Goal: Task Accomplishment & Management: Use online tool/utility

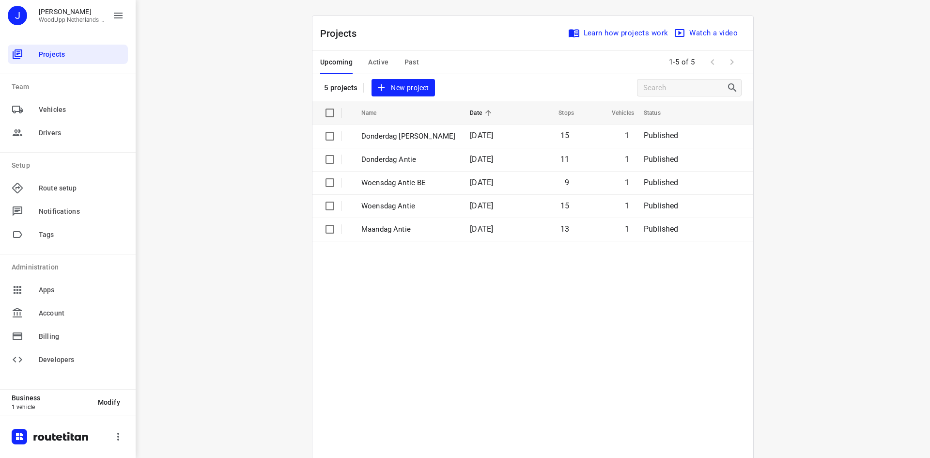
click at [229, 133] on div "i © 2025 Routetitan , © Stadia Maps , © OpenMapTiles © OpenStreetMap contributo…" at bounding box center [533, 229] width 794 height 458
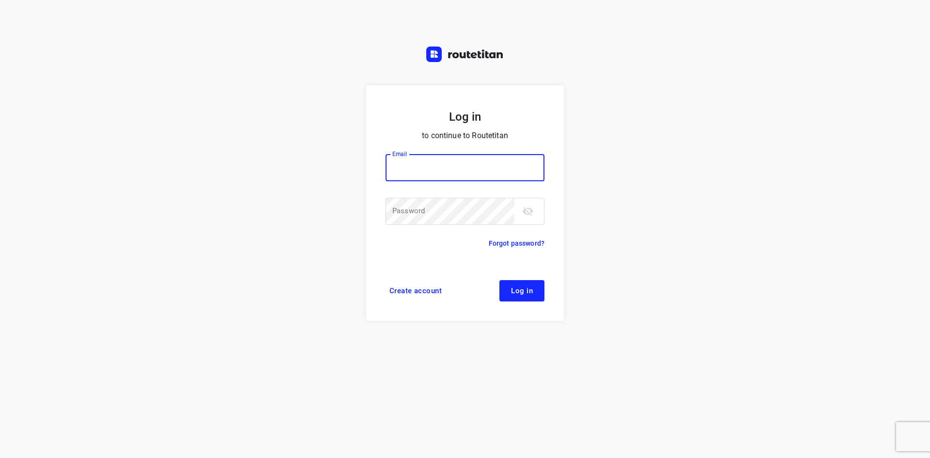
type input "[EMAIL_ADDRESS][DOMAIN_NAME]"
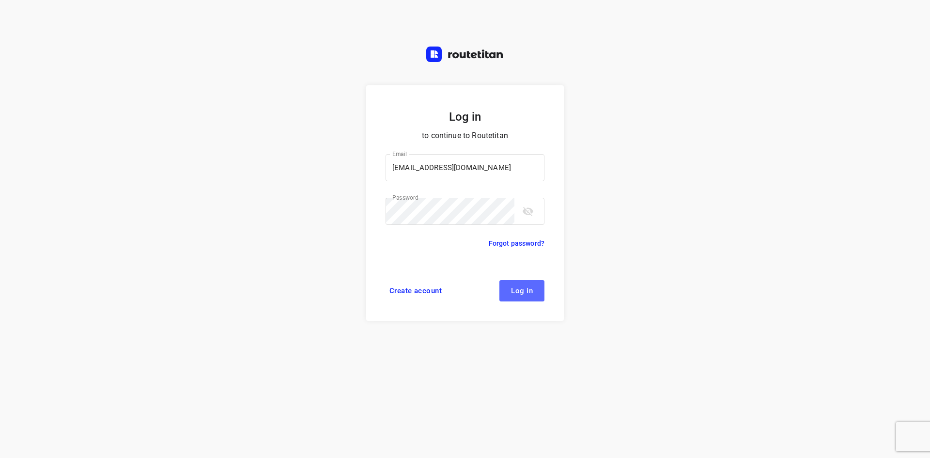
click at [524, 287] on span "Log in" at bounding box center [522, 291] width 22 height 8
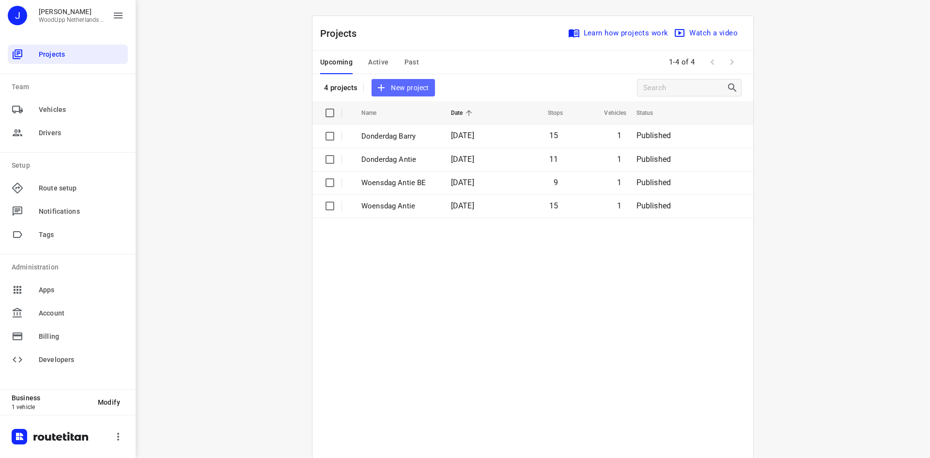
click at [409, 84] on span "New project" at bounding box center [402, 88] width 51 height 12
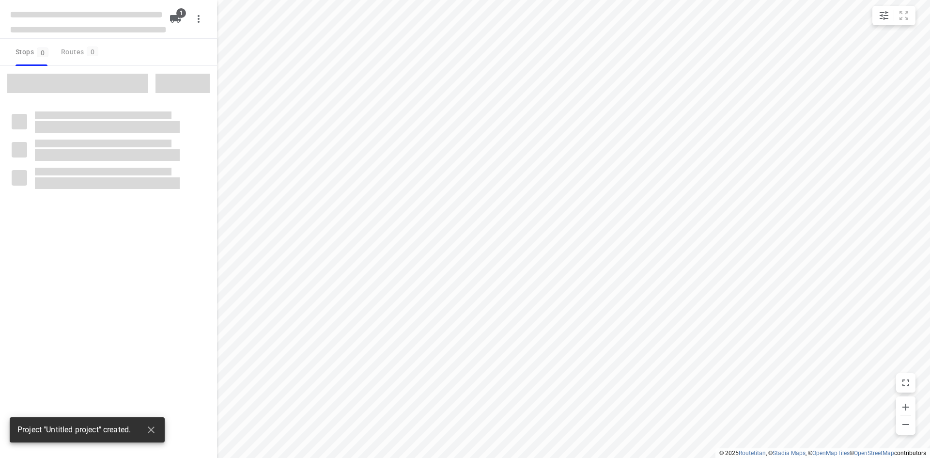
type input "distance"
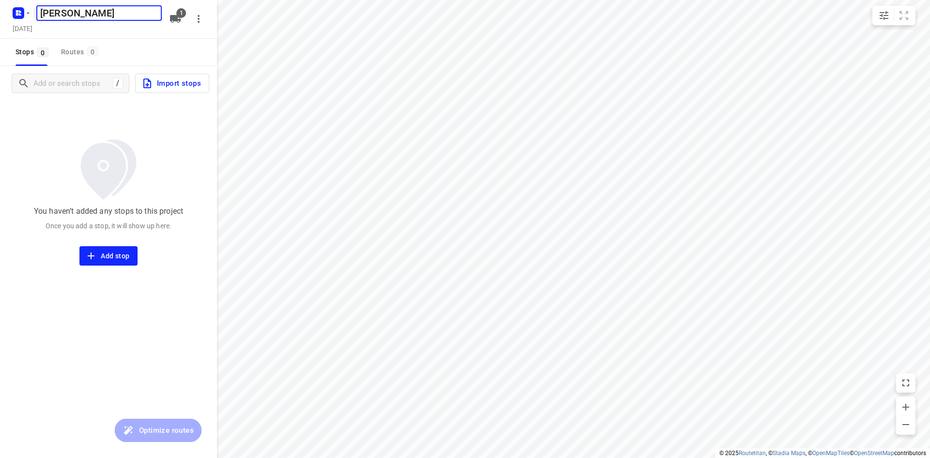
type input "[PERSON_NAME]"
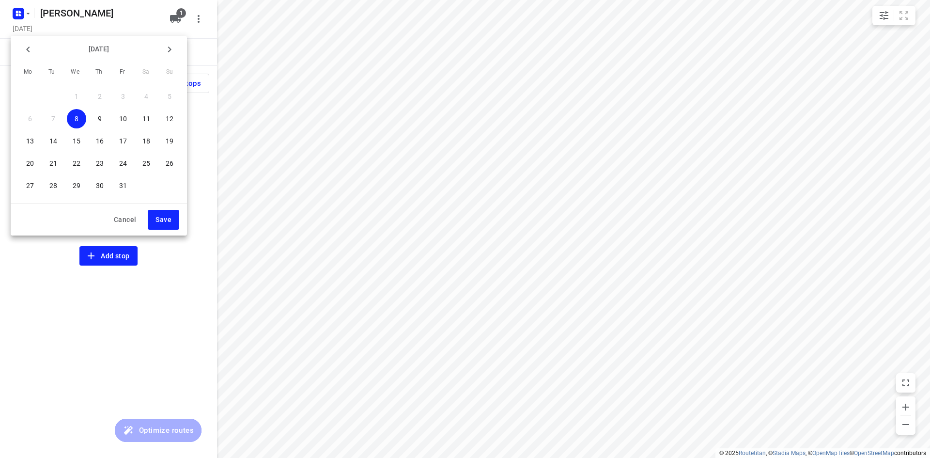
click at [74, 30] on div at bounding box center [465, 229] width 930 height 458
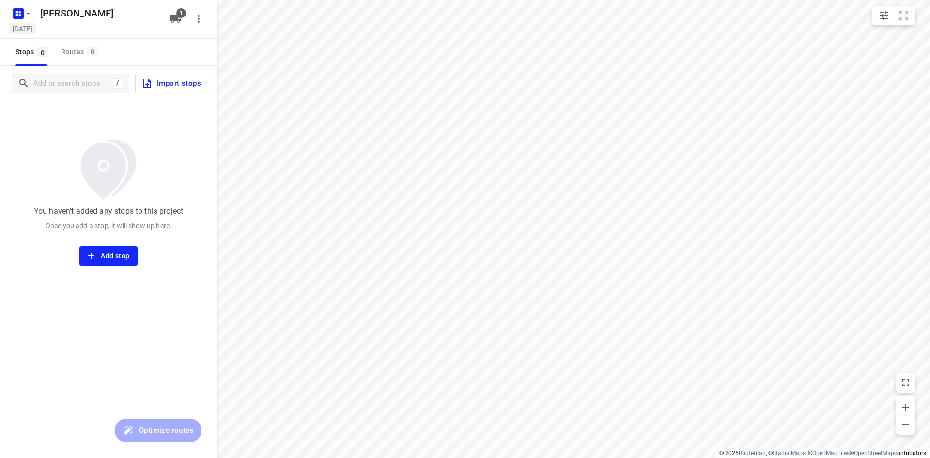
click at [36, 30] on h5 "[DATE]" at bounding box center [23, 28] width 28 height 11
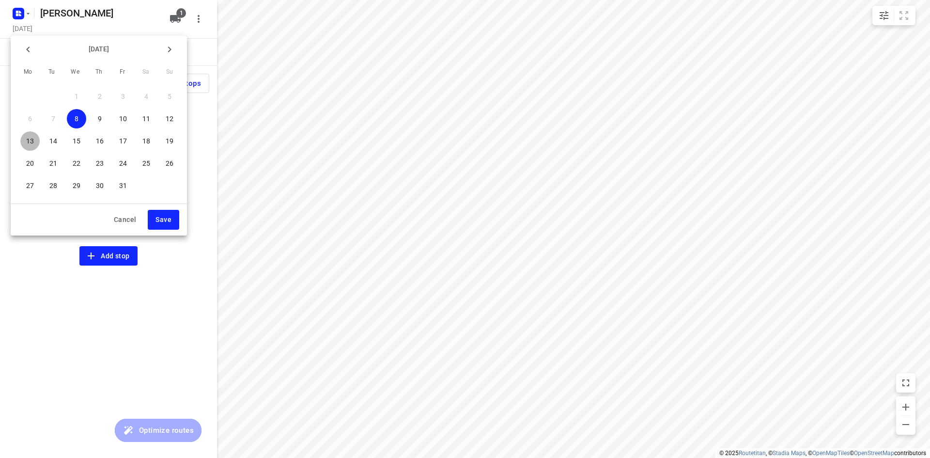
click at [36, 140] on span "13" at bounding box center [29, 141] width 19 height 10
click at [162, 217] on span "Save" at bounding box center [164, 220] width 16 height 12
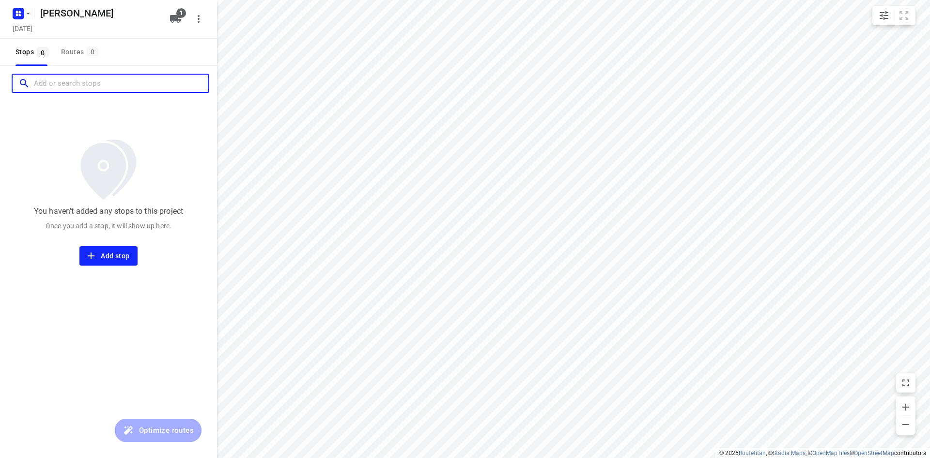
click at [88, 91] on input "Add or search stops" at bounding box center [121, 83] width 174 height 15
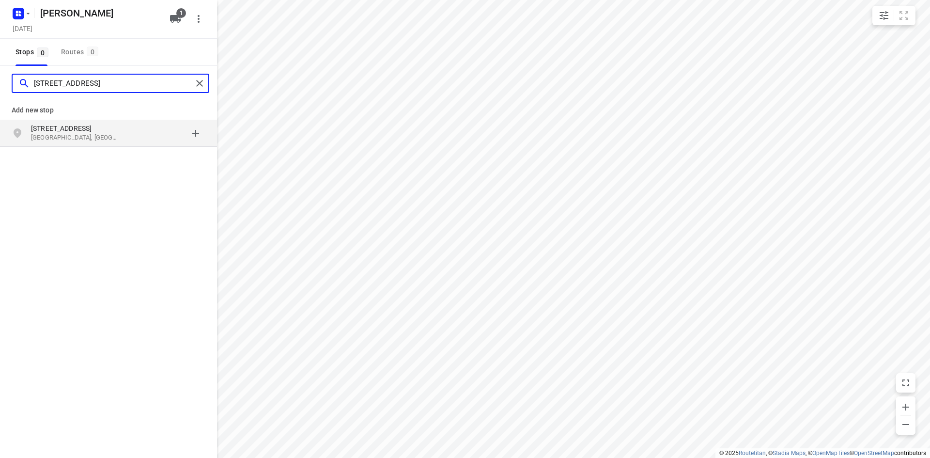
type input "[STREET_ADDRESS]"
click at [78, 130] on p "[STREET_ADDRESS]" at bounding box center [75, 129] width 89 height 10
type input "oostwaard 61 maarssen"
click at [90, 128] on p "Oostwaard 61" at bounding box center [75, 129] width 89 height 10
type input "buitenring 43 middelharnis"
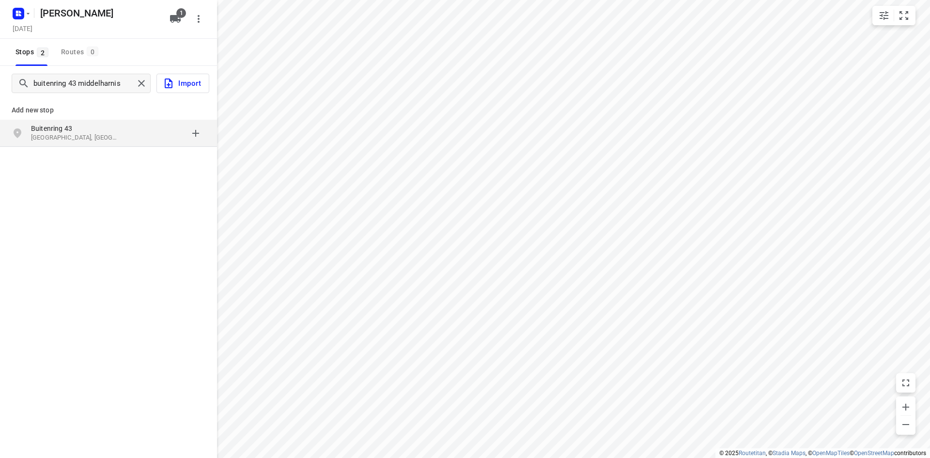
click at [69, 139] on p "[GEOGRAPHIC_DATA], [GEOGRAPHIC_DATA]" at bounding box center [75, 137] width 89 height 9
type input "weerdenburgselaan 1 werkhoven"
click at [113, 126] on p "[STREET_ADDRESS]" at bounding box center [75, 129] width 89 height 10
type input "ingelanden 14 bodegraven"
click at [86, 129] on p "Ingelanden 14" at bounding box center [75, 129] width 89 height 10
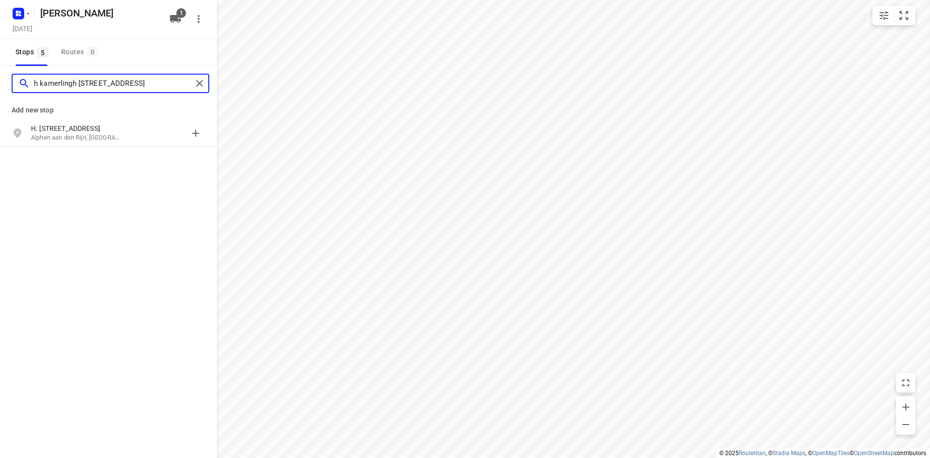
type input "h kamerlingh [STREET_ADDRESS]"
click at [86, 129] on p "H. [STREET_ADDRESS]" at bounding box center [75, 129] width 89 height 10
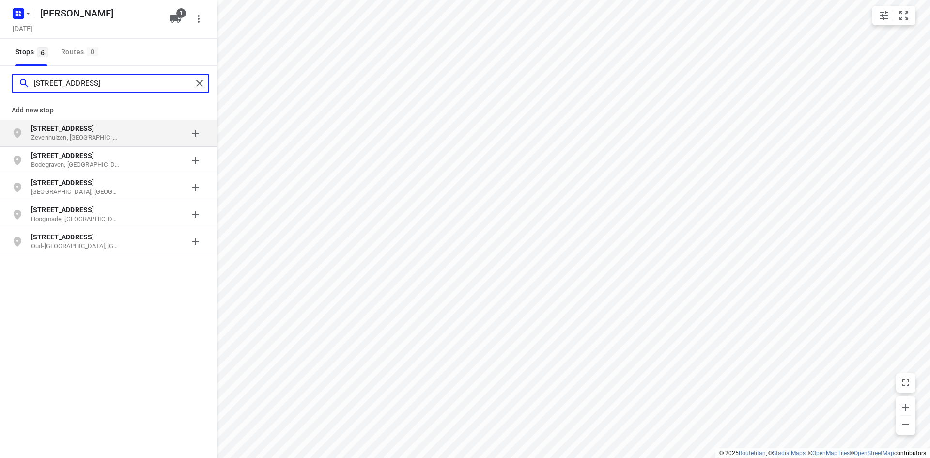
type input "[STREET_ADDRESS]"
click at [78, 132] on p "[STREET_ADDRESS]" at bounding box center [75, 129] width 89 height 10
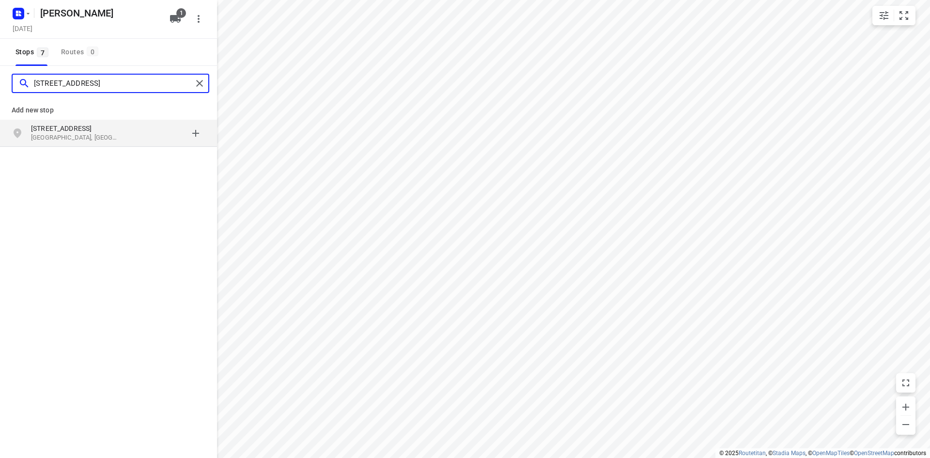
type input "[STREET_ADDRESS]"
click at [114, 121] on div "[STREET_ADDRESS]" at bounding box center [108, 133] width 217 height 27
type input "[STREET_ADDRESS]"
click at [86, 132] on p "[STREET_ADDRESS]" at bounding box center [75, 129] width 89 height 10
type input "schieweg 64 [GEOGRAPHIC_DATA]"
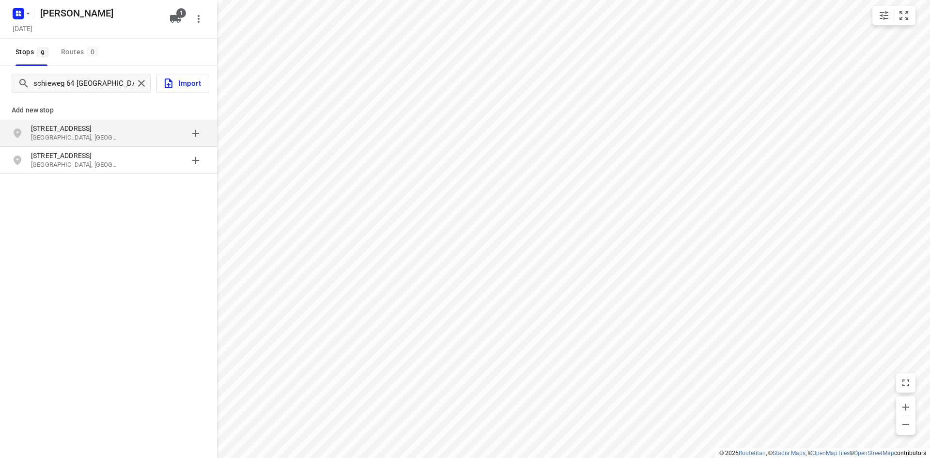
click at [73, 131] on p "[STREET_ADDRESS]" at bounding box center [75, 129] width 89 height 10
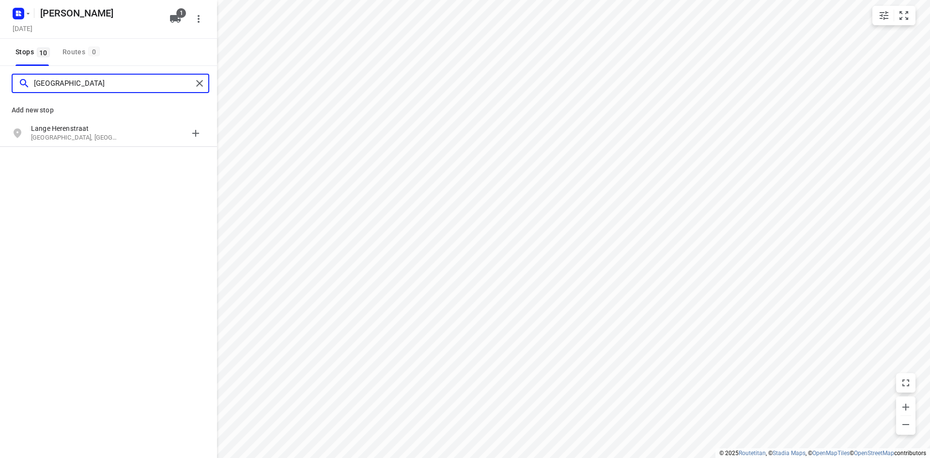
type input "[GEOGRAPHIC_DATA]"
click at [73, 130] on p "Lange Herenstraat" at bounding box center [75, 129] width 89 height 10
type input "kogge 12 brielle"
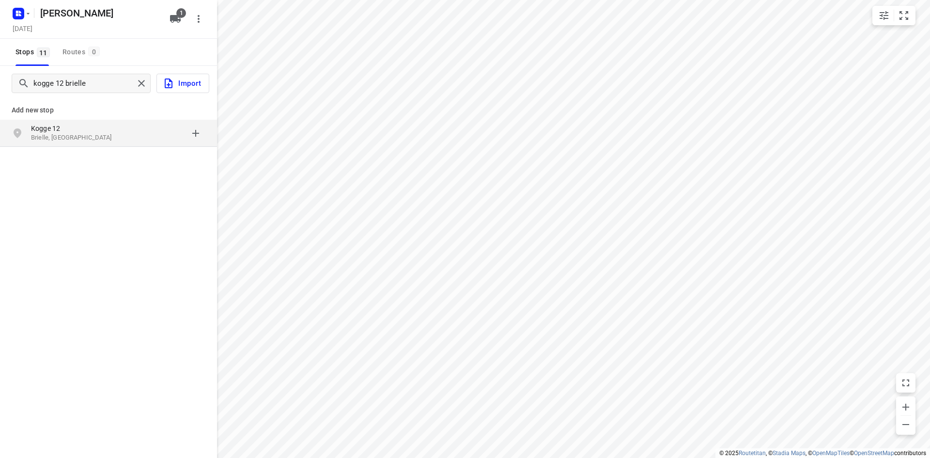
click at [76, 123] on div "[STREET_ADDRESS]" at bounding box center [108, 133] width 217 height 27
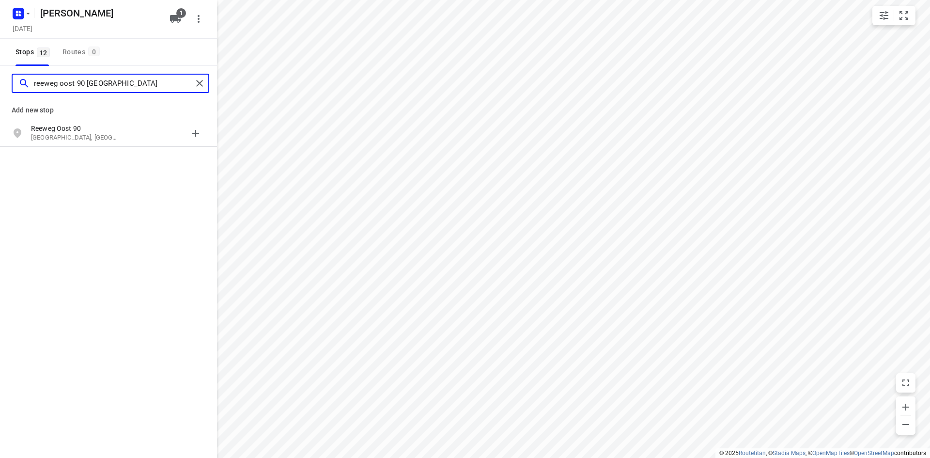
type input "reeweg oost 90 [GEOGRAPHIC_DATA]"
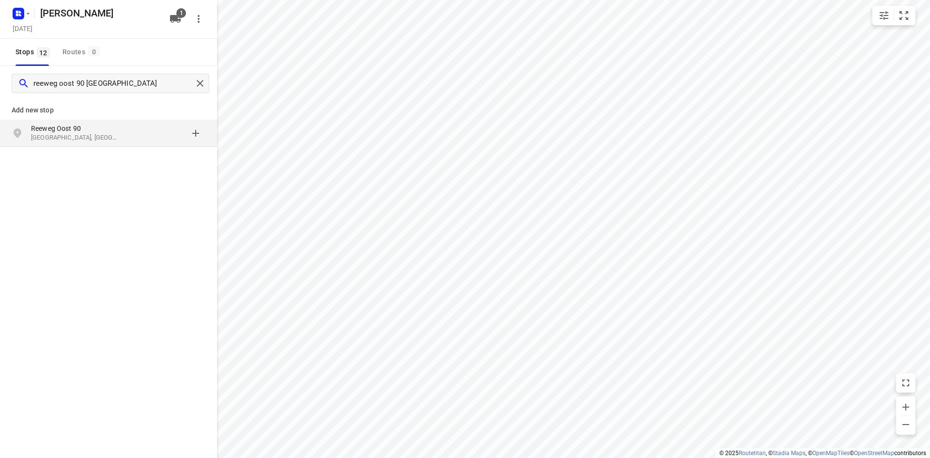
click at [76, 124] on div "[STREET_ADDRESS]" at bounding box center [108, 133] width 217 height 27
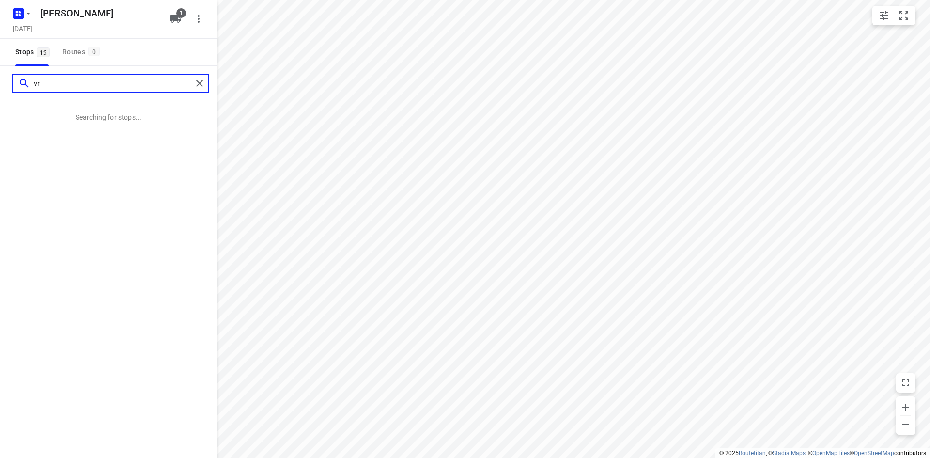
type input "v"
type input "vecht en veld 32 vreeland"
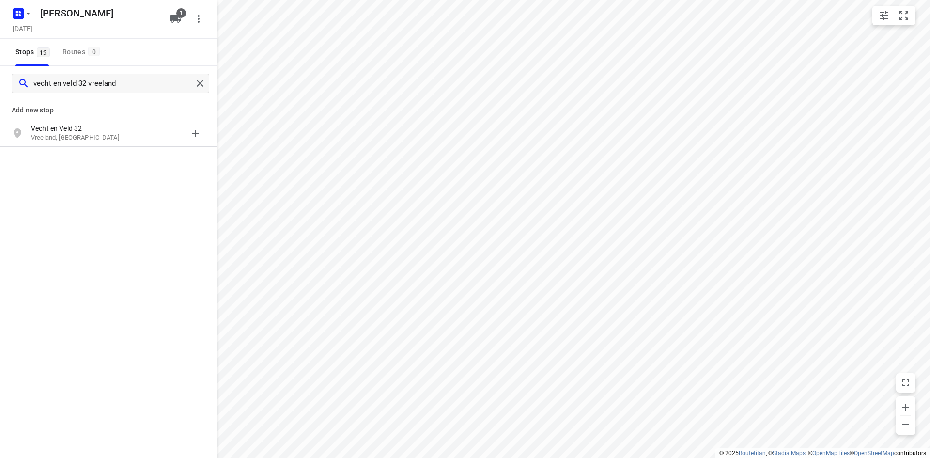
click at [81, 128] on p "Vecht en Veld 32" at bounding box center [75, 129] width 89 height 10
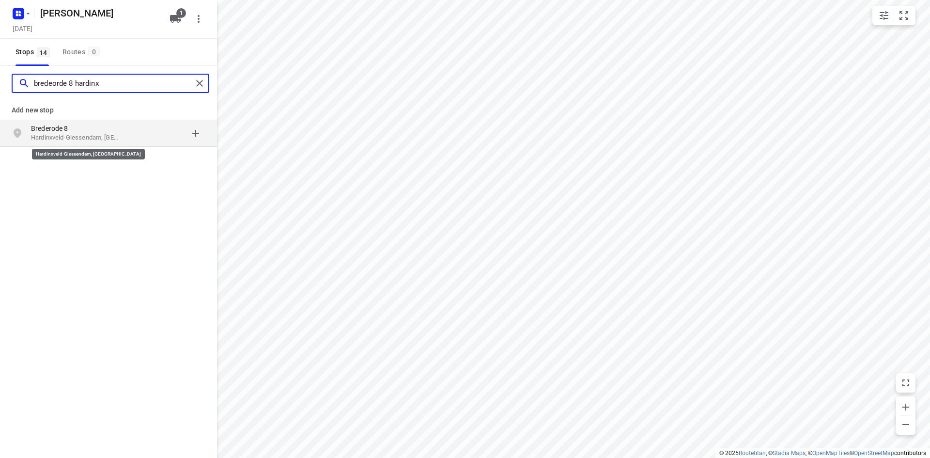
type input "bredeorde 8 hardinx"
click at [103, 137] on p "Hardinxveld-Giessendam, [GEOGRAPHIC_DATA]" at bounding box center [75, 137] width 89 height 9
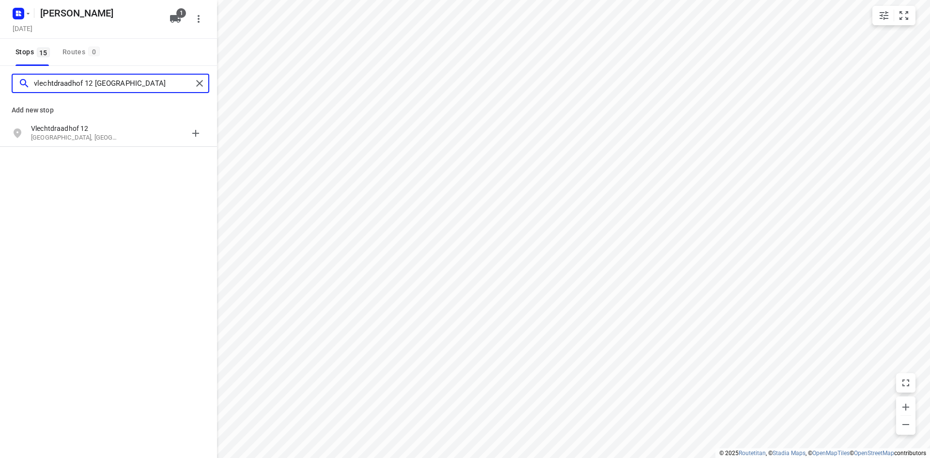
type input "vlechtdraadhof 12 [GEOGRAPHIC_DATA]"
click at [103, 132] on p "Vlechtdraadhof 12" at bounding box center [75, 129] width 89 height 10
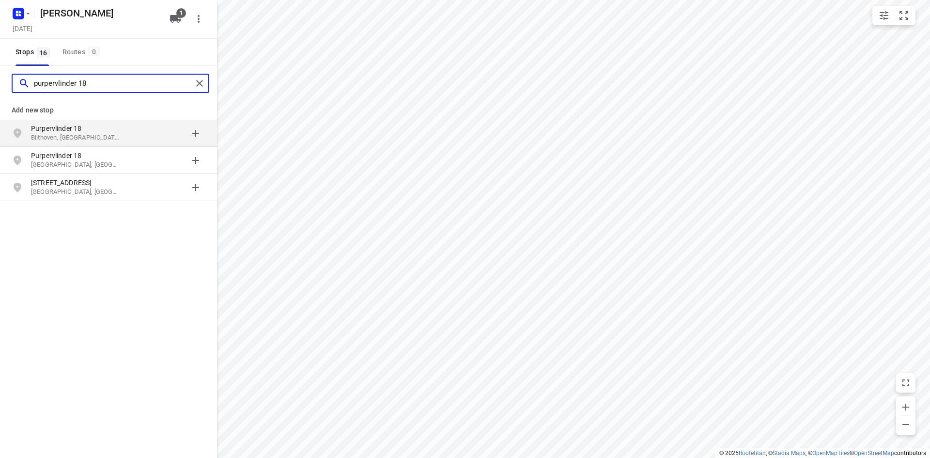
type input "purpervlinder 18"
click at [63, 138] on p "Bilthoven, [GEOGRAPHIC_DATA]" at bounding box center [75, 137] width 89 height 9
type input "[STREET_ADDRESS]"
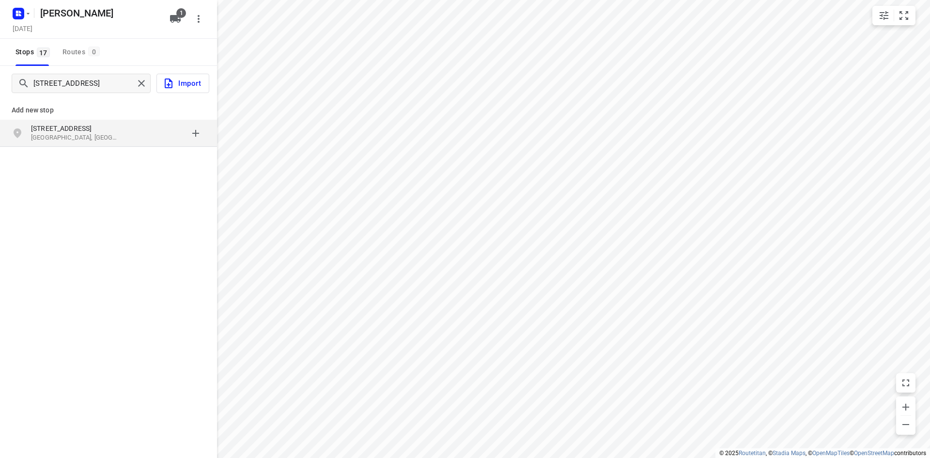
click at [103, 138] on p "[GEOGRAPHIC_DATA], [GEOGRAPHIC_DATA]" at bounding box center [75, 137] width 89 height 9
type input "rijksweg 30 nieuwekerk"
click at [106, 130] on p "Rijksweg 30" at bounding box center [75, 129] width 89 height 10
type input "beatrixhaven 35"
click at [79, 129] on b "Beatrixhaven 35" at bounding box center [56, 129] width 51 height 8
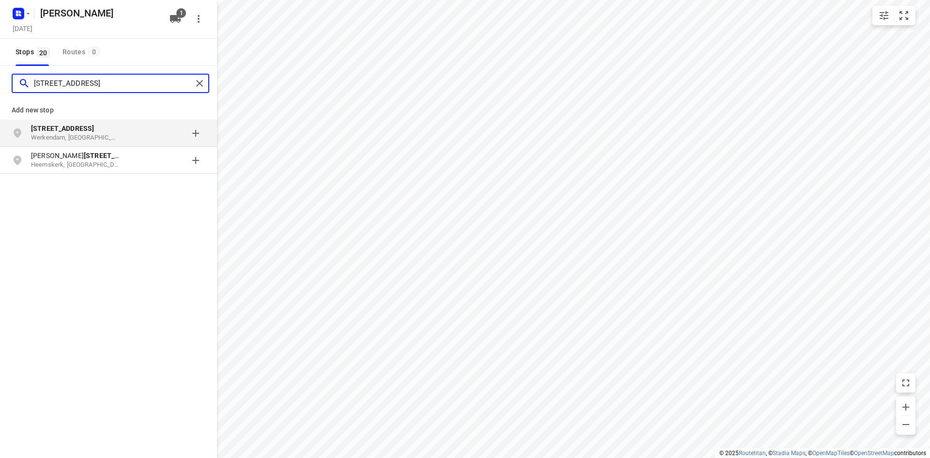
type input "[STREET_ADDRESS]"
click at [78, 133] on p "Werkendam, [GEOGRAPHIC_DATA]" at bounding box center [75, 137] width 89 height 9
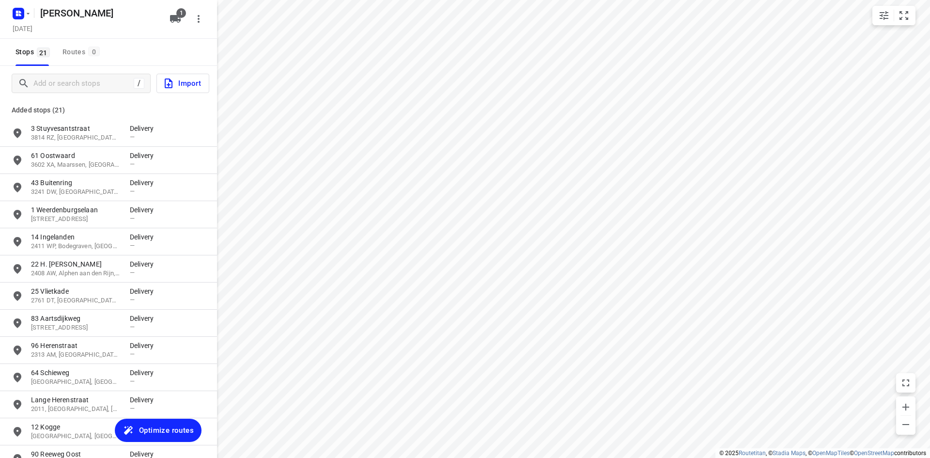
click at [154, 54] on div "Stops 21 Routes 0" at bounding box center [108, 52] width 217 height 27
click at [180, 16] on span "1" at bounding box center [181, 13] width 10 height 10
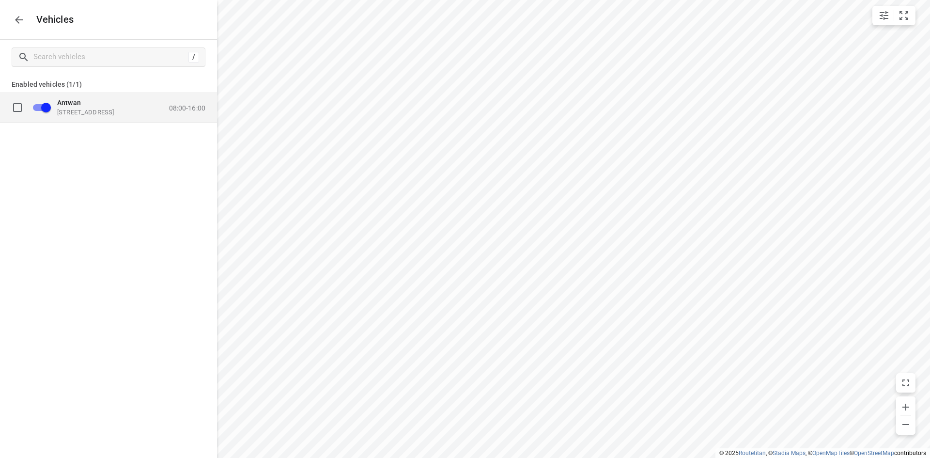
click at [180, 106] on p "08:00-16:00" at bounding box center [187, 108] width 36 height 8
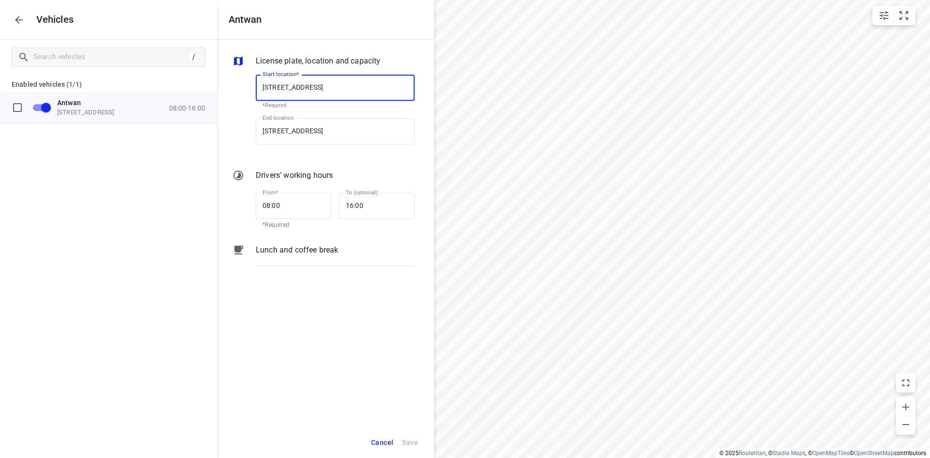
click at [14, 25] on icon "button" at bounding box center [19, 20] width 12 height 12
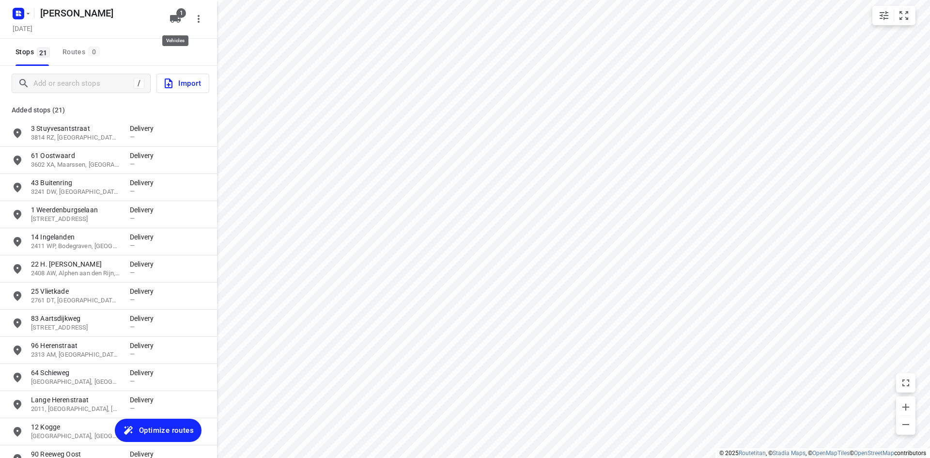
click at [170, 17] on icon "button" at bounding box center [176, 19] width 12 height 12
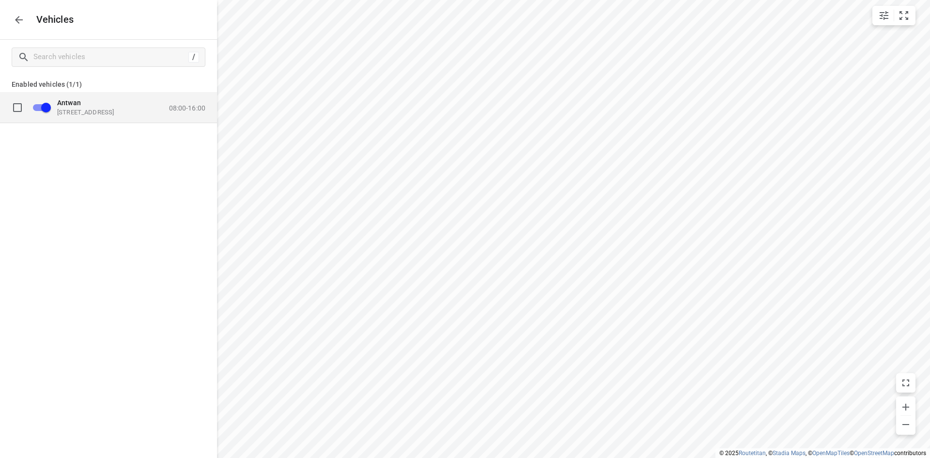
click at [133, 109] on p "[STREET_ADDRESS]" at bounding box center [105, 112] width 97 height 8
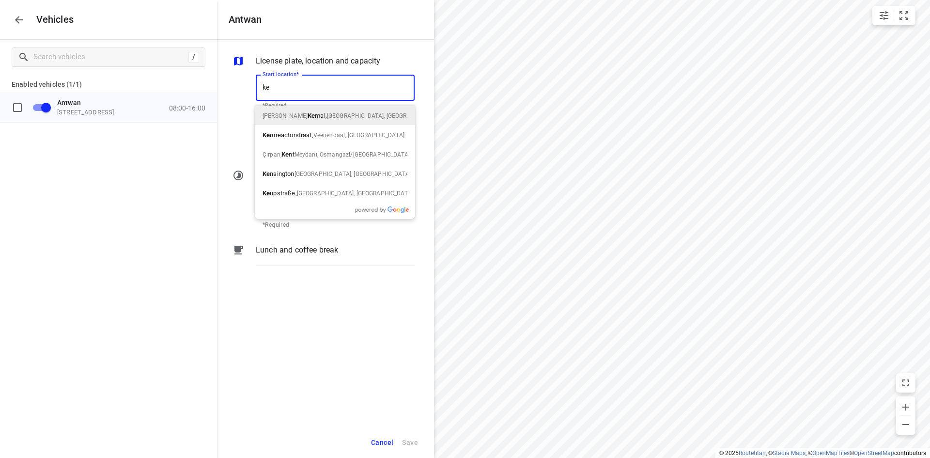
type input "k"
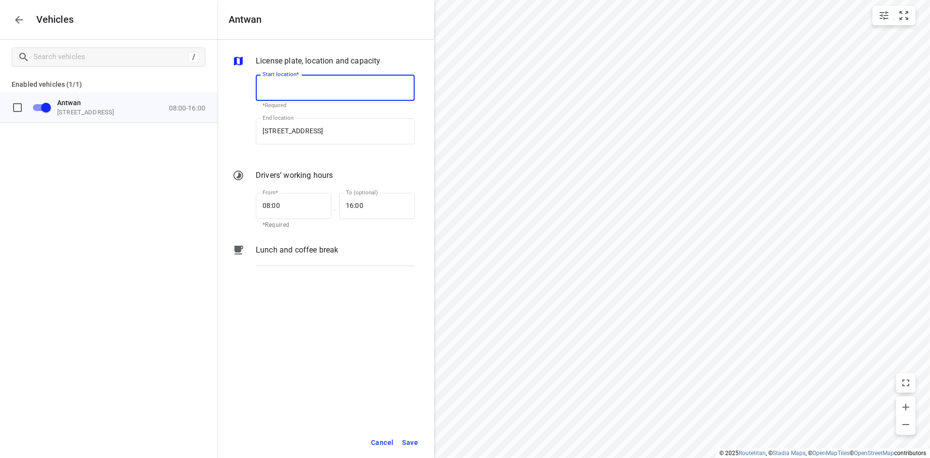
type input "w"
click at [310, 111] on p "[PERSON_NAME], [GEOGRAPHIC_DATA], [GEOGRAPHIC_DATA]" at bounding box center [335, 115] width 145 height 10
type input "[PERSON_NAME], [GEOGRAPHIC_DATA], [GEOGRAPHIC_DATA]"
click at [298, 140] on input "[STREET_ADDRESS]" at bounding box center [335, 131] width 159 height 26
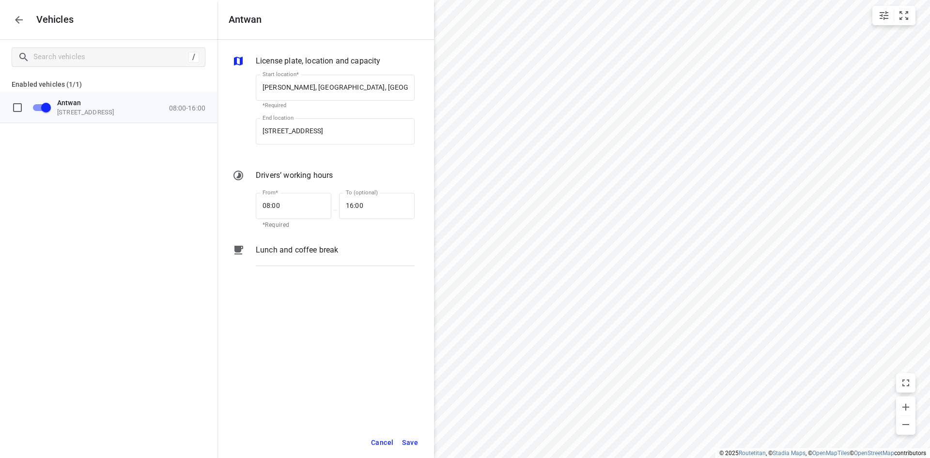
click at [300, 152] on div "End location [STREET_ADDRESS] [GEOGRAPHIC_DATA] location" at bounding box center [335, 135] width 159 height 34
click at [302, 85] on input "[PERSON_NAME], [GEOGRAPHIC_DATA], [GEOGRAPHIC_DATA]" at bounding box center [335, 88] width 159 height 26
click at [306, 130] on input "[STREET_ADDRESS]" at bounding box center [335, 131] width 159 height 26
click at [307, 89] on input "[PERSON_NAME], [GEOGRAPHIC_DATA], [GEOGRAPHIC_DATA]" at bounding box center [335, 88] width 159 height 26
click at [310, 134] on input "[STREET_ADDRESS]" at bounding box center [335, 131] width 159 height 26
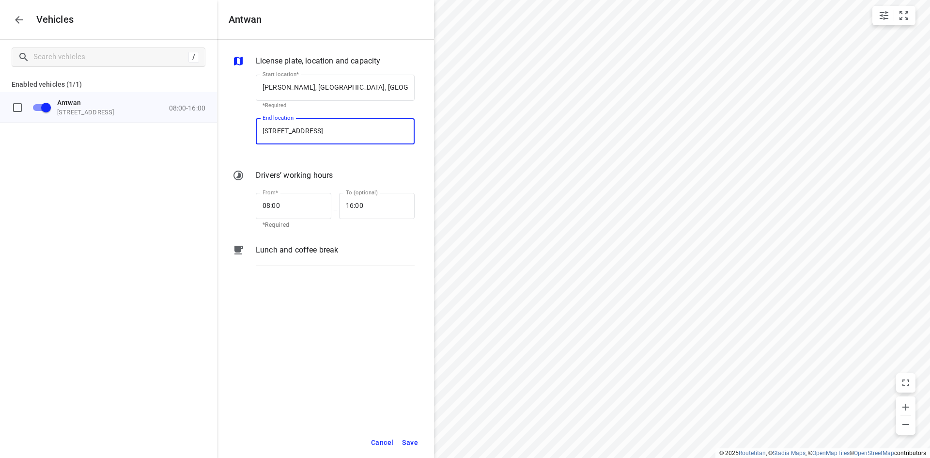
paste input "[PERSON_NAME], [GEOGRAPHIC_DATA]"
type input "[PERSON_NAME], [GEOGRAPHIC_DATA], [GEOGRAPHIC_DATA]"
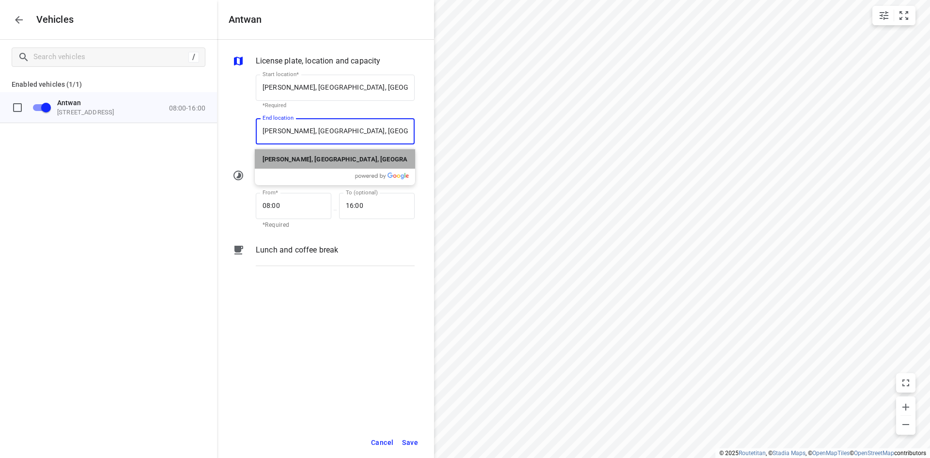
click at [268, 157] on b "[PERSON_NAME], [GEOGRAPHIC_DATA], [GEOGRAPHIC_DATA]" at bounding box center [353, 159] width 181 height 7
type input "[PERSON_NAME], [GEOGRAPHIC_DATA], [GEOGRAPHIC_DATA]"
click at [249, 146] on div at bounding box center [242, 112] width 23 height 91
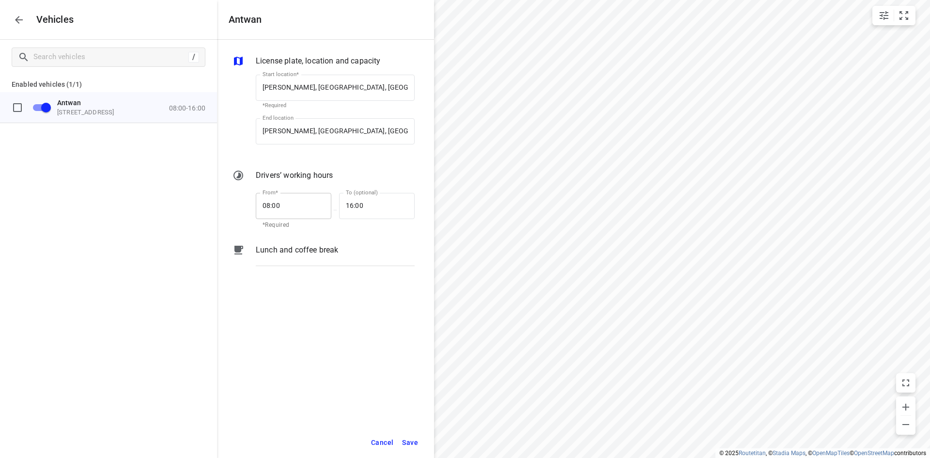
click at [275, 206] on input "08:00" at bounding box center [288, 206] width 65 height 26
type input "0_:__"
type input "07:15"
click at [353, 207] on input "16:00" at bounding box center [371, 206] width 65 height 26
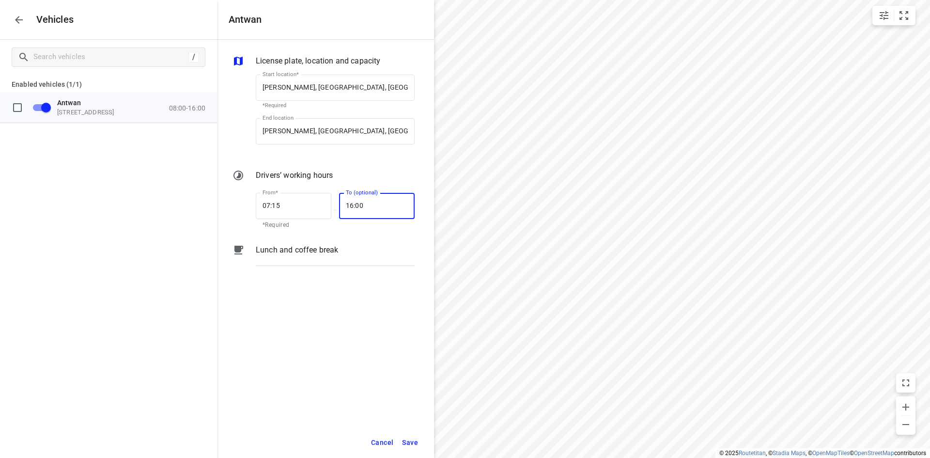
click at [353, 207] on input "16:00" at bounding box center [371, 206] width 65 height 26
type input "1_:__"
type input "20:00"
click at [407, 334] on div "License plate, location and capacity Start location* [GEOGRAPHIC_DATA], [GEOGRA…" at bounding box center [325, 233] width 217 height 387
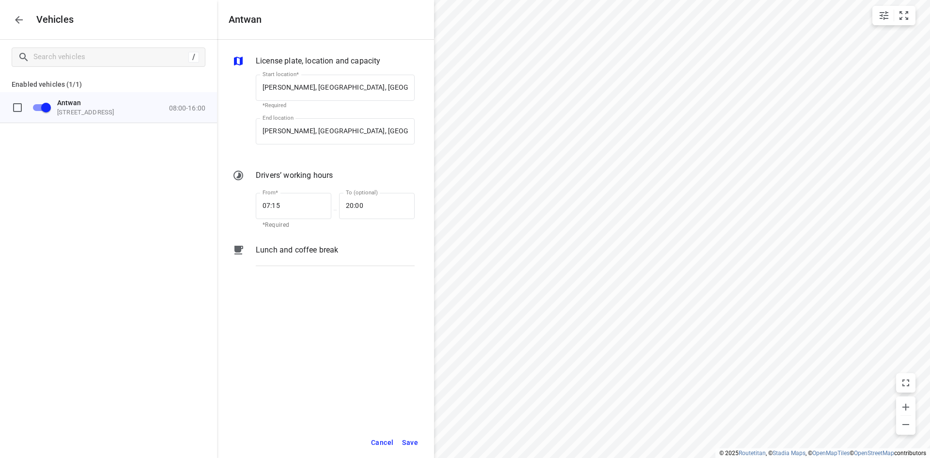
click at [416, 438] on span "Save" at bounding box center [410, 442] width 16 height 12
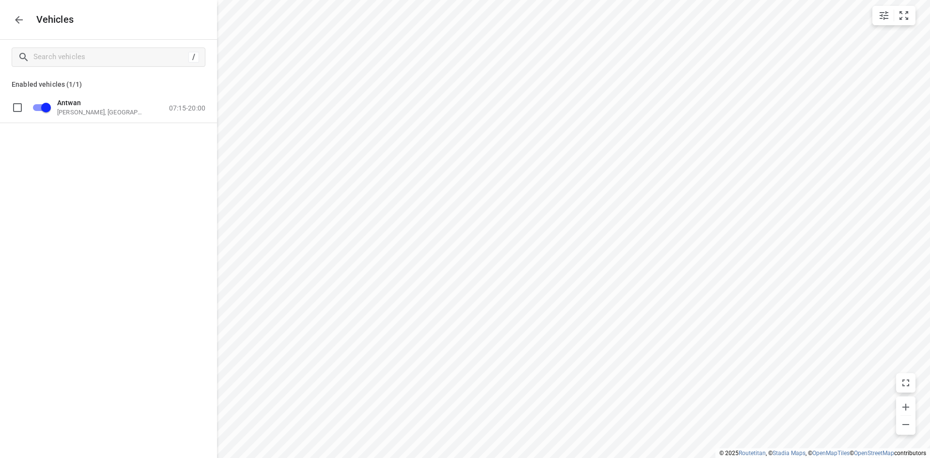
click at [20, 24] on icon "button" at bounding box center [19, 20] width 12 height 12
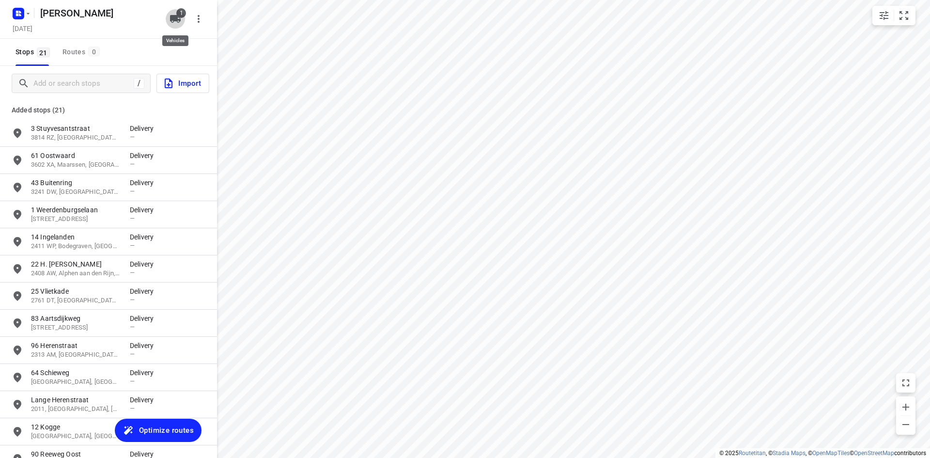
click at [178, 19] on icon "button" at bounding box center [175, 19] width 11 height 8
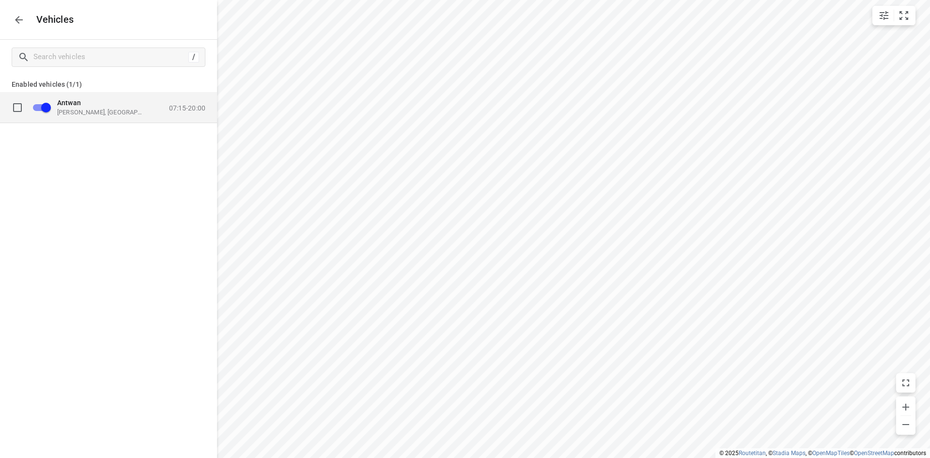
click at [182, 109] on p "07:15-20:00" at bounding box center [187, 108] width 36 height 8
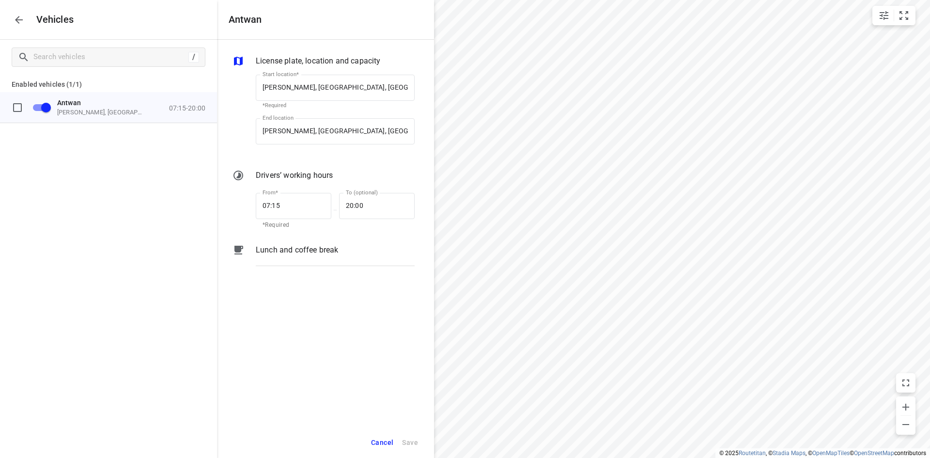
click at [419, 445] on div "Cancel Save" at bounding box center [325, 442] width 217 height 31
click at [22, 23] on icon "button" at bounding box center [19, 20] width 12 height 12
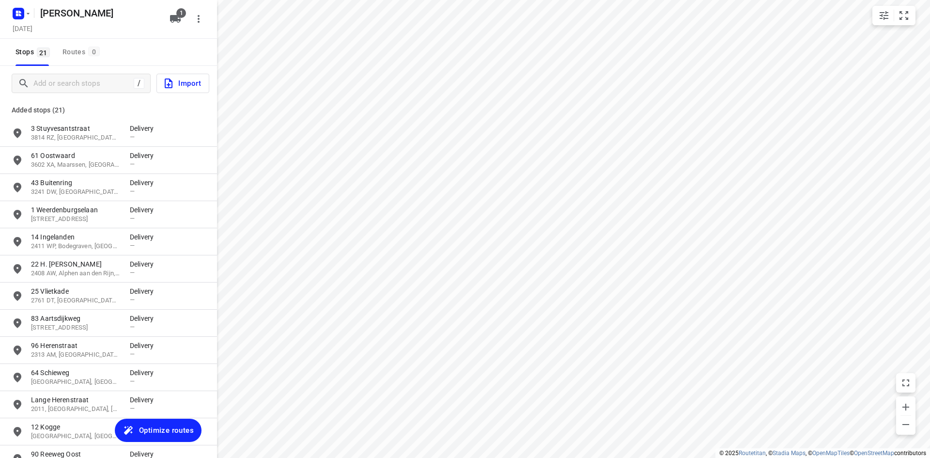
click at [156, 425] on span "Optimize routes" at bounding box center [166, 430] width 55 height 13
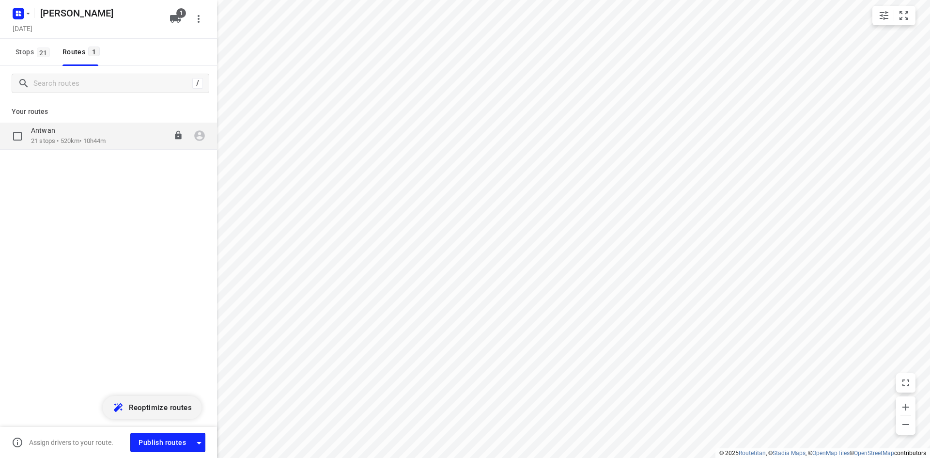
click at [83, 139] on p "21 stops • 520km • 10h44m" at bounding box center [68, 141] width 75 height 9
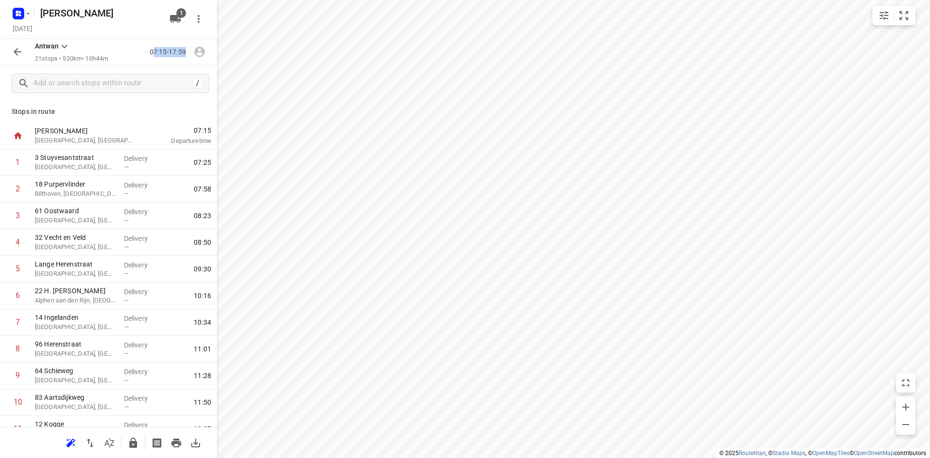
drag, startPoint x: 153, startPoint y: 52, endPoint x: 187, endPoint y: 52, distance: 33.9
click at [187, 52] on p "07:15-17:59" at bounding box center [170, 52] width 40 height 10
click at [181, 56] on p "07:15-17:59" at bounding box center [170, 52] width 40 height 10
click at [181, 19] on button "1" at bounding box center [175, 18] width 19 height 19
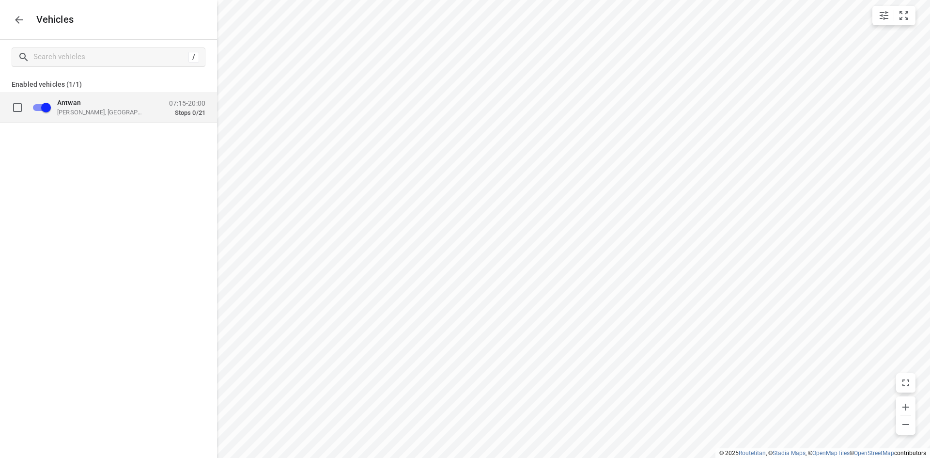
click at [191, 108] on div "07:15-20:00 Stops 0/21" at bounding box center [187, 107] width 36 height 17
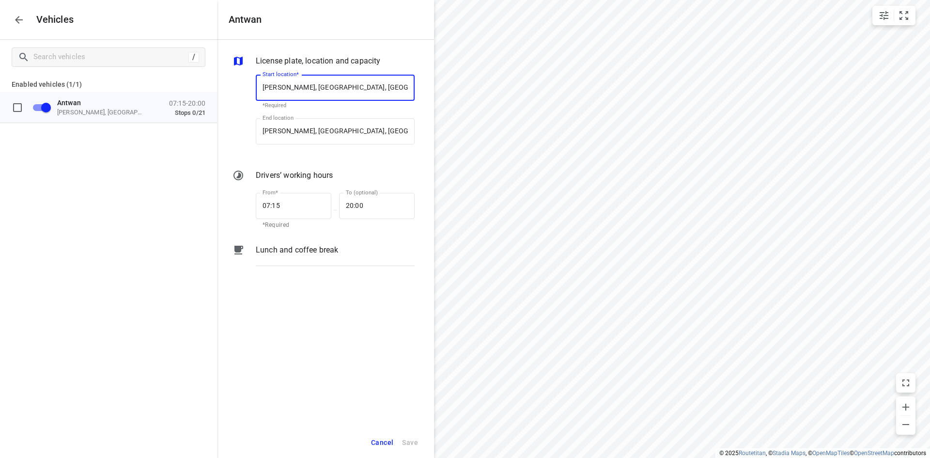
click at [371, 443] on button "Cancel" at bounding box center [382, 443] width 31 height 20
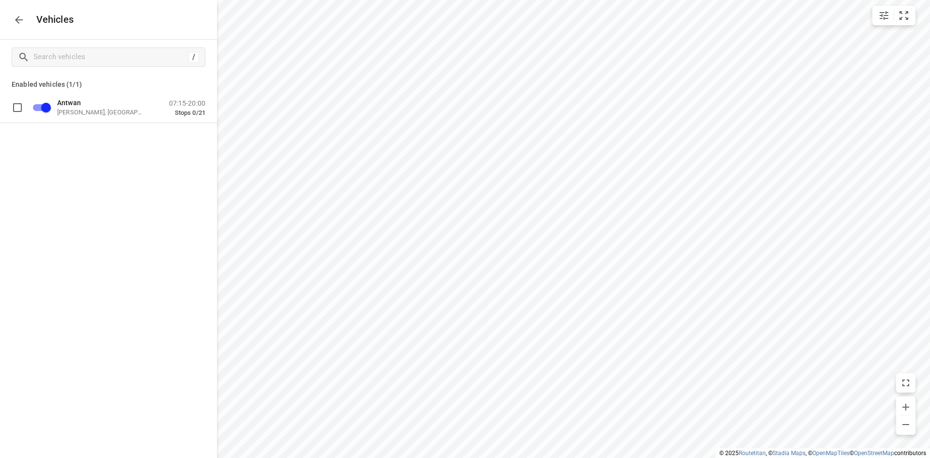
click at [18, 20] on icon "button" at bounding box center [19, 20] width 8 height 8
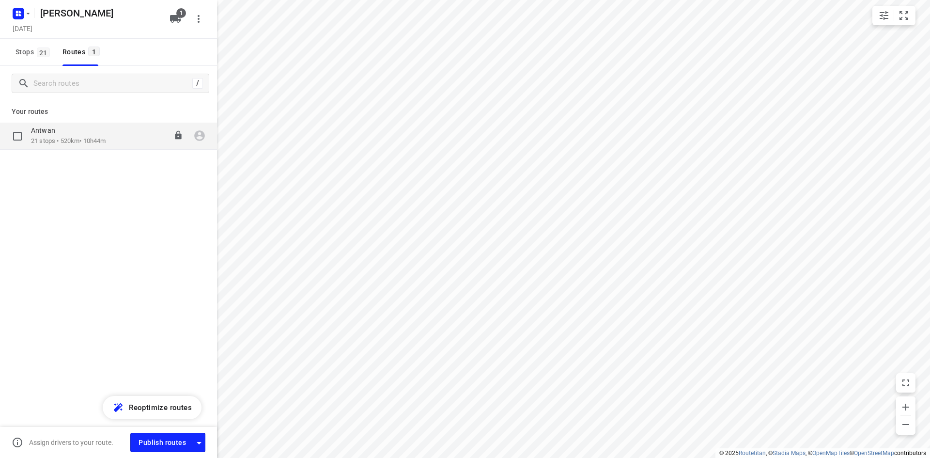
click at [98, 134] on div "Antwan" at bounding box center [68, 131] width 75 height 11
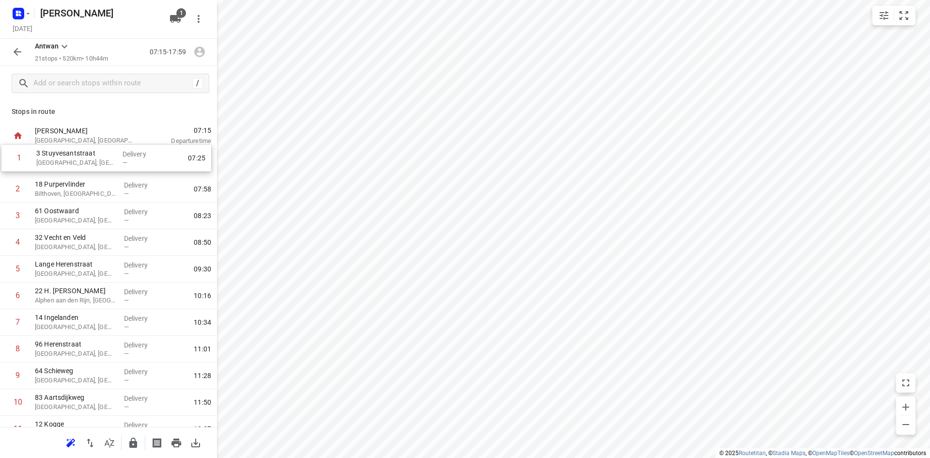
click at [113, 166] on div "1 3 Stuyvesantstraat [GEOGRAPHIC_DATA], [GEOGRAPHIC_DATA] Delivery — 07:25 2 18…" at bounding box center [108, 429] width 217 height 560
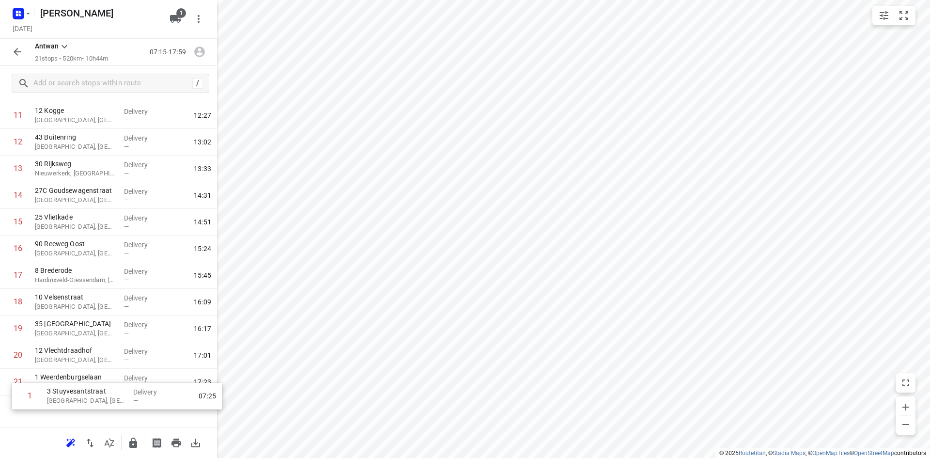
scroll to position [309, 0]
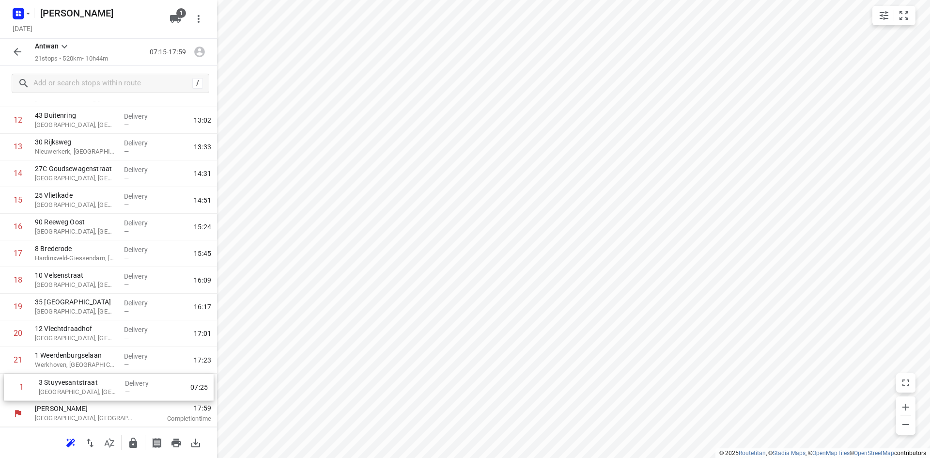
drag, startPoint x: 89, startPoint y: 158, endPoint x: 93, endPoint y: 386, distance: 227.2
click at [93, 386] on div "1 3 Stuyvesantstraat [GEOGRAPHIC_DATA], [GEOGRAPHIC_DATA] Delivery — 07:25 2 18…" at bounding box center [108, 121] width 217 height 560
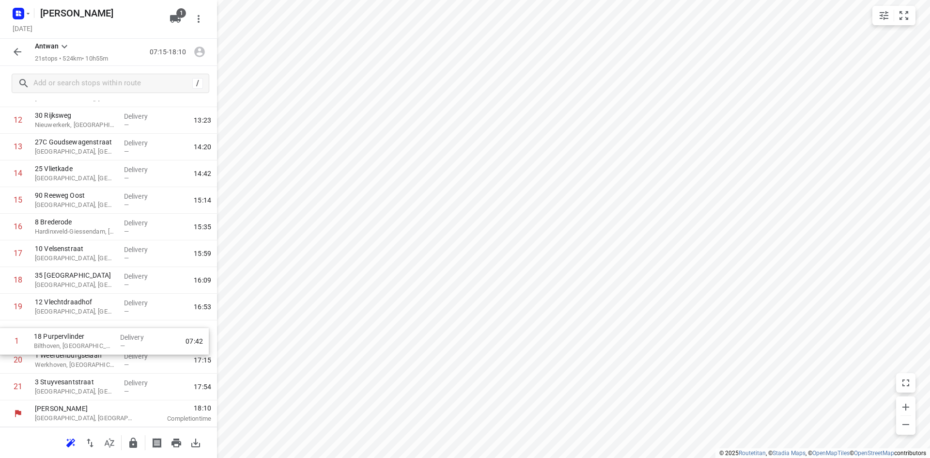
drag, startPoint x: 72, startPoint y: 160, endPoint x: 71, endPoint y: 343, distance: 182.6
click at [71, 343] on div "1 18 Purpervlinder Bilthoven, [GEOGRAPHIC_DATA] Delivery — 07:42 2 61 Oostwaard…" at bounding box center [108, 121] width 217 height 560
drag, startPoint x: 59, startPoint y: 367, endPoint x: 61, endPoint y: 311, distance: 56.2
click at [61, 311] on div "1 [GEOGRAPHIC_DATA], [GEOGRAPHIC_DATA] Delivery — 07:50 2 32 Vecht en [GEOGRAPH…" at bounding box center [108, 121] width 217 height 560
click at [173, 50] on p "07:15-18:14" at bounding box center [170, 52] width 40 height 10
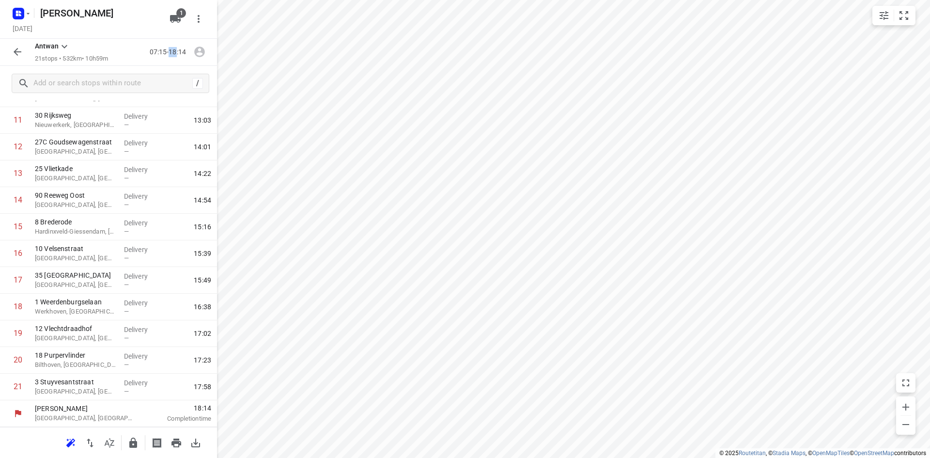
click at [173, 50] on p "07:15-18:14" at bounding box center [170, 52] width 40 height 10
click at [140, 47] on div "07:15-18:14" at bounding box center [162, 51] width 93 height 19
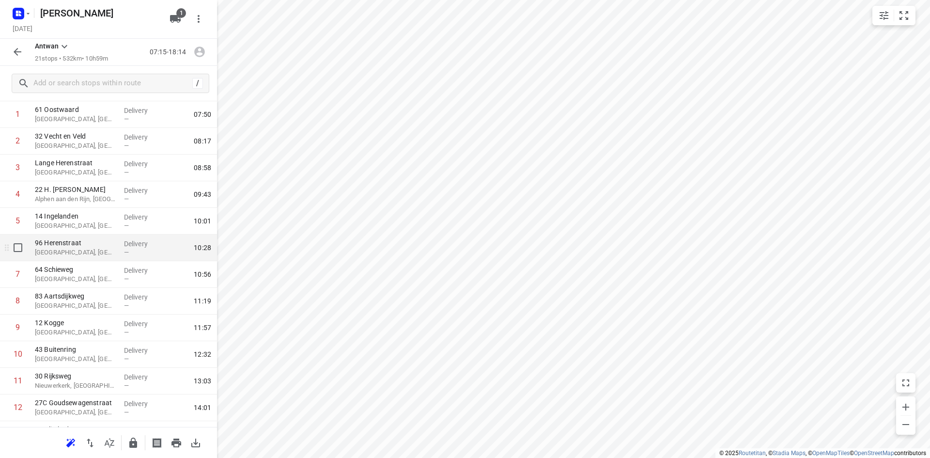
scroll to position [0, 0]
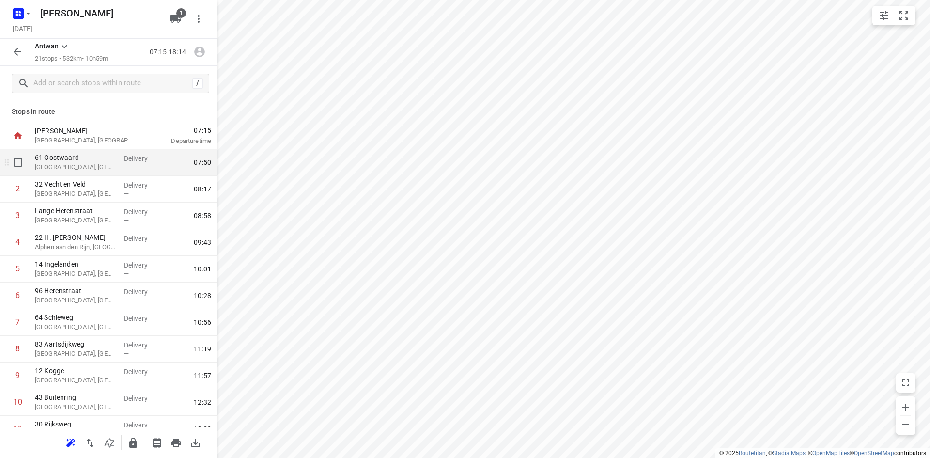
click at [76, 163] on p "[GEOGRAPHIC_DATA], [GEOGRAPHIC_DATA]" at bounding box center [75, 167] width 81 height 10
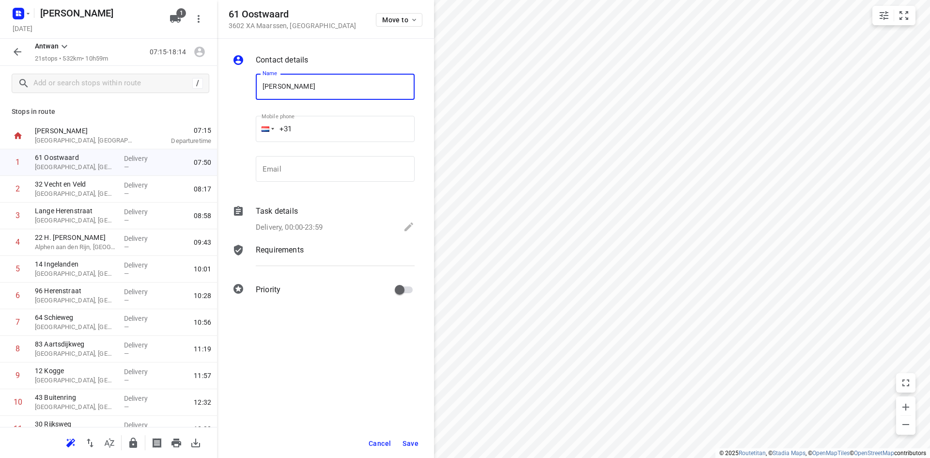
type input "[PERSON_NAME]"
click at [300, 131] on input "+31" at bounding box center [335, 129] width 159 height 26
click at [283, 166] on input "email" at bounding box center [335, 169] width 159 height 26
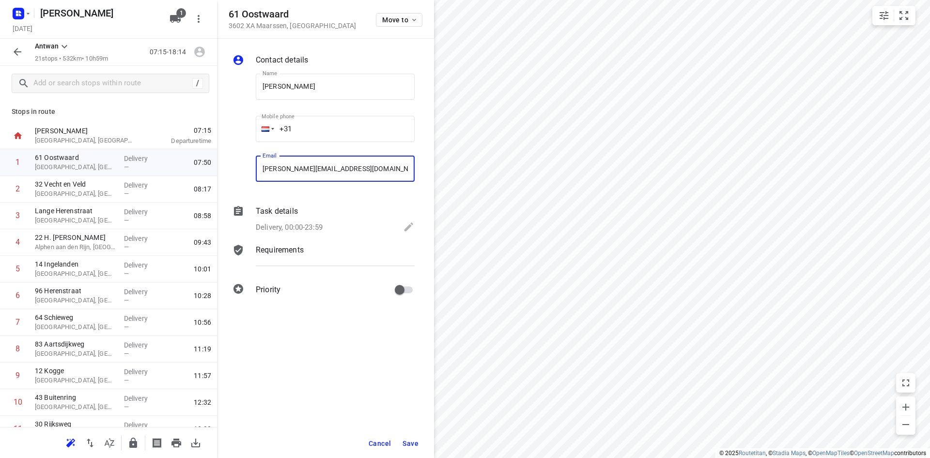
type input "[PERSON_NAME][EMAIL_ADDRESS][DOMAIN_NAME]"
click at [335, 326] on div "Contact details Name [PERSON_NAME] Name Mobile phone +31 ​ Email [PERSON_NAME][…" at bounding box center [325, 248] width 217 height 419
click at [409, 439] on span "Save" at bounding box center [411, 443] width 16 height 8
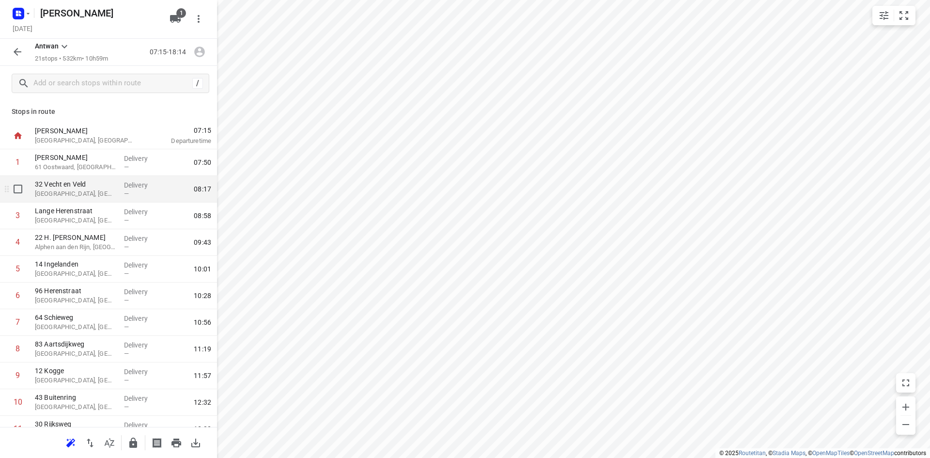
click at [87, 191] on p "[GEOGRAPHIC_DATA], [GEOGRAPHIC_DATA]" at bounding box center [75, 194] width 81 height 10
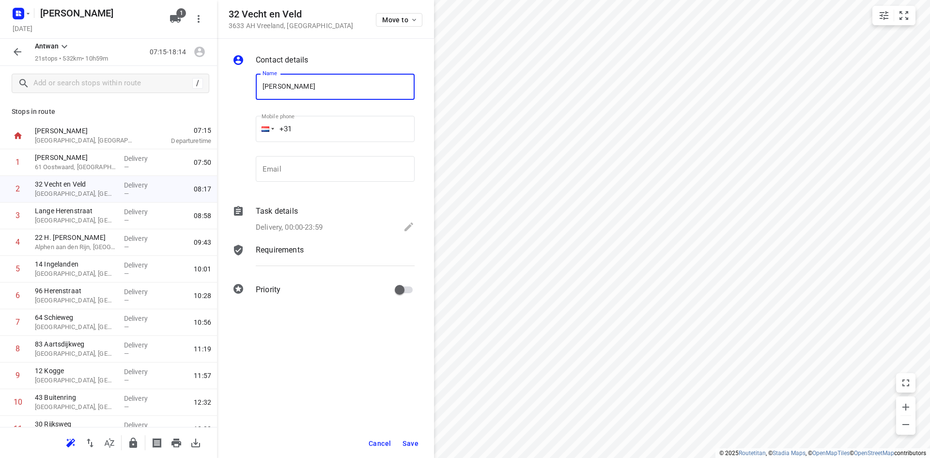
type input "[PERSON_NAME]"
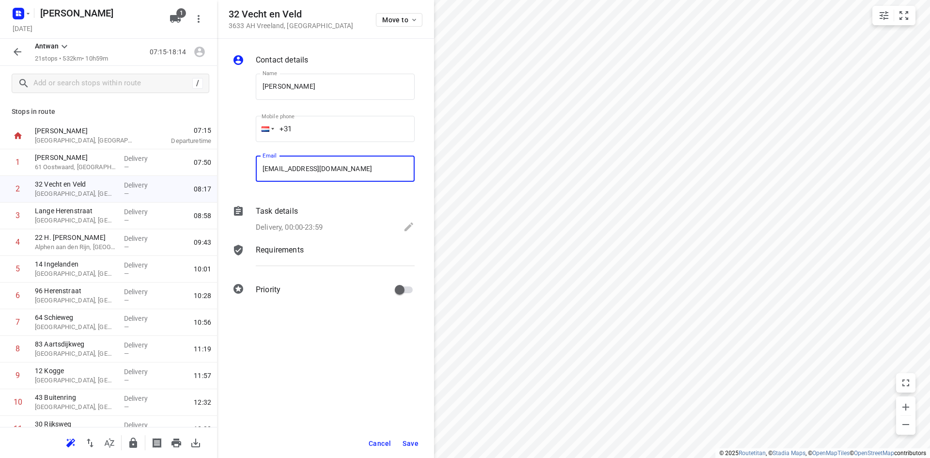
type input "[EMAIL_ADDRESS][DOMAIN_NAME]"
click at [414, 444] on span "Save" at bounding box center [411, 443] width 16 height 8
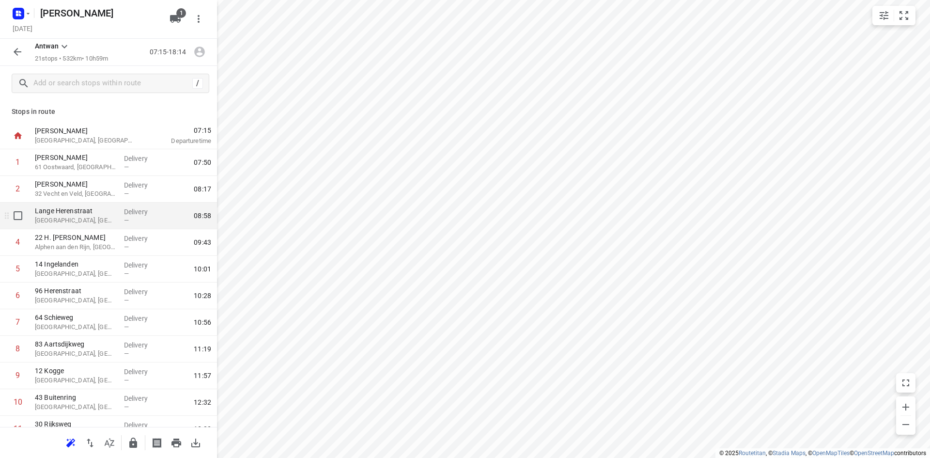
click at [80, 213] on p "Lange Herenstraat" at bounding box center [75, 211] width 81 height 10
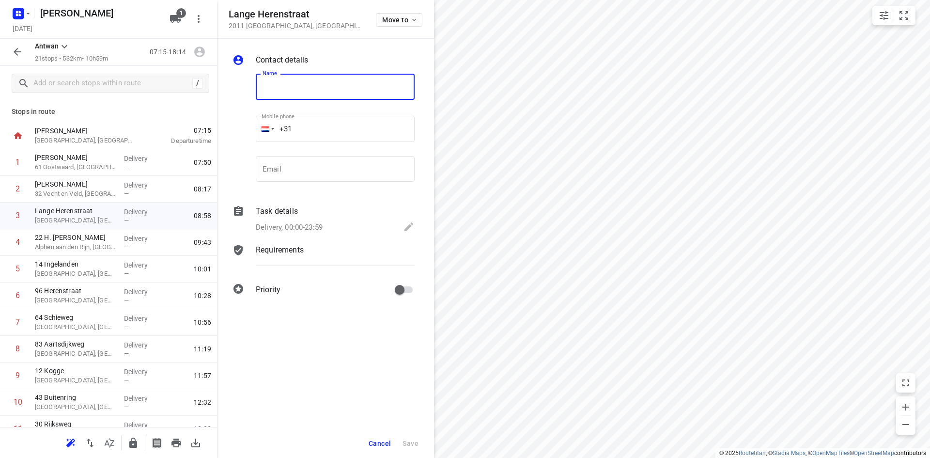
click at [312, 88] on input "text" at bounding box center [335, 87] width 159 height 26
type input "[PERSON_NAME]"
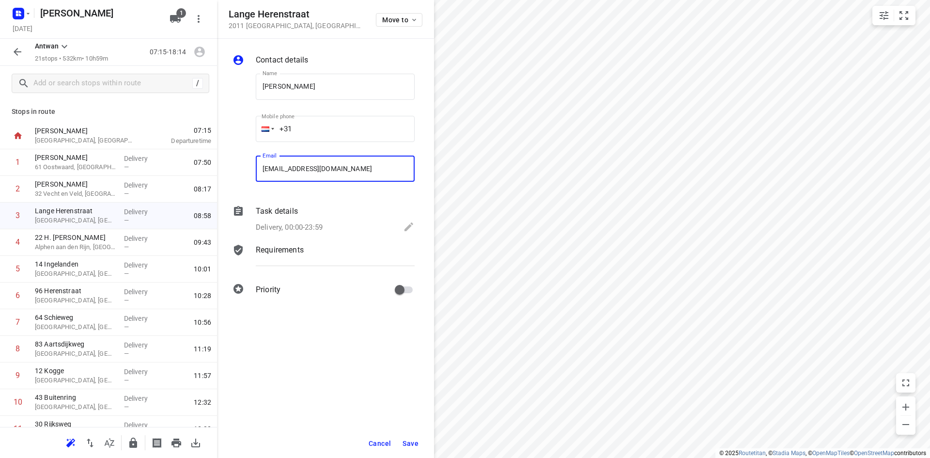
type input "[EMAIL_ADDRESS][DOMAIN_NAME]"
click at [405, 440] on span "Save" at bounding box center [411, 443] width 16 height 8
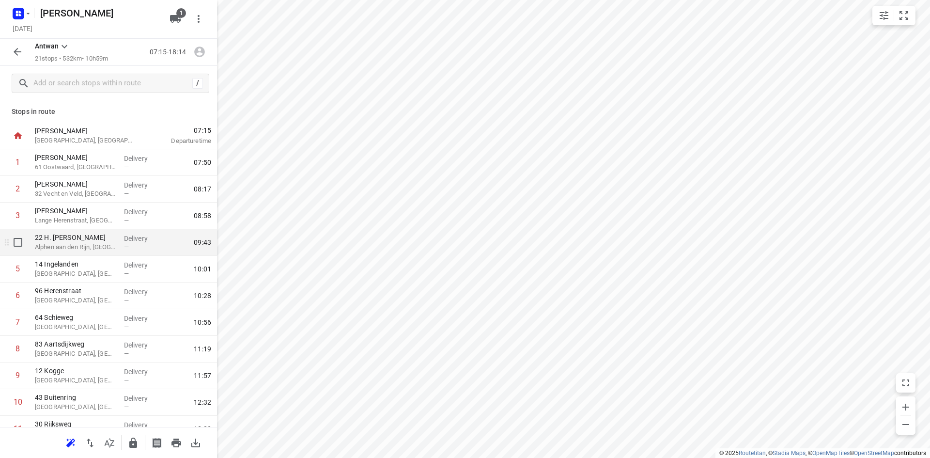
click at [61, 252] on div "22 H. Kamerlingh Onnesweg [GEOGRAPHIC_DATA], [GEOGRAPHIC_DATA]" at bounding box center [75, 242] width 89 height 27
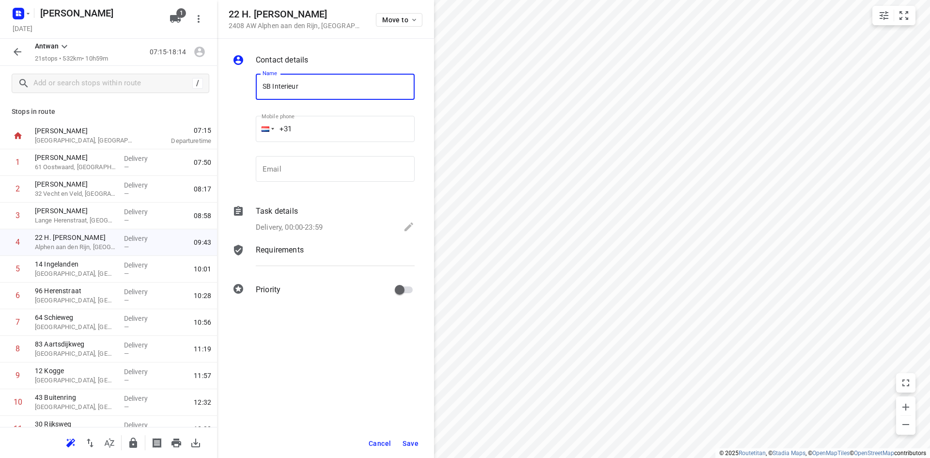
type input "SB Interieur"
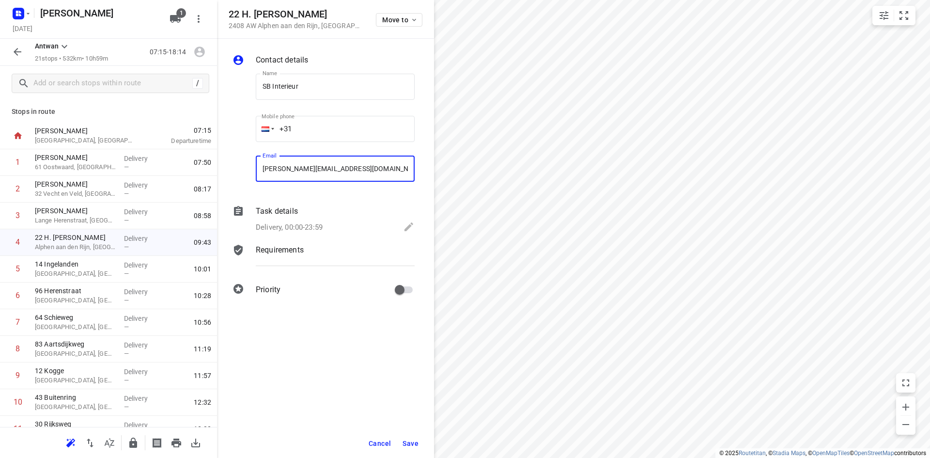
type input "[PERSON_NAME][EMAIL_ADDRESS][DOMAIN_NAME]"
click at [406, 444] on span "Save" at bounding box center [411, 443] width 16 height 8
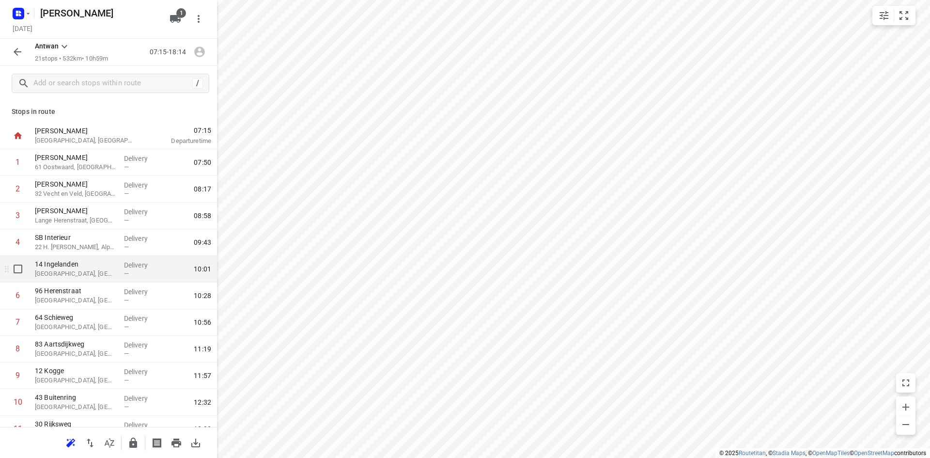
click at [57, 274] on p "[GEOGRAPHIC_DATA], [GEOGRAPHIC_DATA]" at bounding box center [75, 274] width 81 height 10
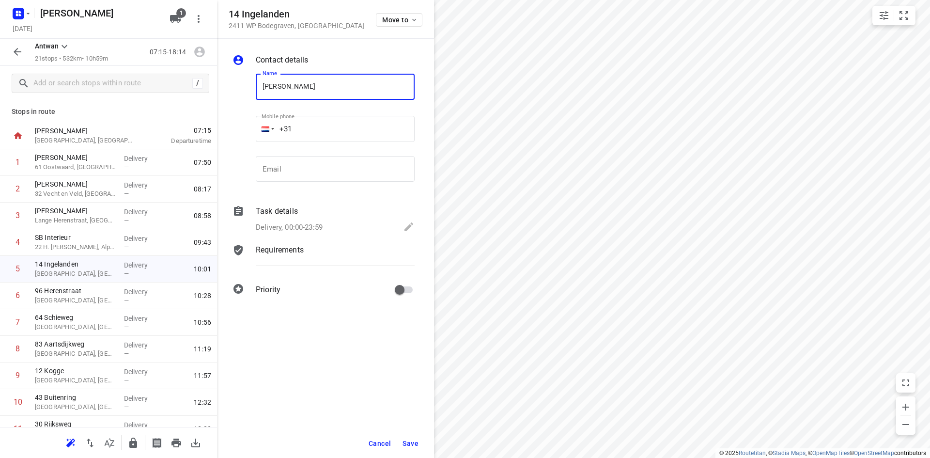
type input "[PERSON_NAME]"
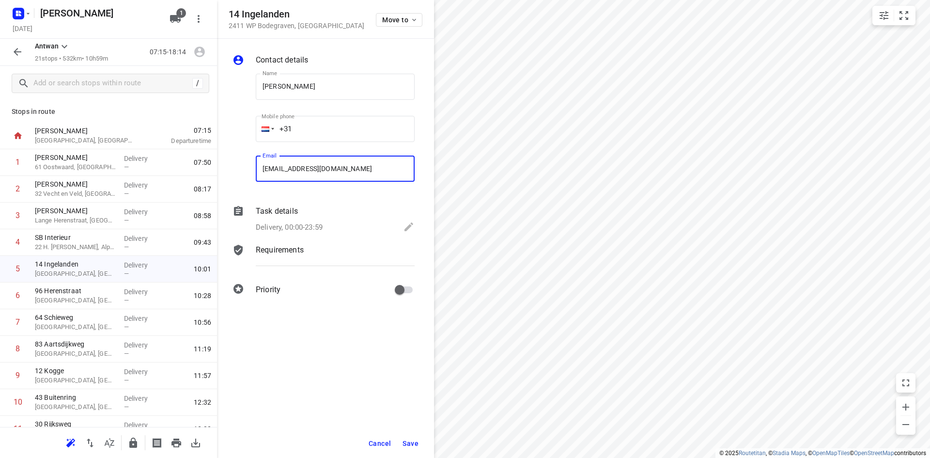
type input "[EMAIL_ADDRESS][DOMAIN_NAME]"
click at [407, 439] on span "Save" at bounding box center [411, 443] width 16 height 8
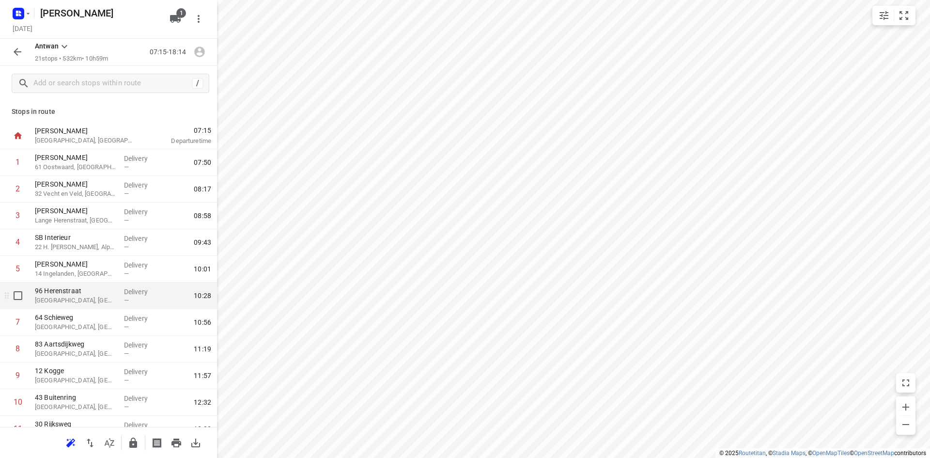
click at [66, 299] on p "[GEOGRAPHIC_DATA], [GEOGRAPHIC_DATA]" at bounding box center [75, 301] width 81 height 10
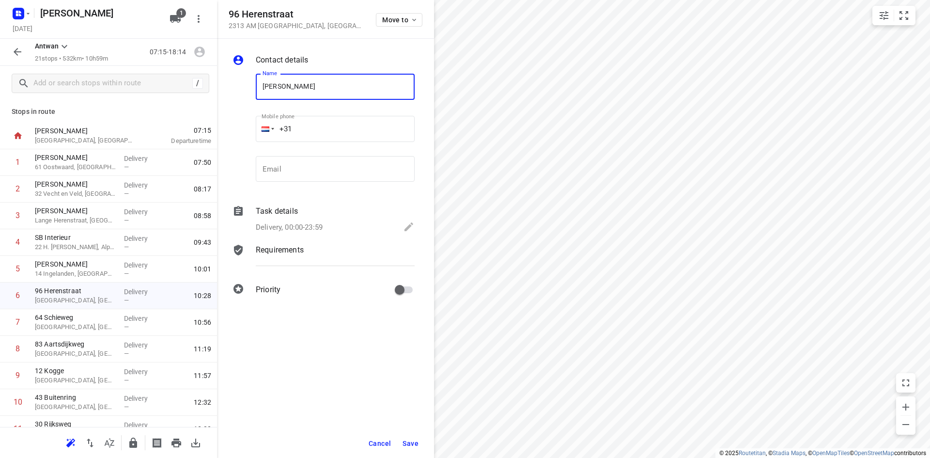
type input "[PERSON_NAME]"
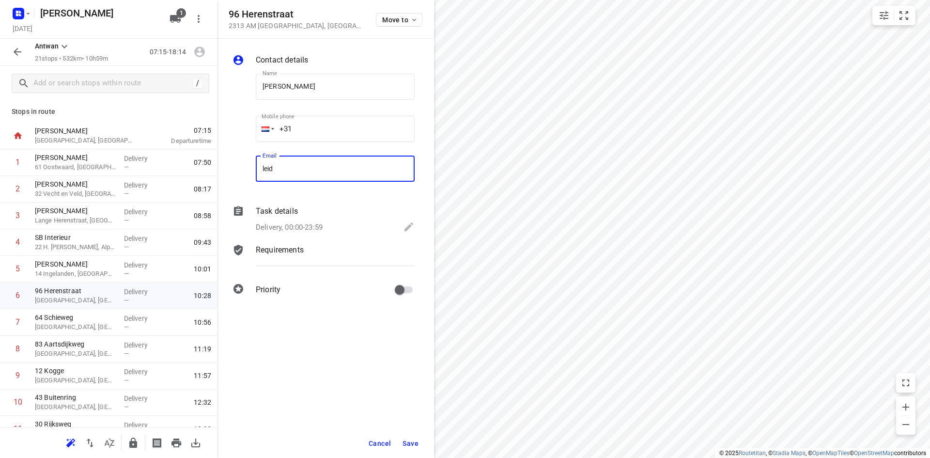
type input "[EMAIL_ADDRESS][DOMAIN_NAME]"
click at [325, 357] on div "Contact details Name [PERSON_NAME] Name Mobile phone +31 ​ Email [EMAIL_ADDRESS…" at bounding box center [325, 248] width 217 height 419
click at [411, 440] on span "Save" at bounding box center [411, 443] width 16 height 8
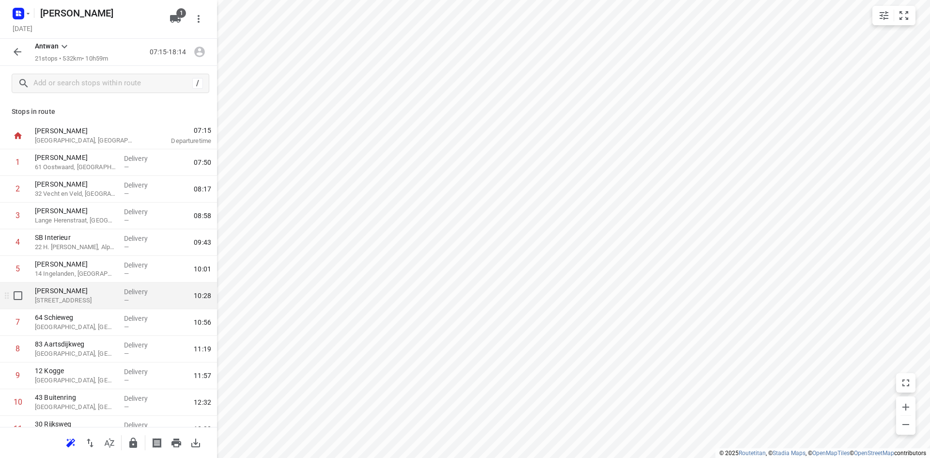
click at [73, 296] on p "[STREET_ADDRESS]" at bounding box center [75, 301] width 81 height 10
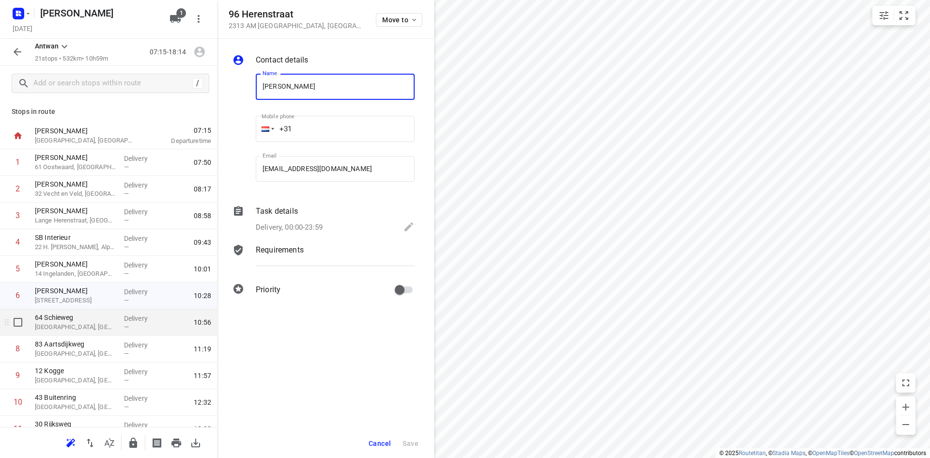
click at [62, 329] on p "[GEOGRAPHIC_DATA], [GEOGRAPHIC_DATA]" at bounding box center [75, 327] width 81 height 10
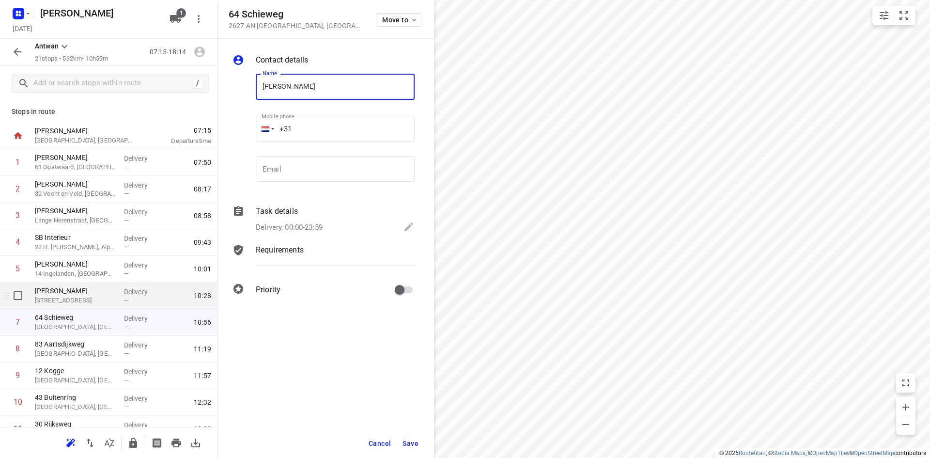
type input "[PERSON_NAME]"
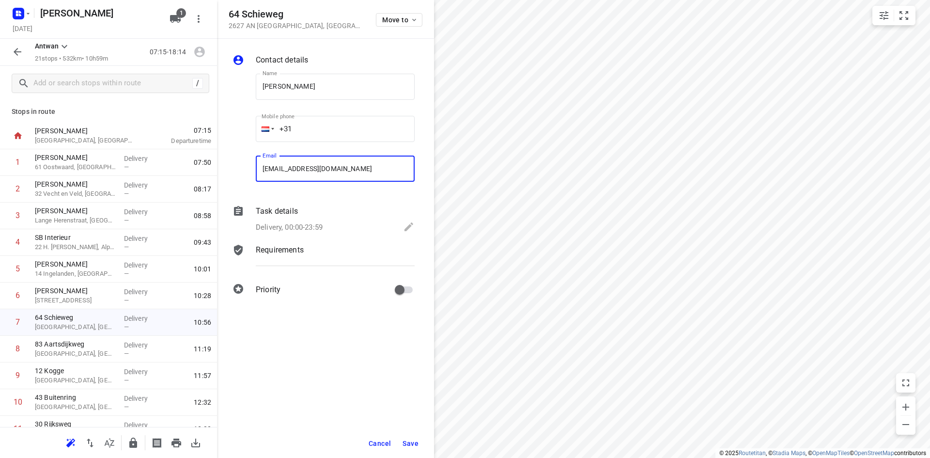
type input "[EMAIL_ADDRESS][DOMAIN_NAME]"
click at [409, 442] on span "Save" at bounding box center [411, 443] width 16 height 8
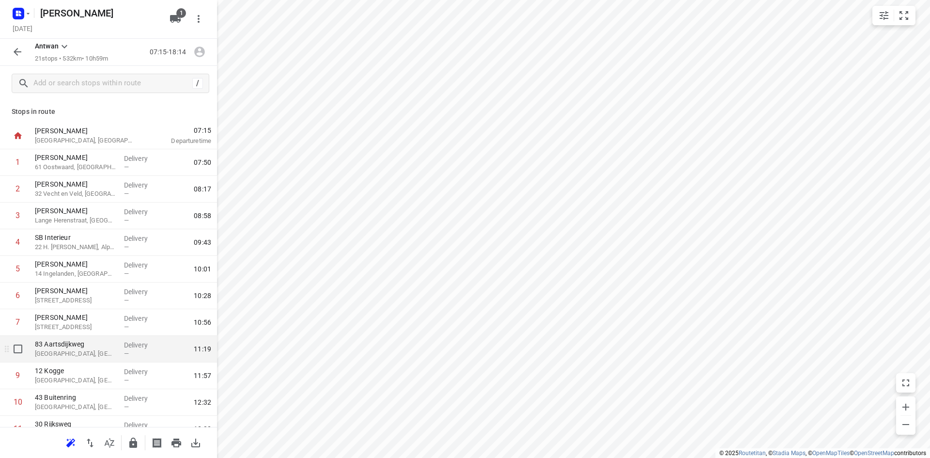
click at [66, 351] on p "[GEOGRAPHIC_DATA], [GEOGRAPHIC_DATA]" at bounding box center [75, 354] width 81 height 10
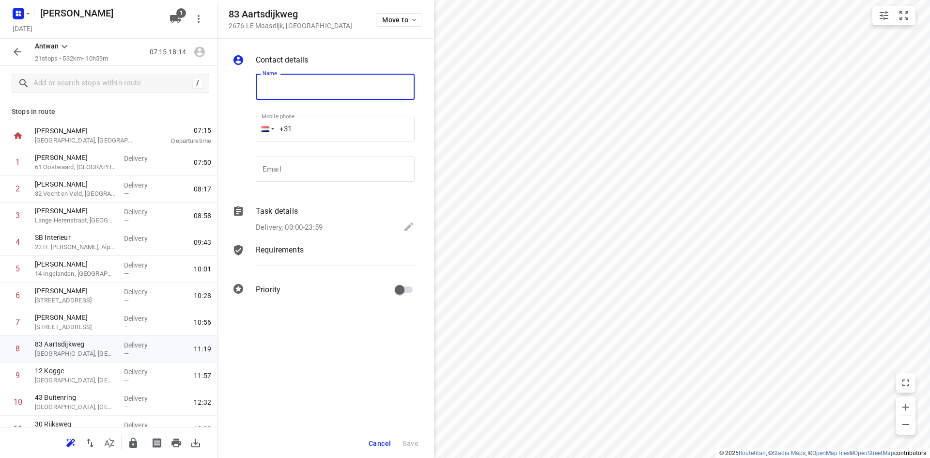
click at [327, 86] on input "text" at bounding box center [335, 87] width 159 height 26
type input "UP Kantoor Projectinrichting"
click at [297, 174] on input "email" at bounding box center [335, 169] width 159 height 26
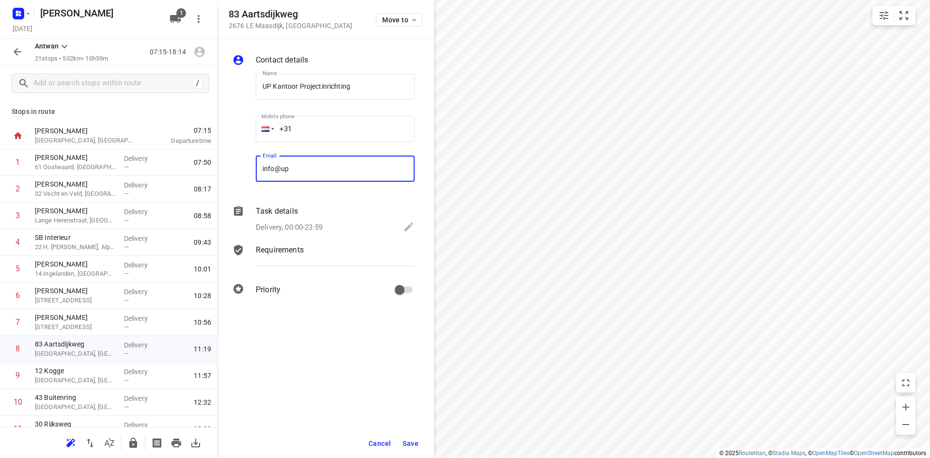
type input "[EMAIL_ADDRESS][DOMAIN_NAME]"
click at [409, 445] on span "Save" at bounding box center [411, 443] width 16 height 8
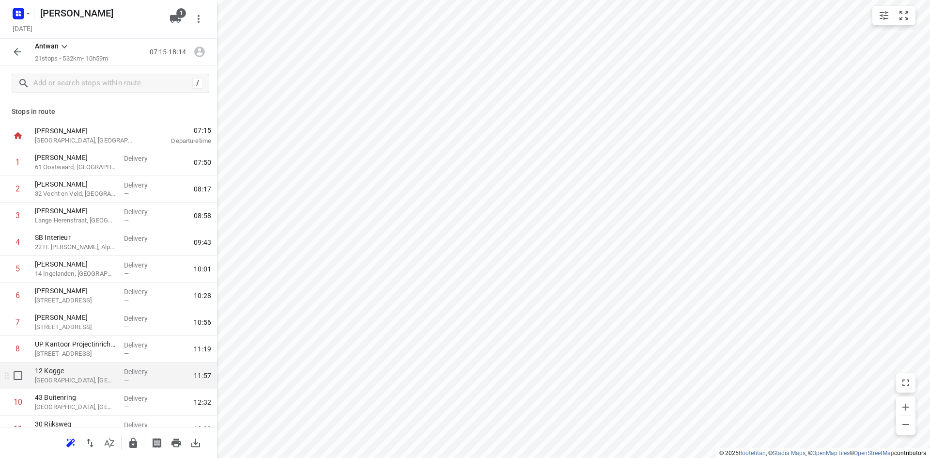
click at [60, 379] on p "[GEOGRAPHIC_DATA], [GEOGRAPHIC_DATA]" at bounding box center [75, 380] width 81 height 10
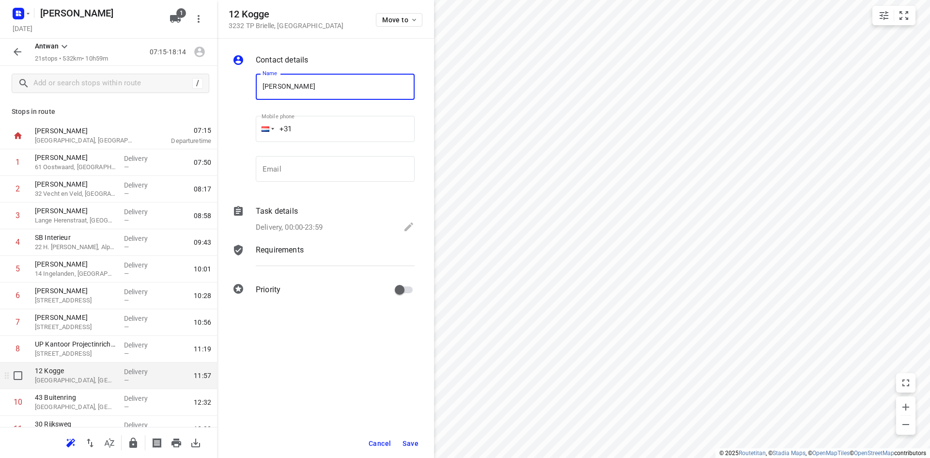
type input "[PERSON_NAME]"
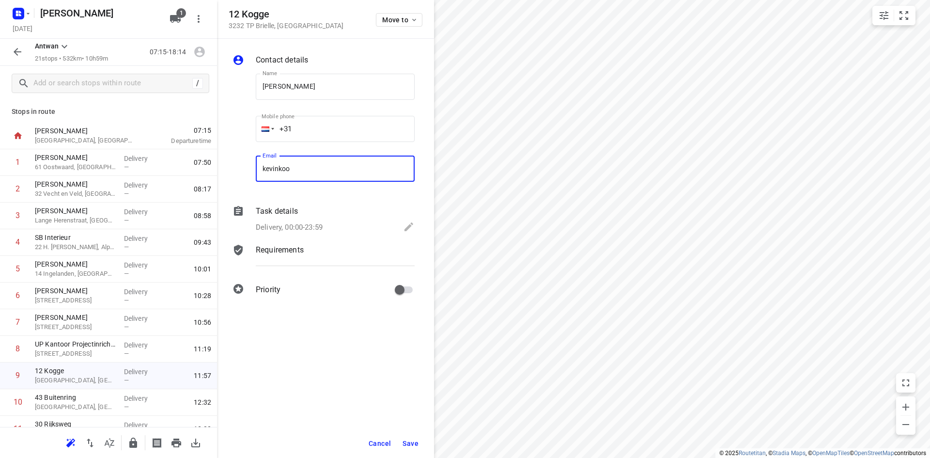
type input "[EMAIL_ADDRESS][DOMAIN_NAME]"
click at [362, 367] on div "Contact details Name [PERSON_NAME] Name Mobile phone +31 ​ Email [EMAIL_ADDRESS…" at bounding box center [325, 248] width 217 height 419
click at [416, 446] on span "Save" at bounding box center [411, 443] width 16 height 8
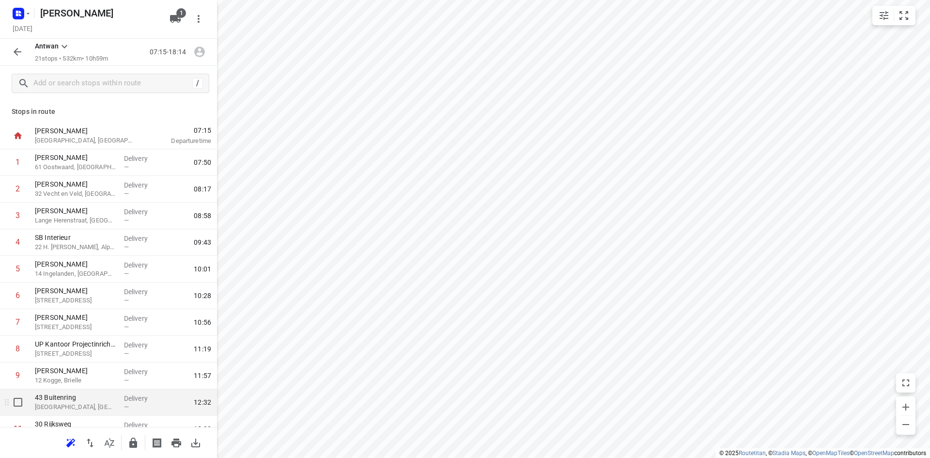
click at [73, 404] on p "[GEOGRAPHIC_DATA], [GEOGRAPHIC_DATA]" at bounding box center [75, 407] width 81 height 10
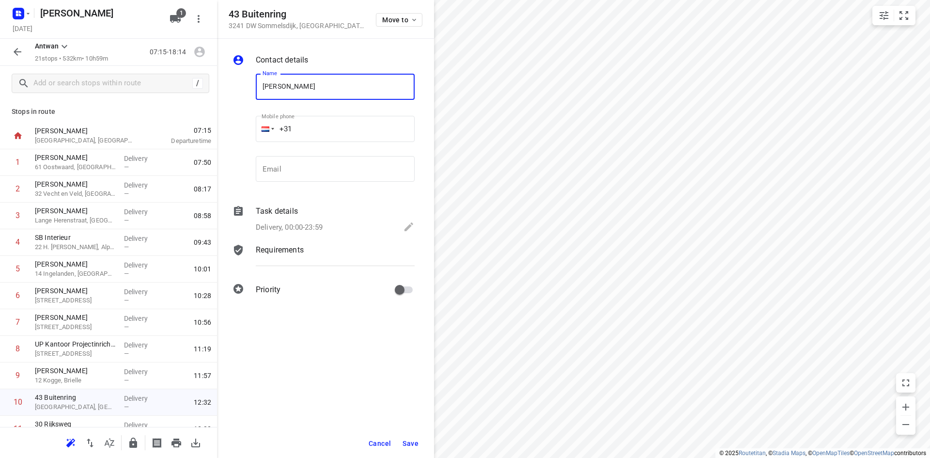
type input "[PERSON_NAME]"
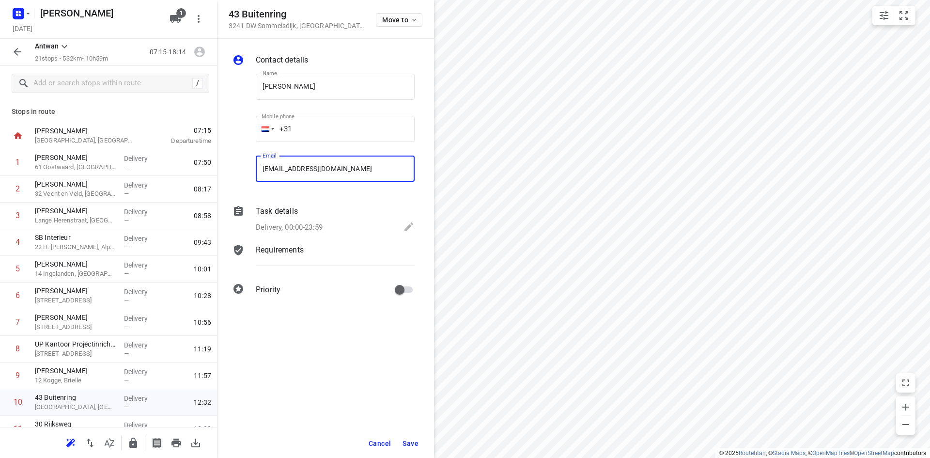
type input "[EMAIL_ADDRESS][DOMAIN_NAME]"
click at [413, 437] on button "Save" at bounding box center [411, 443] width 24 height 17
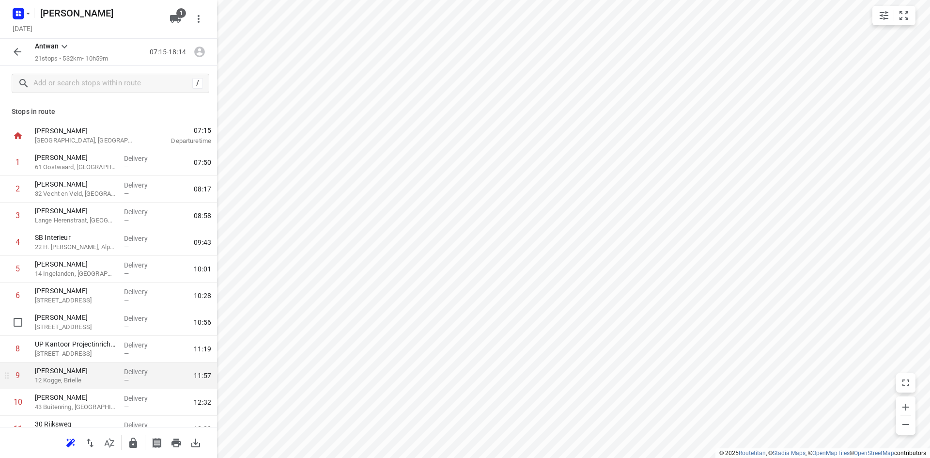
scroll to position [48, 0]
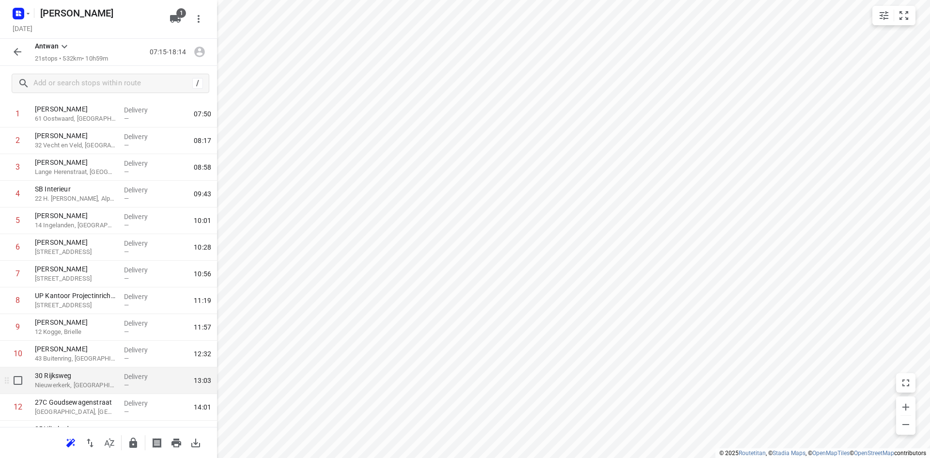
click at [56, 382] on p "Nieuwerkerk, [GEOGRAPHIC_DATA]" at bounding box center [75, 385] width 81 height 10
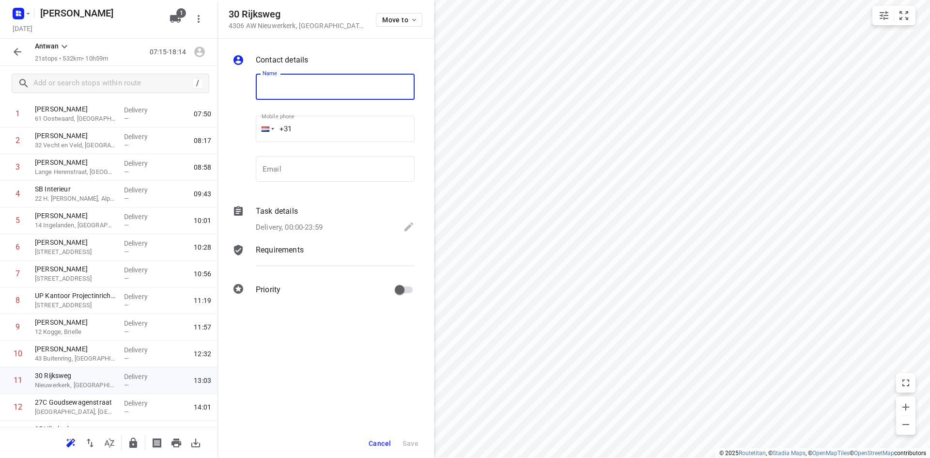
click at [322, 84] on input "text" at bounding box center [335, 87] width 159 height 26
type input "[PERSON_NAME]"
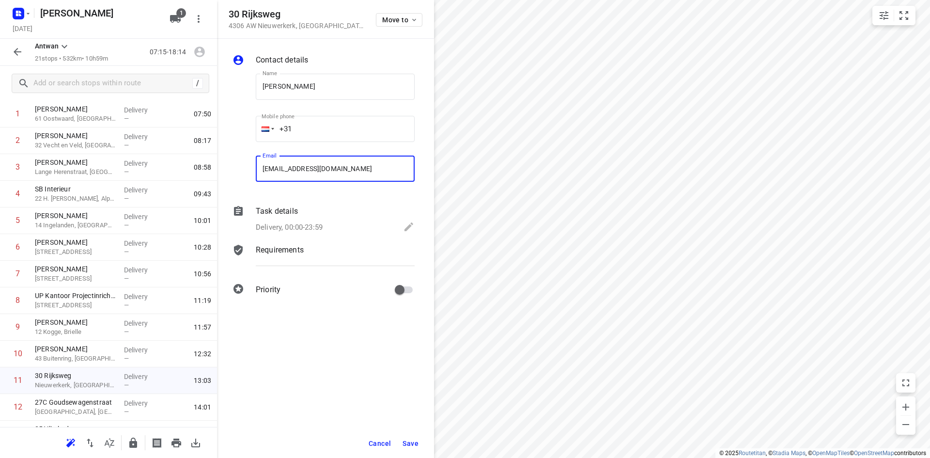
type input "[EMAIL_ADDRESS][DOMAIN_NAME]"
click at [404, 440] on span "Save" at bounding box center [411, 443] width 16 height 8
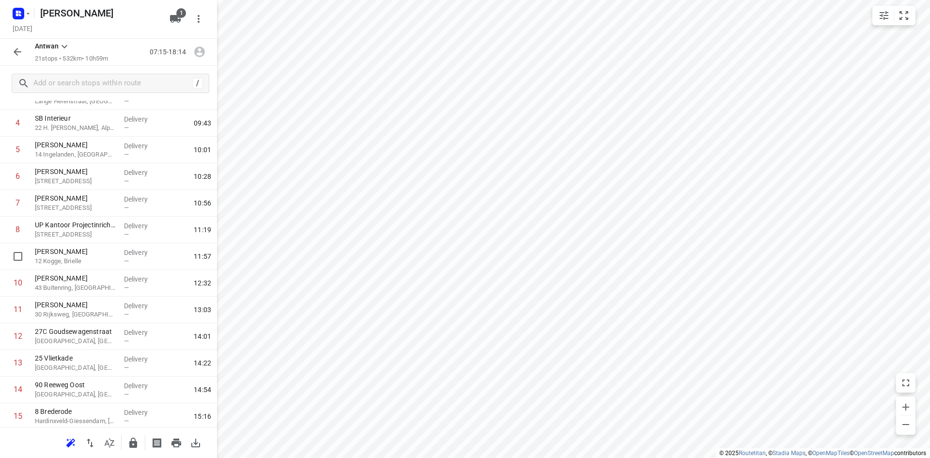
scroll to position [194, 0]
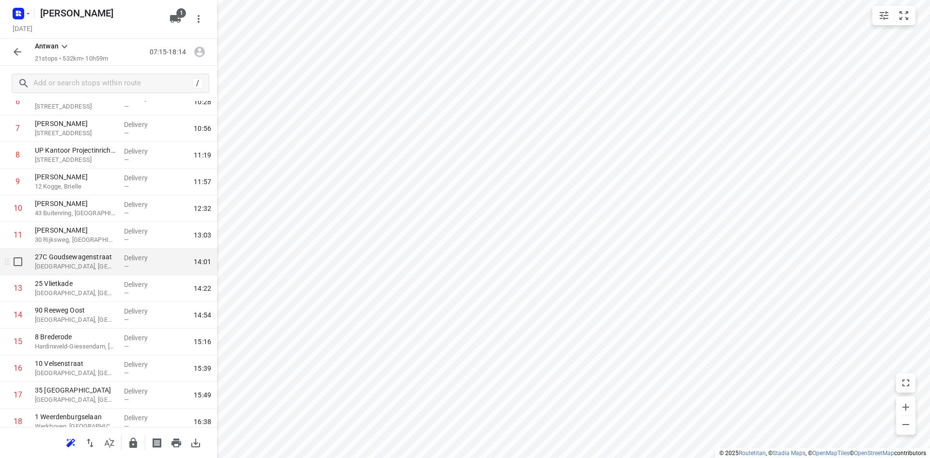
click at [57, 259] on p "27C Goudsewagenstraat" at bounding box center [75, 257] width 81 height 10
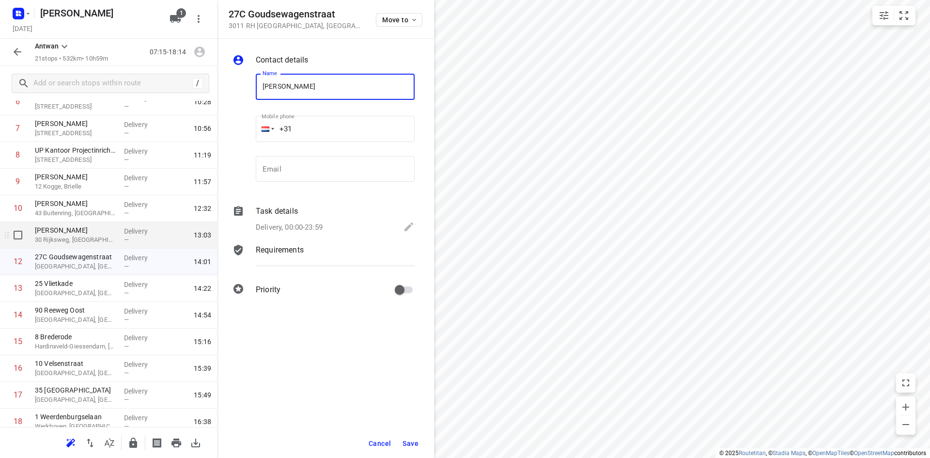
type input "[PERSON_NAME]"
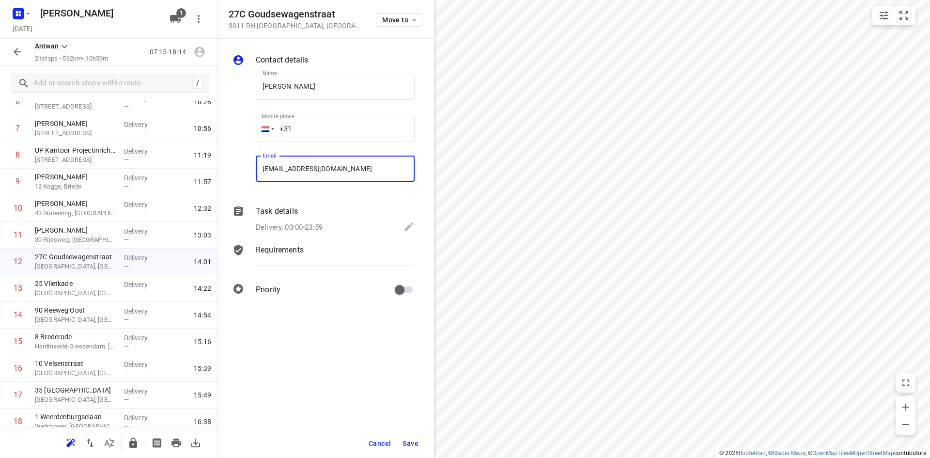
type input "[EMAIL_ADDRESS][DOMAIN_NAME]"
click at [403, 436] on button "Save" at bounding box center [411, 443] width 24 height 17
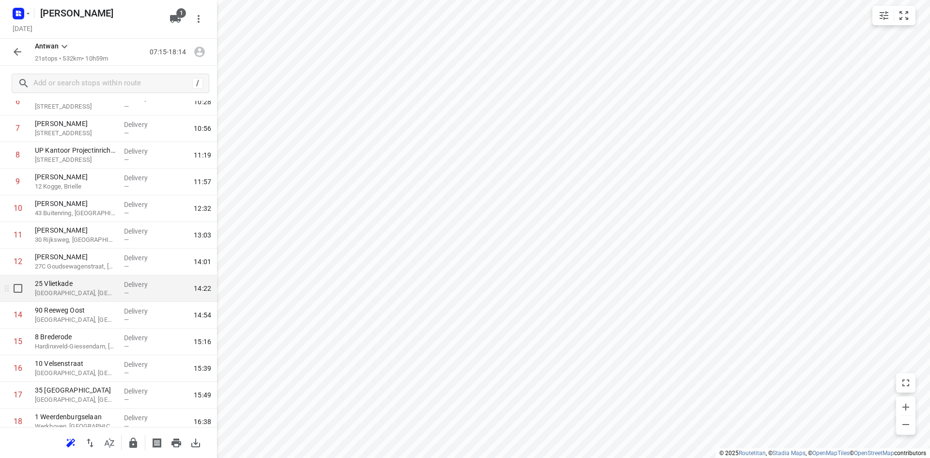
click at [62, 288] on p "25 Vlietkade" at bounding box center [75, 284] width 81 height 10
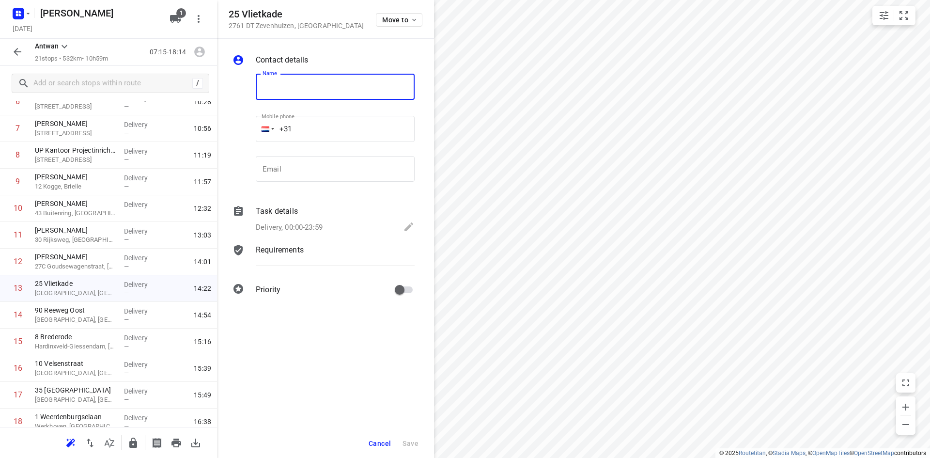
click at [293, 85] on input "text" at bounding box center [335, 87] width 159 height 26
type input "[PERSON_NAME]"
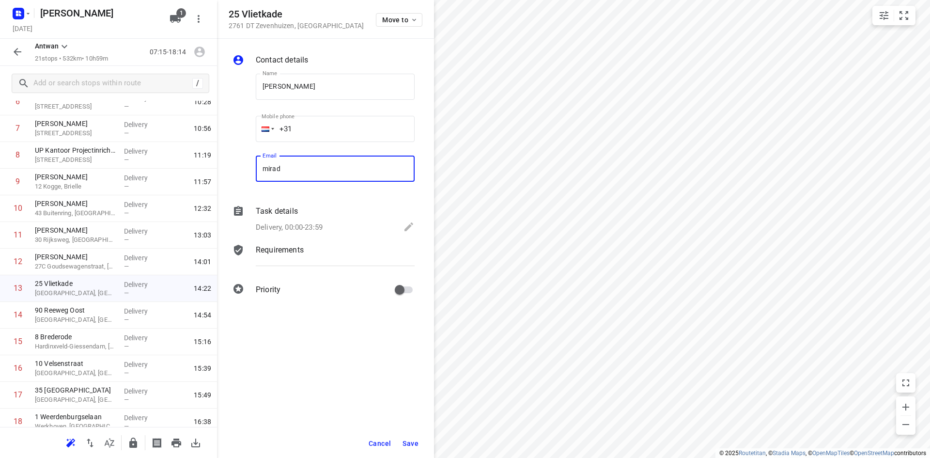
type input "[EMAIL_ADDRESS][DOMAIN_NAME]"
click at [414, 444] on span "Save" at bounding box center [411, 443] width 16 height 8
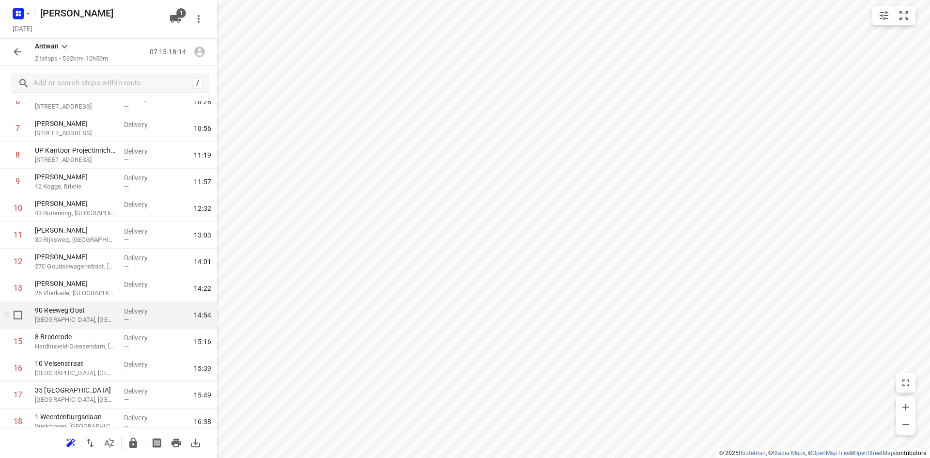
click at [63, 319] on p "[GEOGRAPHIC_DATA], [GEOGRAPHIC_DATA]" at bounding box center [75, 320] width 81 height 10
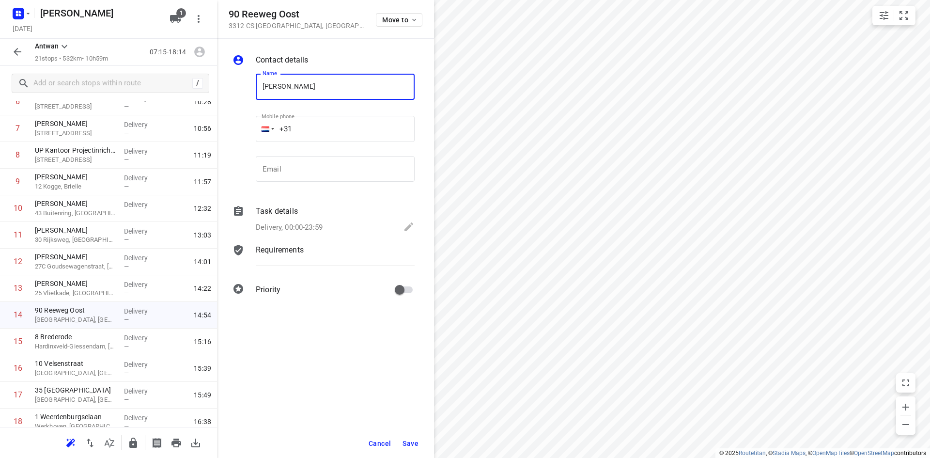
type input "[PERSON_NAME]"
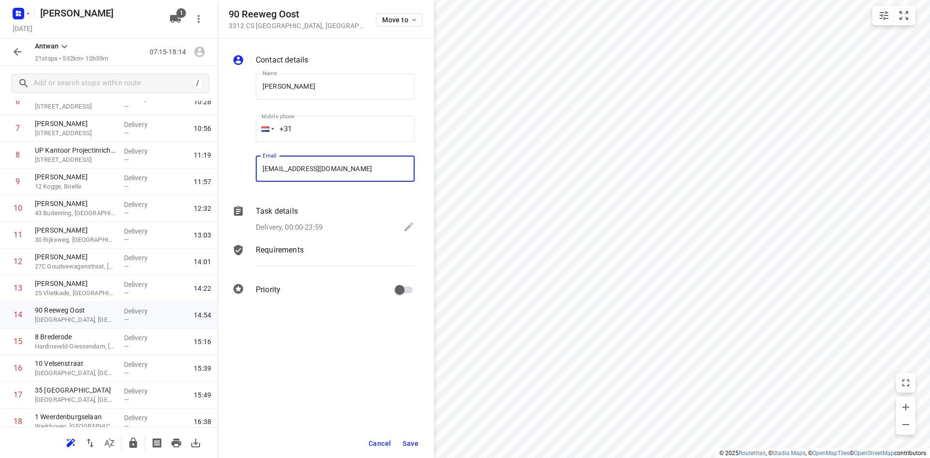
type input "[EMAIL_ADDRESS][DOMAIN_NAME]"
click at [420, 444] on button "Save" at bounding box center [411, 443] width 24 height 17
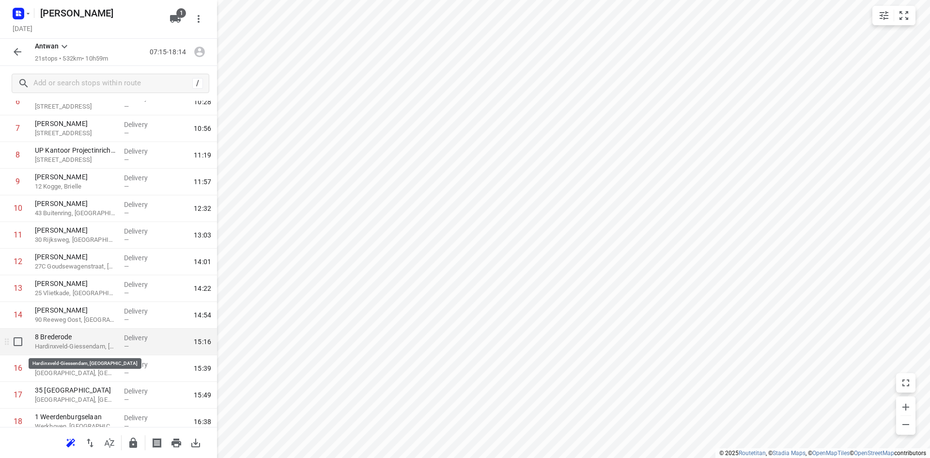
click at [69, 342] on p "Hardinxveld-Giessendam, [GEOGRAPHIC_DATA]" at bounding box center [75, 347] width 81 height 10
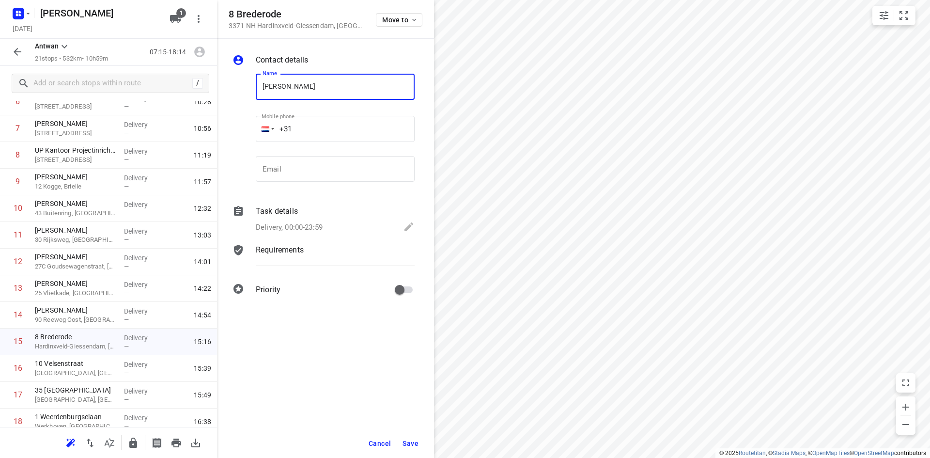
type input "[PERSON_NAME]"
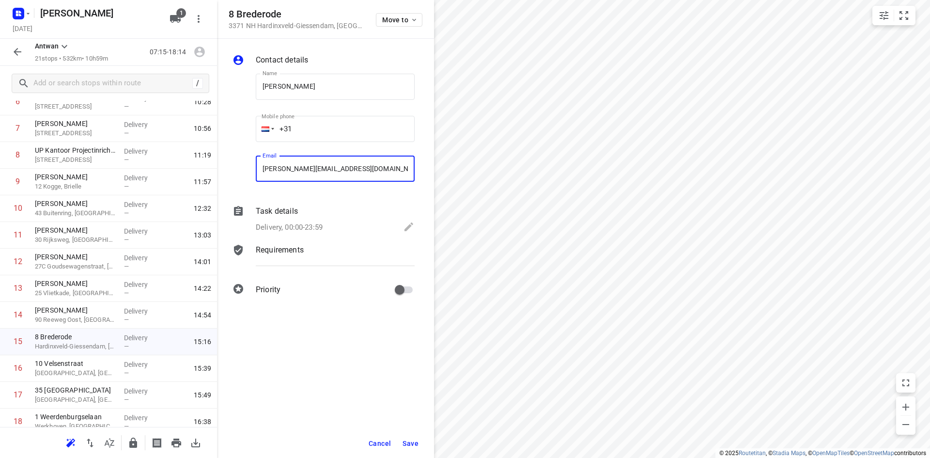
type input "[PERSON_NAME][EMAIL_ADDRESS][DOMAIN_NAME]"
click at [410, 445] on span "Save" at bounding box center [411, 443] width 16 height 8
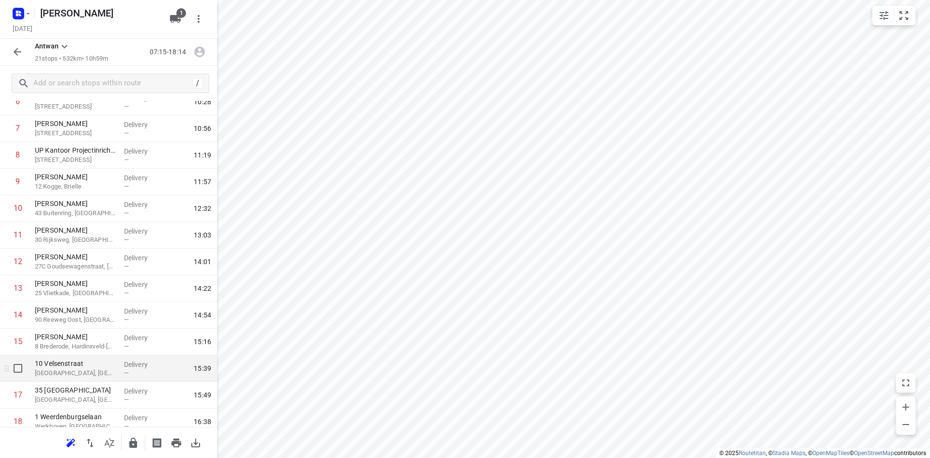
click at [72, 372] on p "[GEOGRAPHIC_DATA], [GEOGRAPHIC_DATA]" at bounding box center [75, 373] width 81 height 10
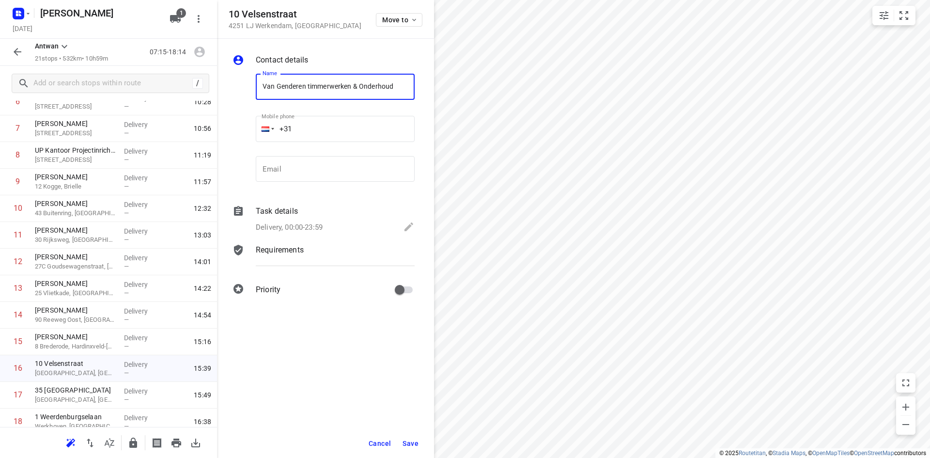
type input "Van Genderen timmerwerken & Onderhoud"
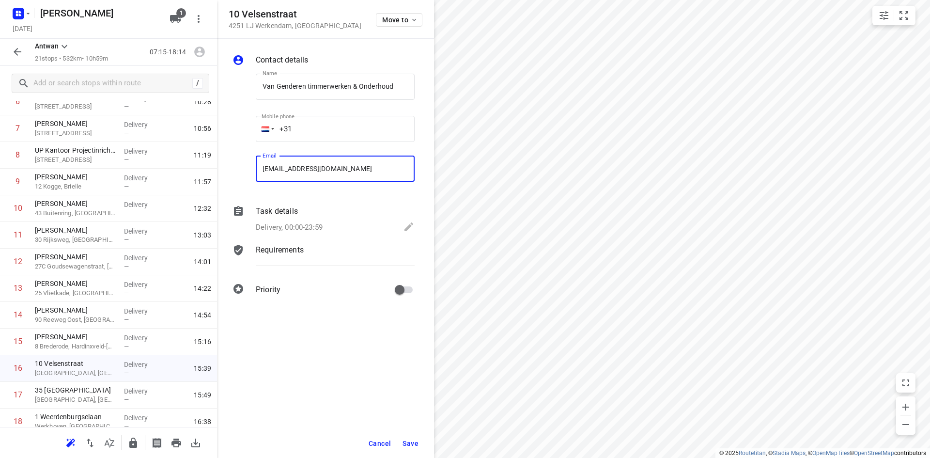
type input "[EMAIL_ADDRESS][DOMAIN_NAME]"
click at [344, 347] on div "Contact details Name Van Genderen timmerwerken & Onderhoud Name Mobile phone +3…" at bounding box center [325, 248] width 217 height 419
click at [407, 442] on span "Save" at bounding box center [411, 443] width 16 height 8
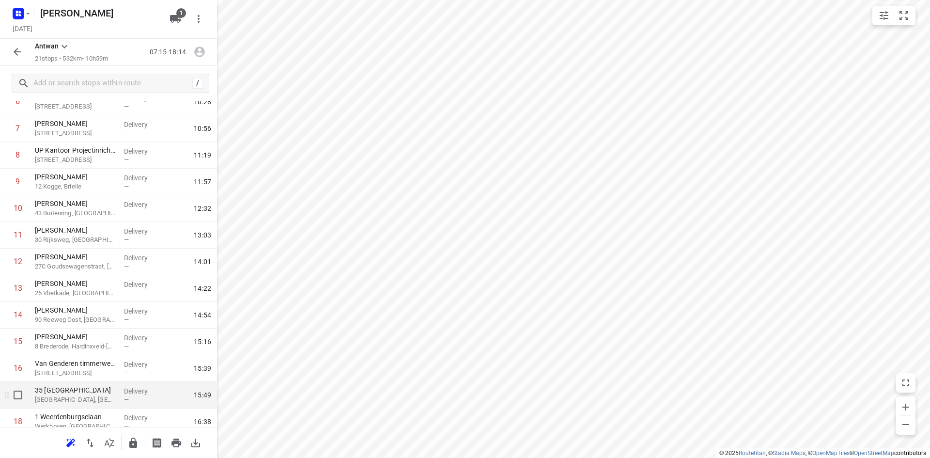
click at [68, 399] on p "[GEOGRAPHIC_DATA], [GEOGRAPHIC_DATA]" at bounding box center [75, 400] width 81 height 10
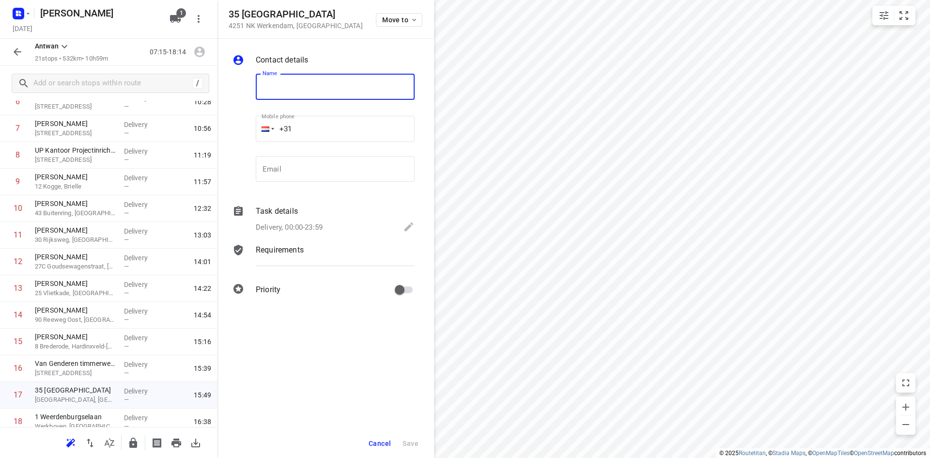
click at [310, 85] on input "text" at bounding box center [335, 87] width 159 height 26
type input "[PERSON_NAME]"
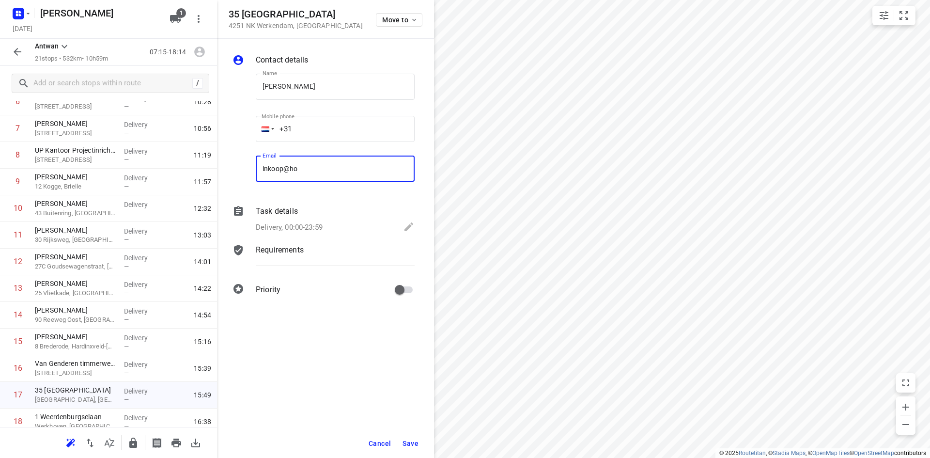
type input "[EMAIL_ADDRESS][DOMAIN_NAME]"
click at [414, 445] on span "Save" at bounding box center [411, 443] width 16 height 8
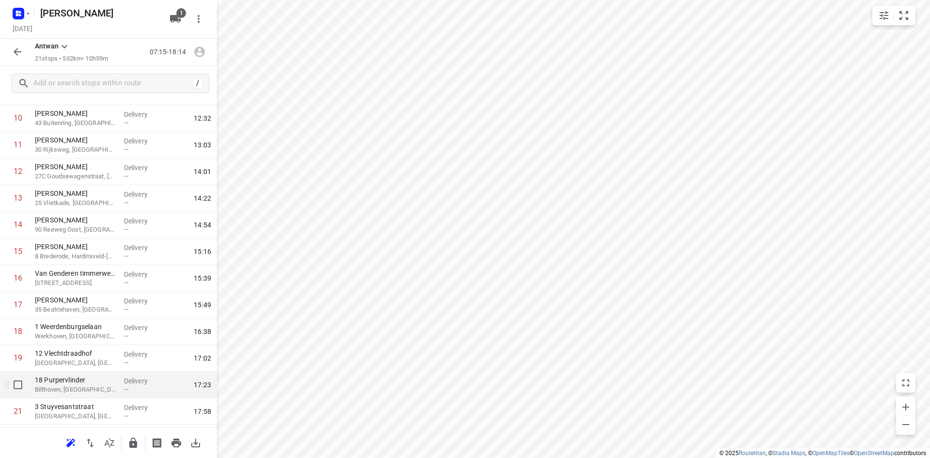
scroll to position [291, 0]
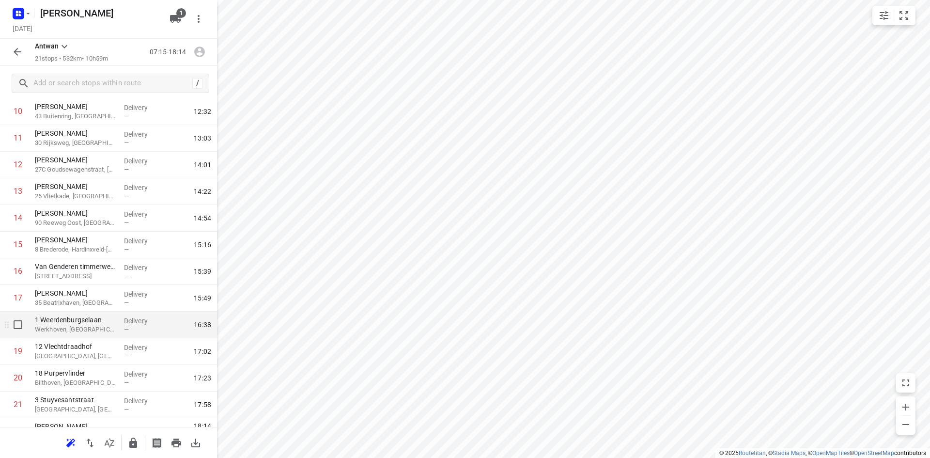
click at [65, 326] on p "Werkhoven, [GEOGRAPHIC_DATA]" at bounding box center [75, 330] width 81 height 10
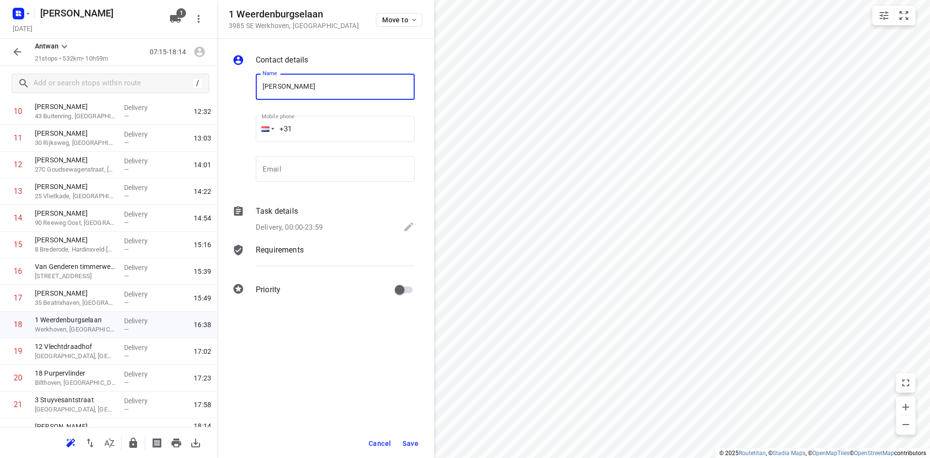
type input "[PERSON_NAME]"
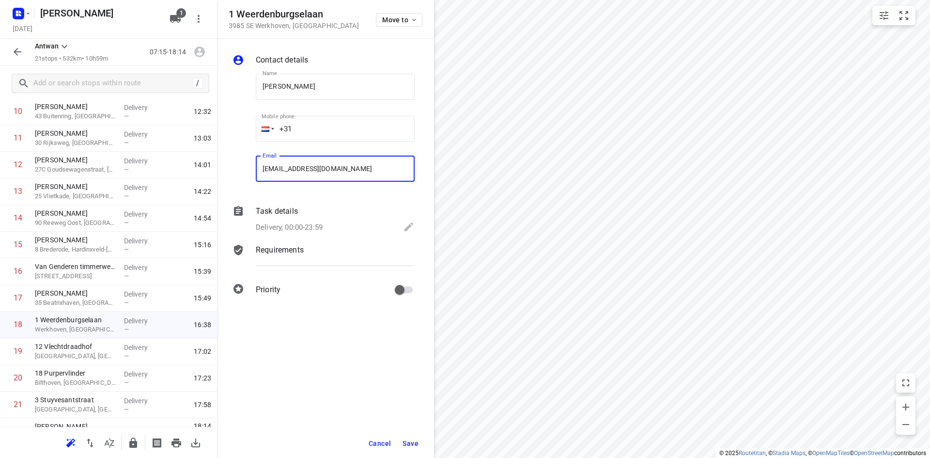
type input "[EMAIL_ADDRESS][DOMAIN_NAME]"
click at [408, 443] on span "Save" at bounding box center [411, 443] width 16 height 8
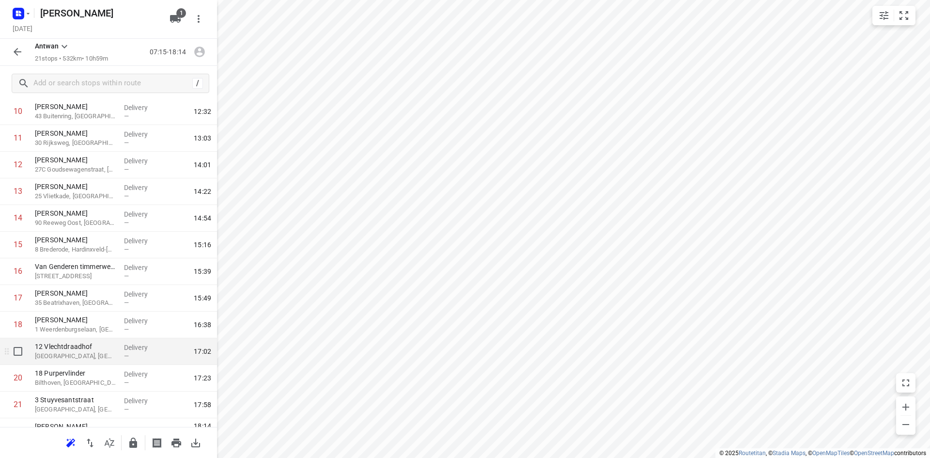
click at [65, 354] on p "[GEOGRAPHIC_DATA], [GEOGRAPHIC_DATA]" at bounding box center [75, 356] width 81 height 10
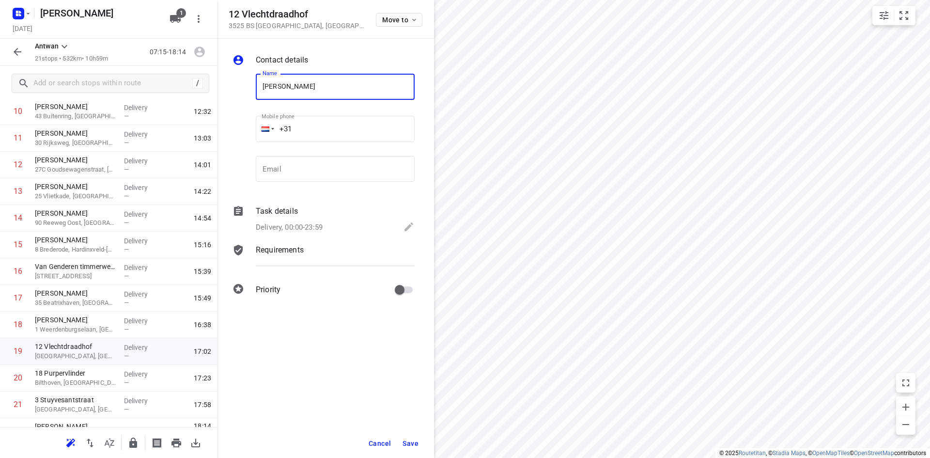
type input "[PERSON_NAME]"
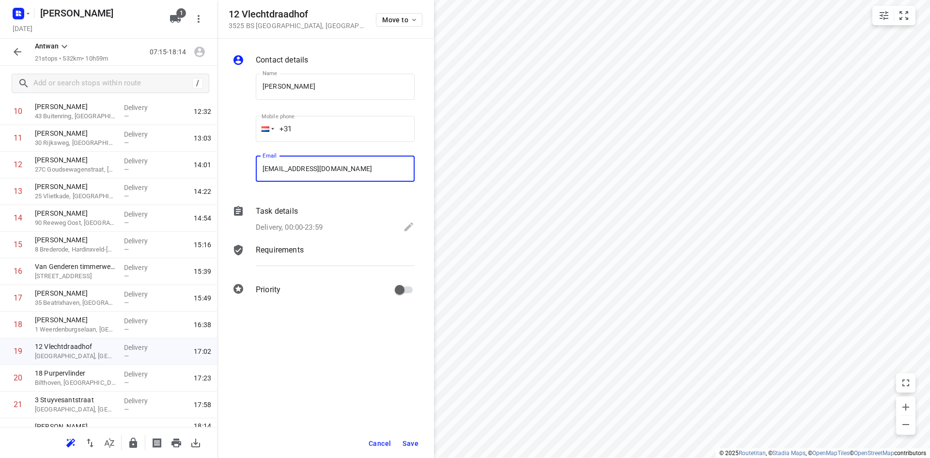
type input "[EMAIL_ADDRESS][DOMAIN_NAME]"
click at [408, 444] on span "Save" at bounding box center [411, 443] width 16 height 8
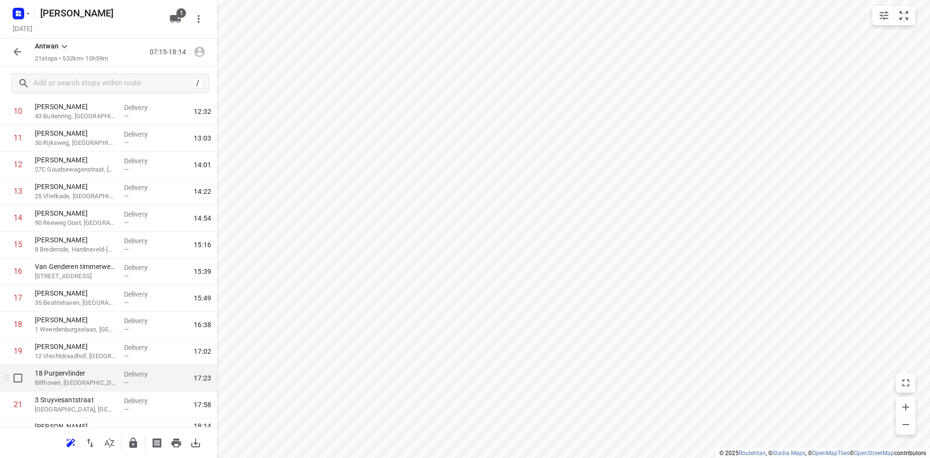
click at [61, 374] on p "18 Purpervlinder" at bounding box center [75, 373] width 81 height 10
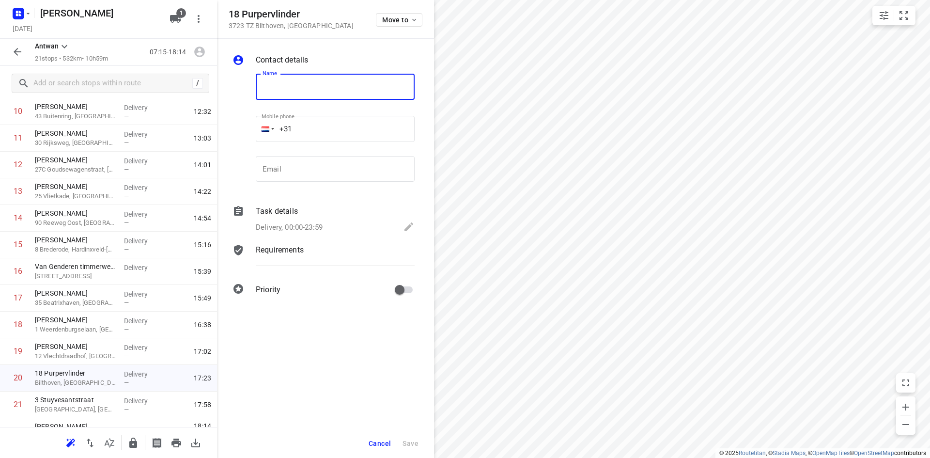
click at [285, 85] on input "text" at bounding box center [335, 87] width 159 height 26
type input "[PERSON_NAME]"
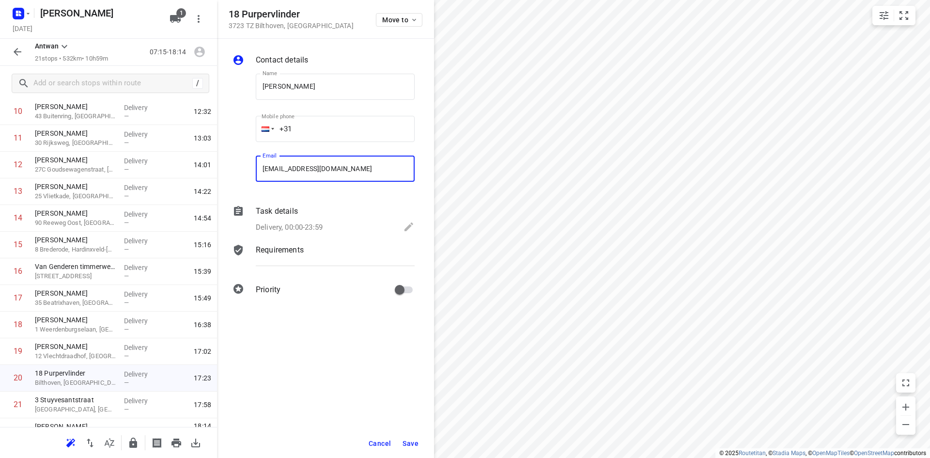
type input "[EMAIL_ADDRESS][DOMAIN_NAME]"
click at [408, 447] on button "Save" at bounding box center [411, 443] width 24 height 17
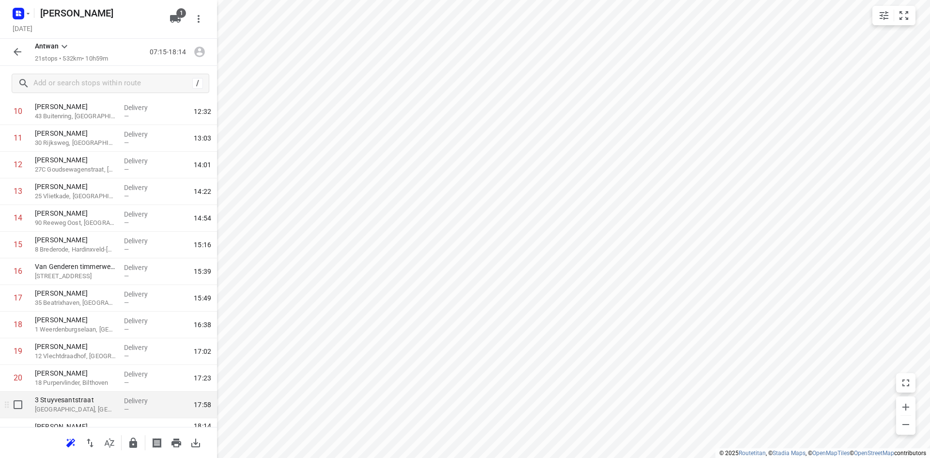
click at [79, 415] on div "[STREET_ADDRESS]" at bounding box center [75, 404] width 89 height 27
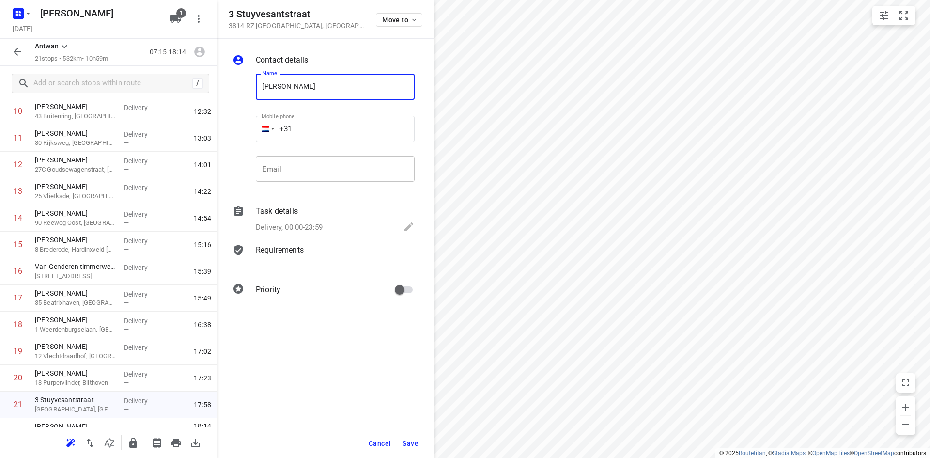
type input "[PERSON_NAME]"
click at [299, 167] on input "email" at bounding box center [335, 169] width 159 height 26
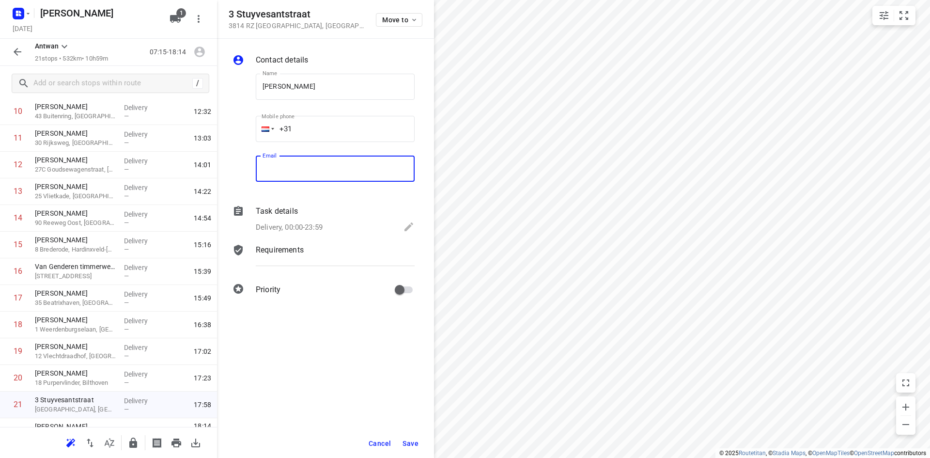
click at [299, 167] on input "email" at bounding box center [335, 169] width 159 height 26
type input "[EMAIL_ADDRESS][DOMAIN_NAME]"
click at [407, 442] on span "Save" at bounding box center [411, 443] width 16 height 8
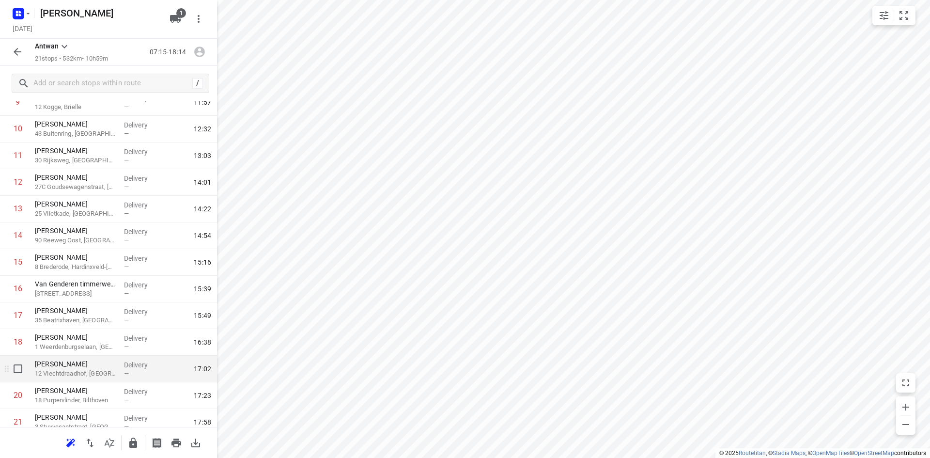
scroll to position [260, 0]
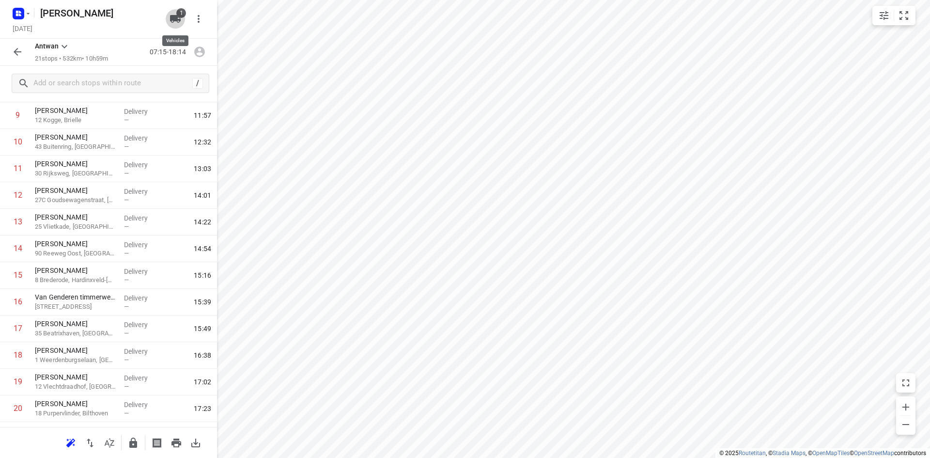
click at [180, 19] on icon "button" at bounding box center [175, 19] width 11 height 8
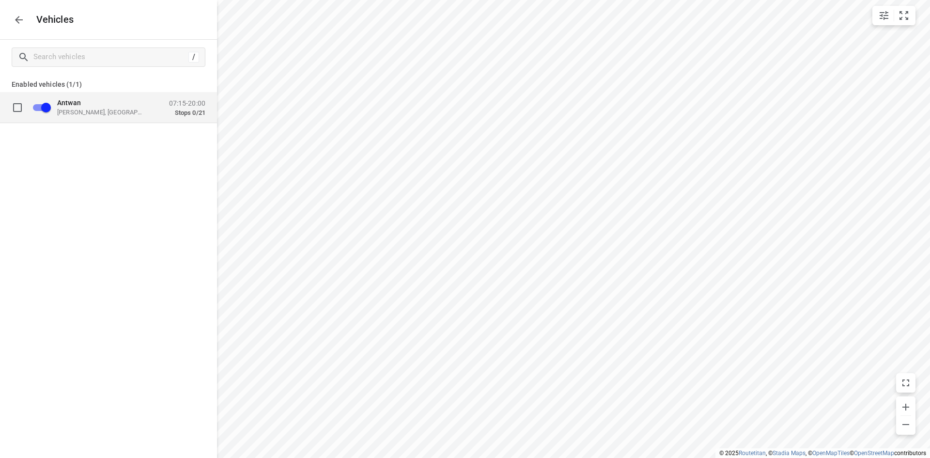
click at [170, 112] on p "Stops 0/21" at bounding box center [187, 113] width 36 height 8
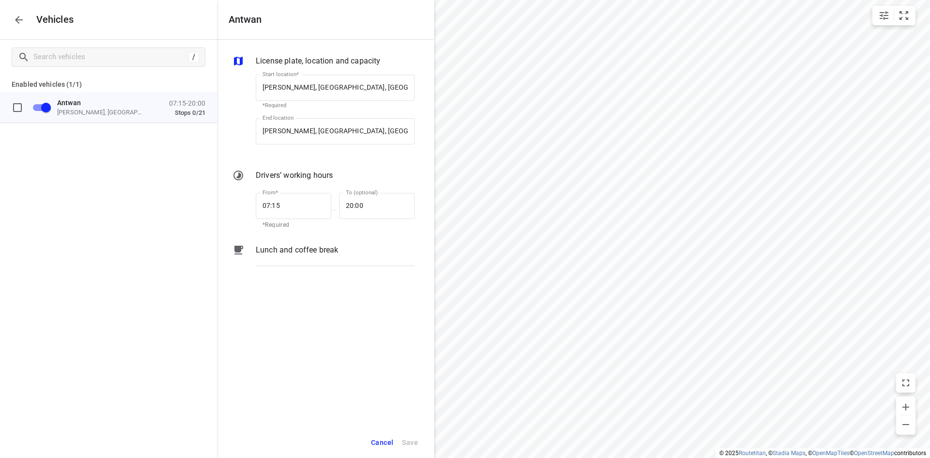
click at [79, 213] on div "/ Enabled vehicles (1/1) [PERSON_NAME], [GEOGRAPHIC_DATA], [GEOGRAPHIC_DATA] 07…" at bounding box center [108, 269] width 217 height 458
click at [380, 442] on span "Cancel" at bounding box center [382, 442] width 22 height 12
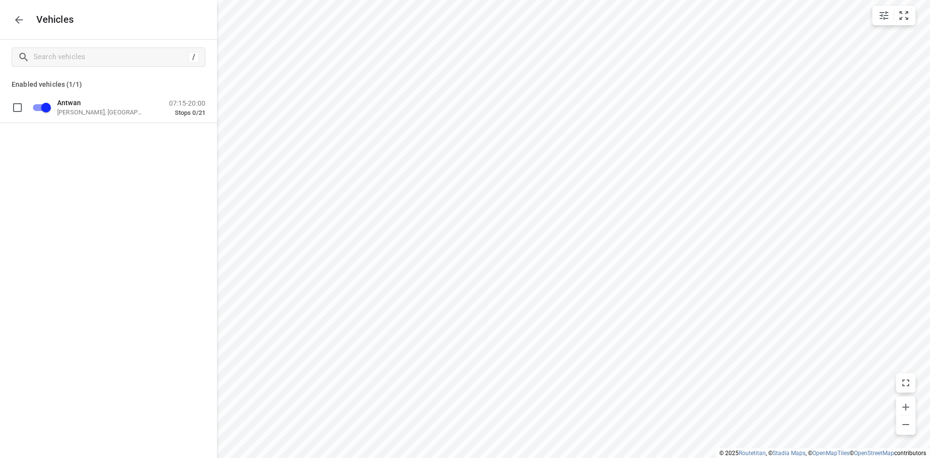
click at [23, 22] on icon "button" at bounding box center [19, 20] width 12 height 12
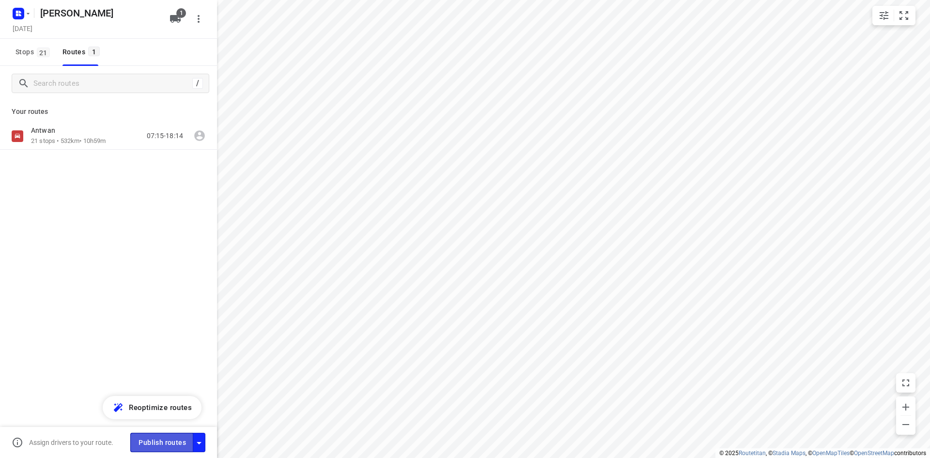
click at [156, 446] on span "Publish routes" at bounding box center [162, 442] width 47 height 12
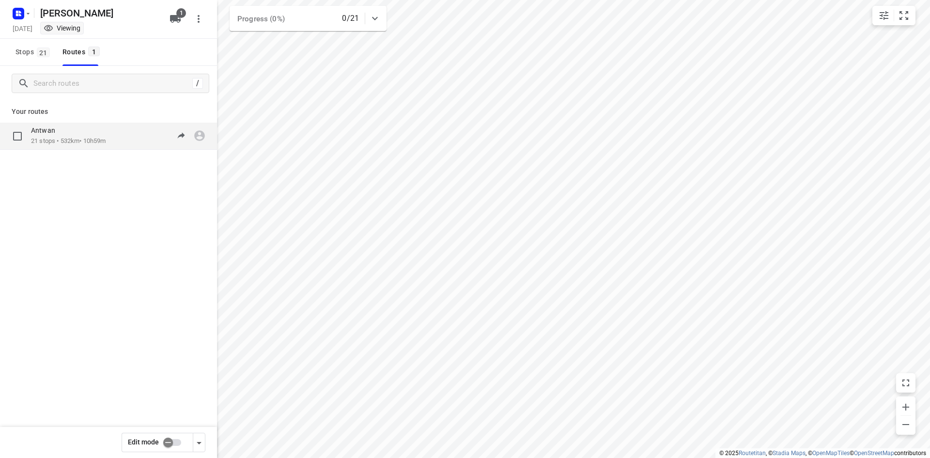
click at [103, 137] on p "21 stops • 532km • 10h59m" at bounding box center [68, 141] width 75 height 9
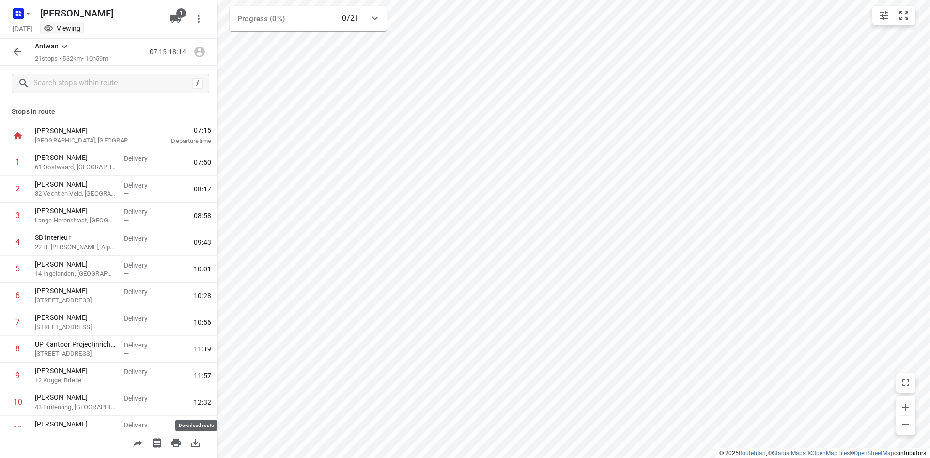
click at [196, 446] on icon "button" at bounding box center [196, 443] width 12 height 12
click at [25, 56] on button "button" at bounding box center [17, 51] width 19 height 19
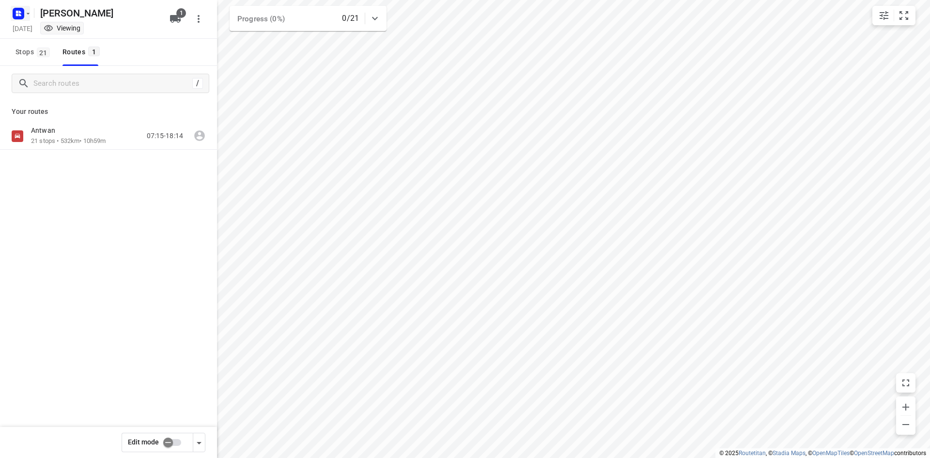
click at [27, 16] on icon "button" at bounding box center [28, 14] width 8 height 8
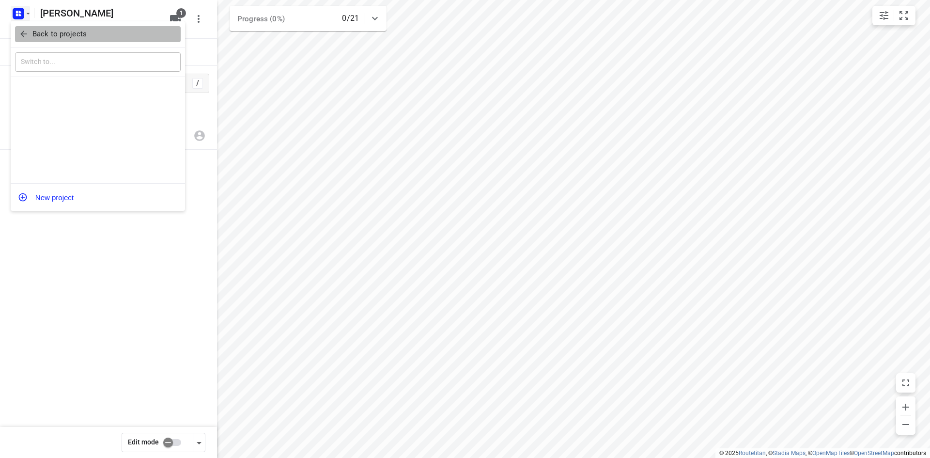
click at [27, 36] on icon "button" at bounding box center [24, 34] width 10 height 10
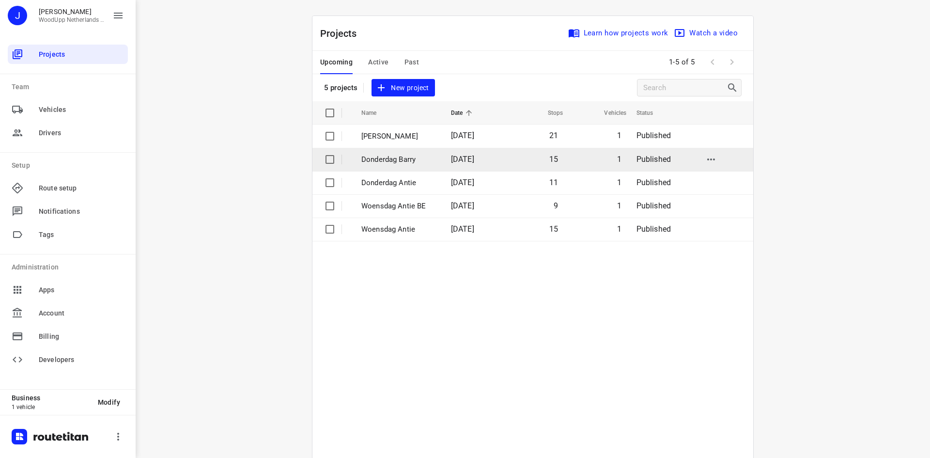
click at [385, 148] on td "Donderdag Barry" at bounding box center [398, 159] width 92 height 23
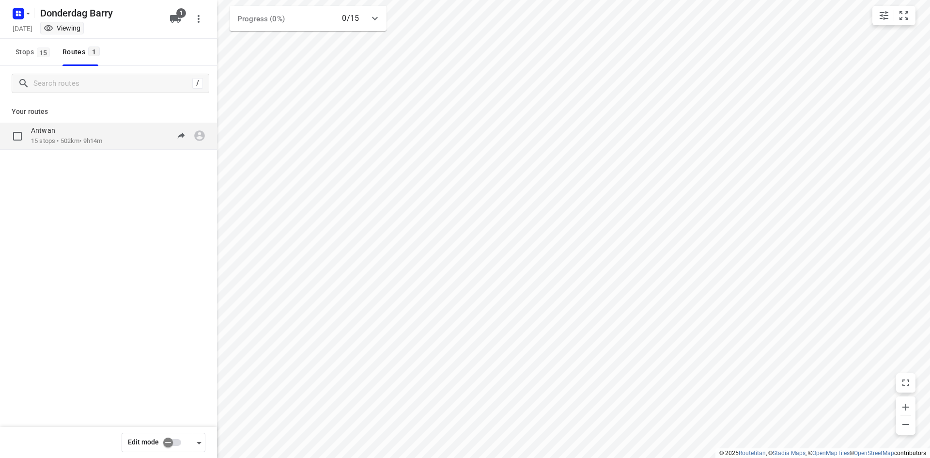
click at [120, 131] on div "Antwan 15 stops • 502km • 9h14m 07:15-16:29" at bounding box center [124, 136] width 186 height 20
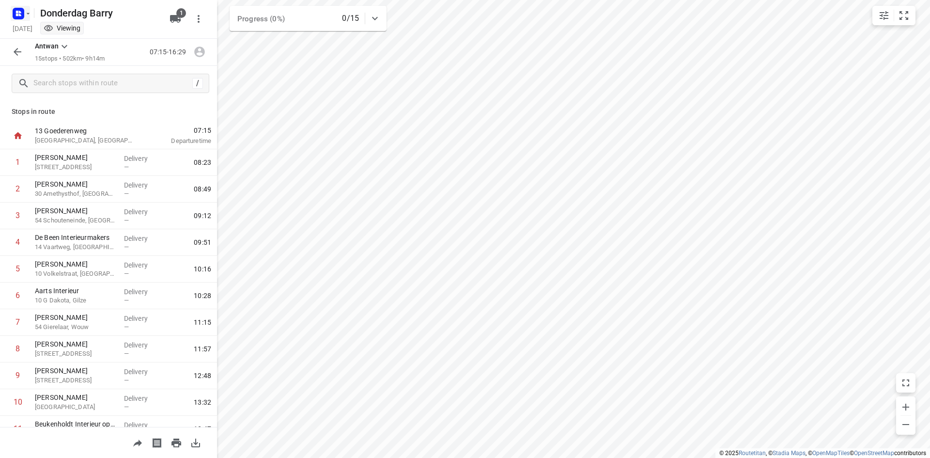
click at [24, 19] on icon "button" at bounding box center [19, 14] width 16 height 16
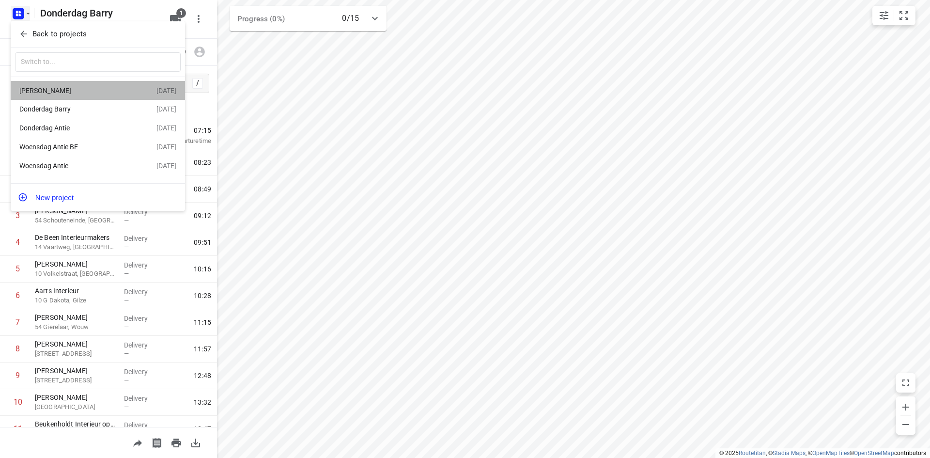
click at [66, 91] on div "[PERSON_NAME]" at bounding box center [74, 91] width 111 height 8
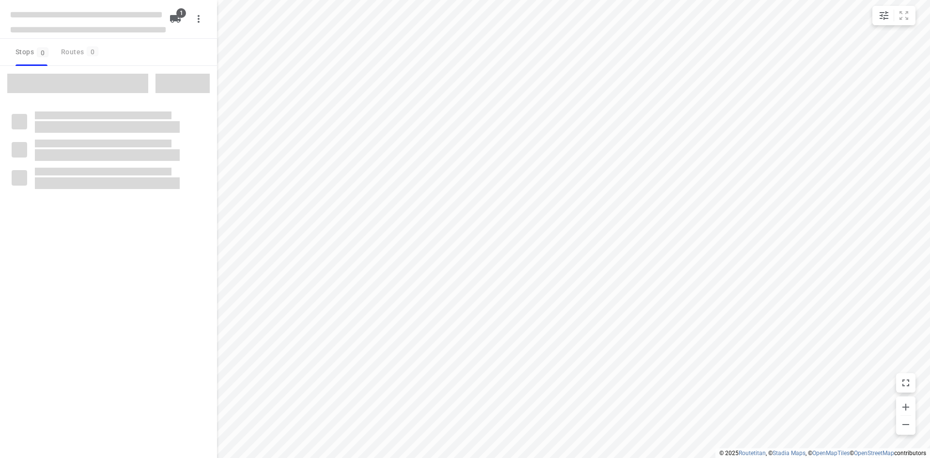
type input "distance"
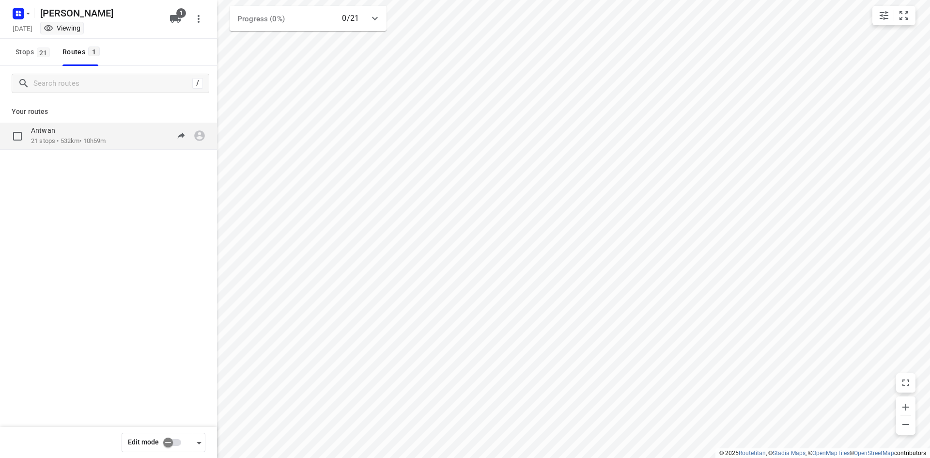
click at [84, 136] on div "Antwan" at bounding box center [68, 131] width 75 height 11
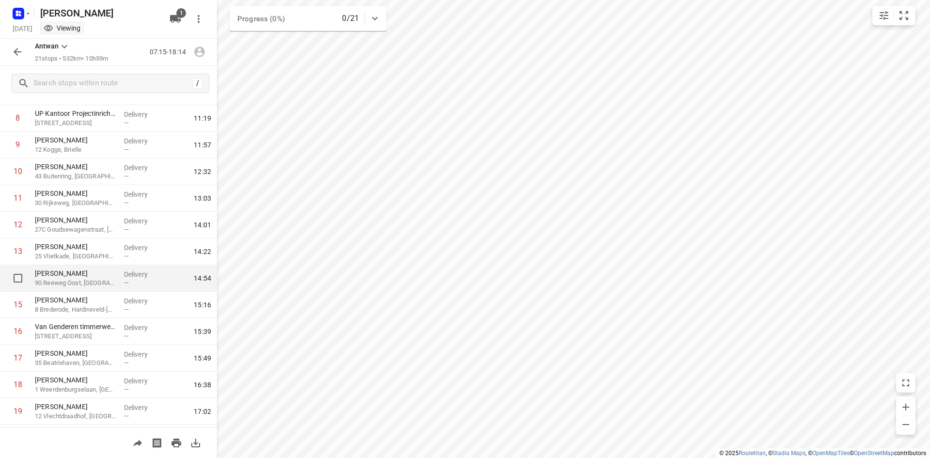
scroll to position [309, 0]
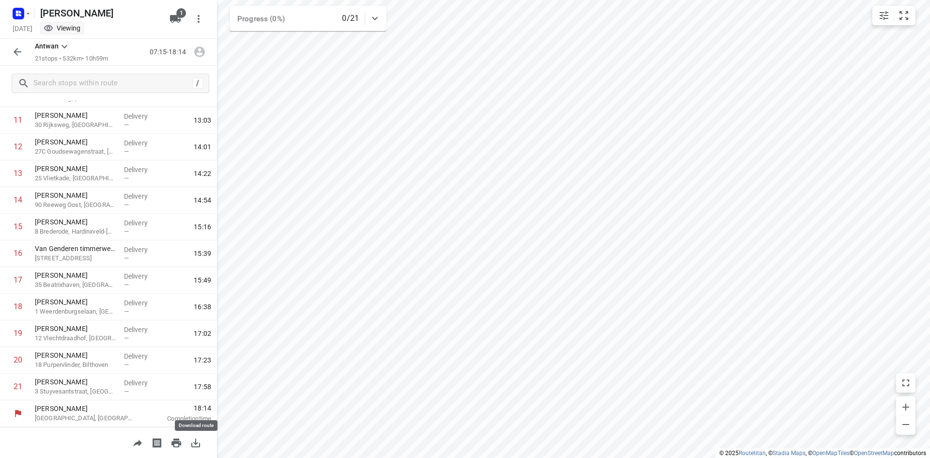
click at [194, 444] on icon "button" at bounding box center [196, 443] width 12 height 12
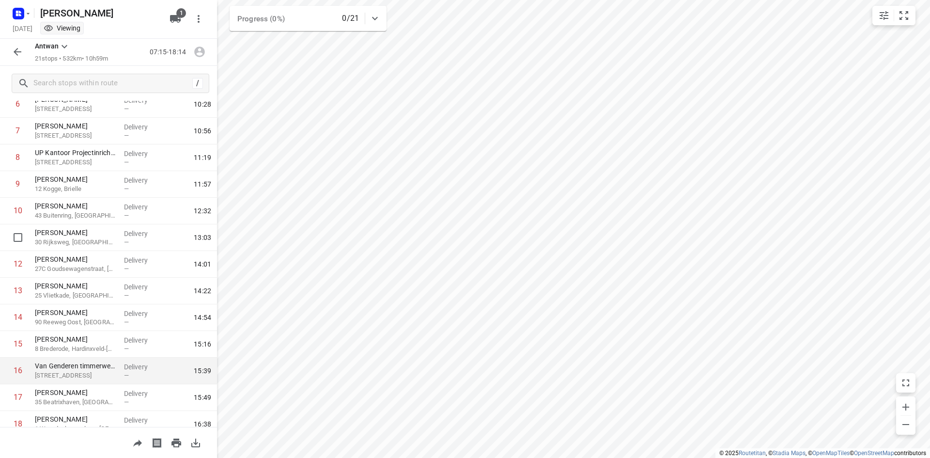
scroll to position [194, 0]
click at [172, 441] on icon "button" at bounding box center [176, 442] width 10 height 9
click at [16, 51] on icon "button" at bounding box center [18, 52] width 8 height 8
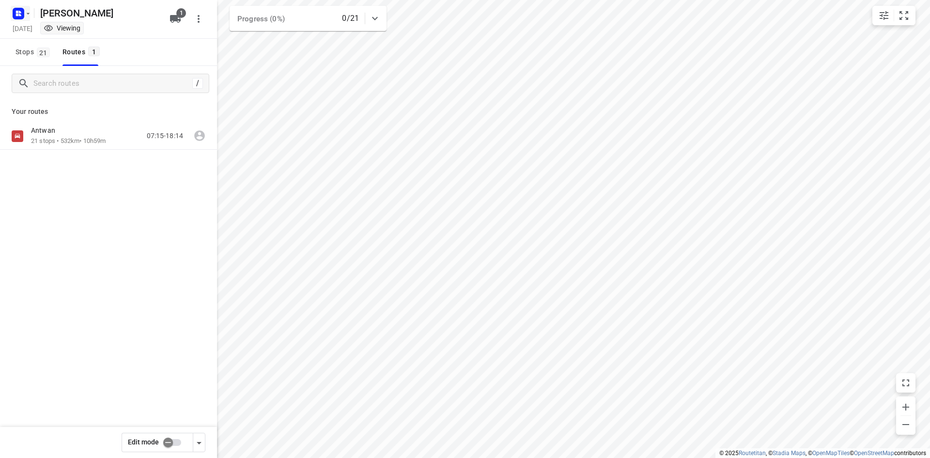
click at [21, 17] on rect "button" at bounding box center [19, 14] width 12 height 12
click at [26, 35] on icon "button" at bounding box center [24, 34] width 10 height 10
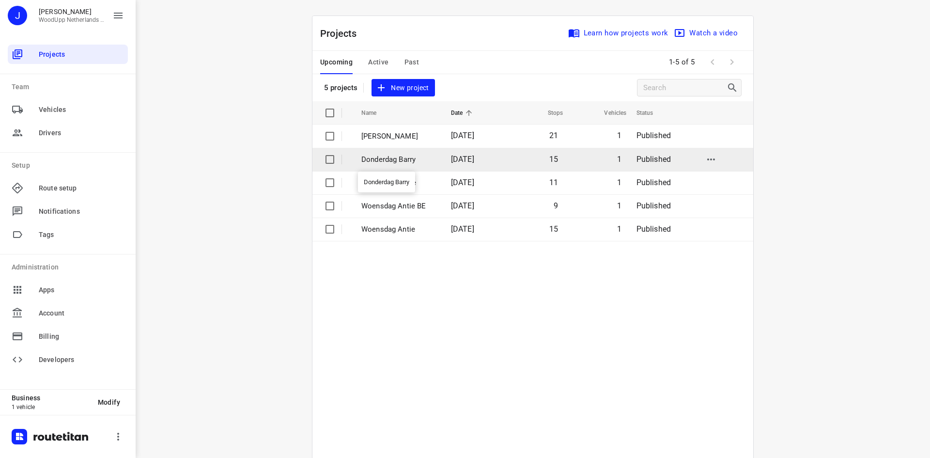
click at [392, 159] on p "Donderdag Barry" at bounding box center [398, 159] width 75 height 11
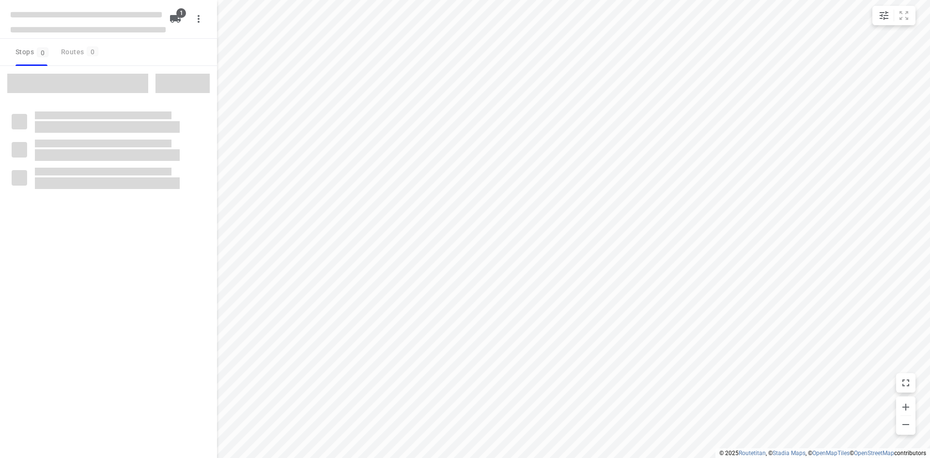
type input "distance"
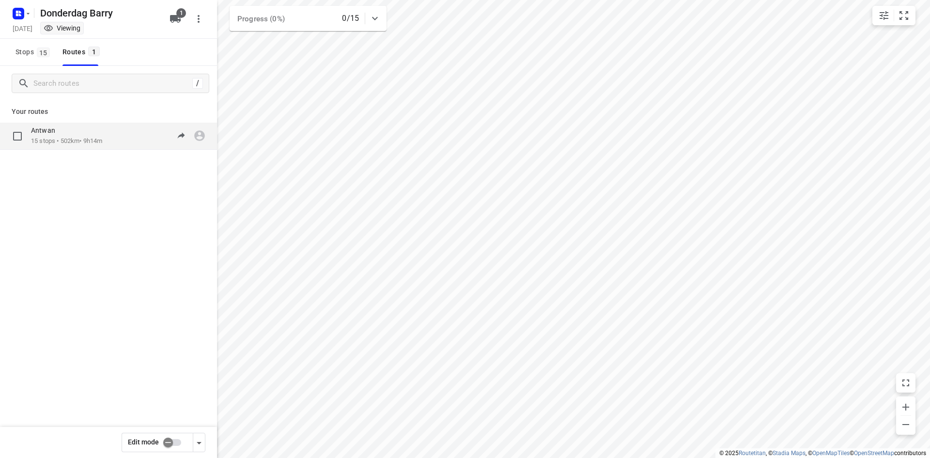
click at [69, 140] on p "15 stops • 502km • 9h14m" at bounding box center [66, 141] width 71 height 9
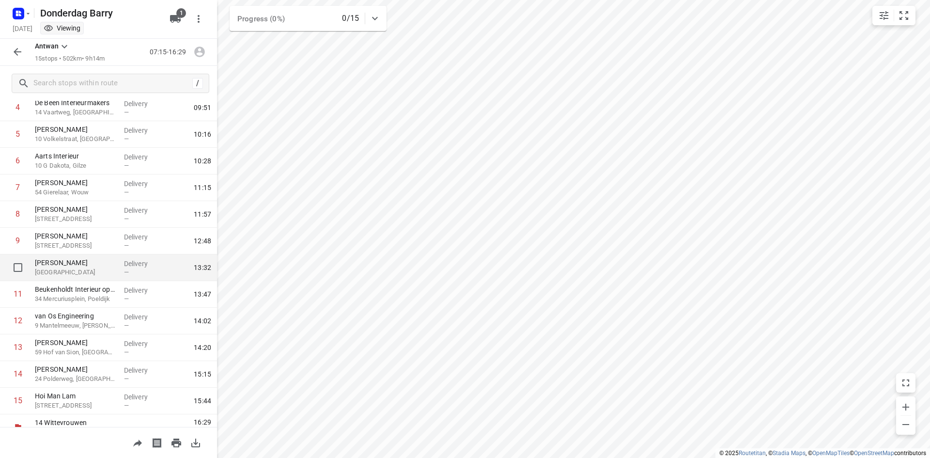
scroll to position [149, 0]
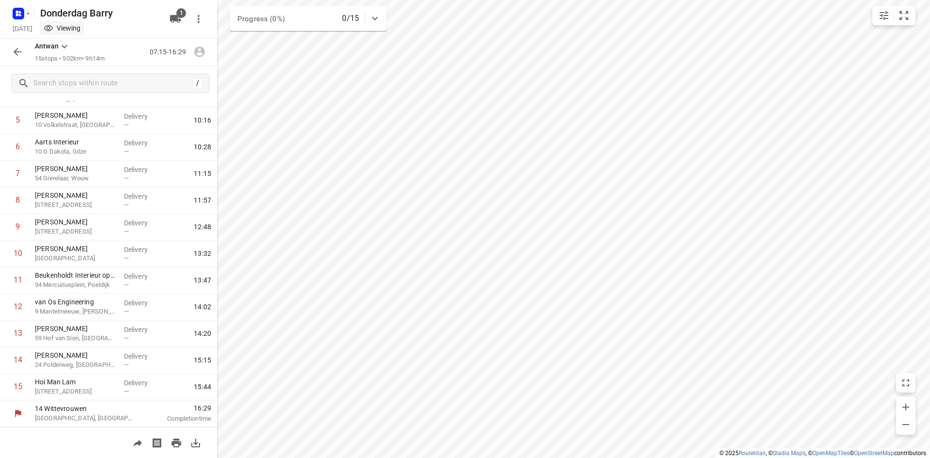
click at [175, 442] on icon "button" at bounding box center [176, 442] width 10 height 9
